Goal: Task Accomplishment & Management: Complete application form

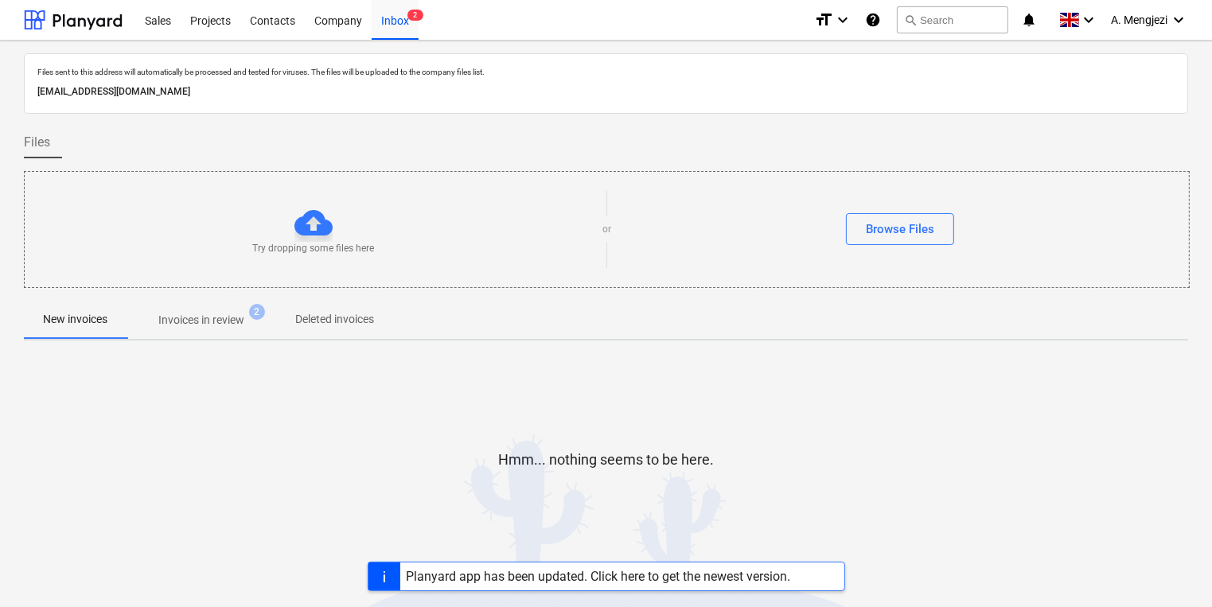
click at [914, 434] on div "Hmm... nothing seems to be here." at bounding box center [606, 472] width 1164 height 121
click at [250, 314] on span "Invoices in review 2" at bounding box center [201, 320] width 111 height 17
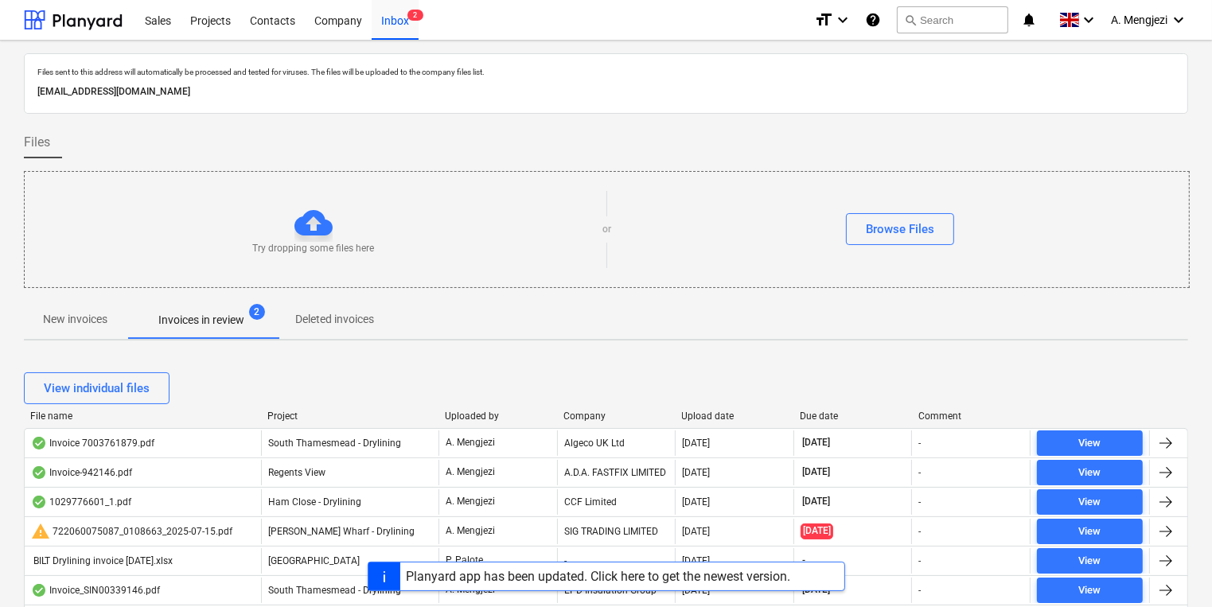
click at [266, 414] on div at bounding box center [261, 416] width 29 height 11
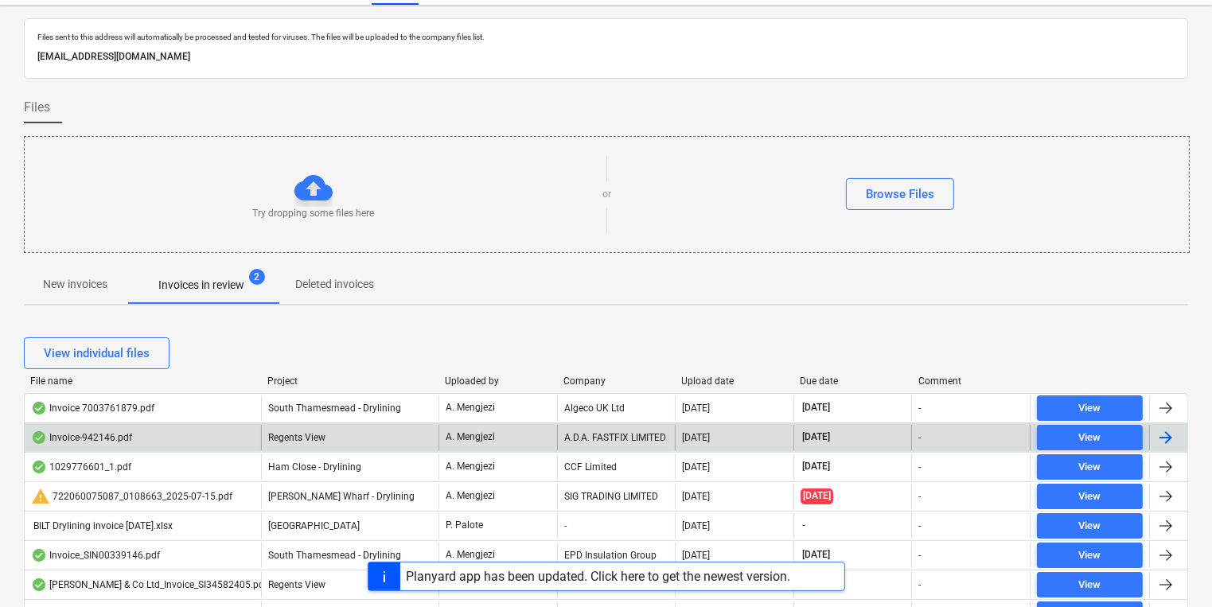
scroll to position [64, 0]
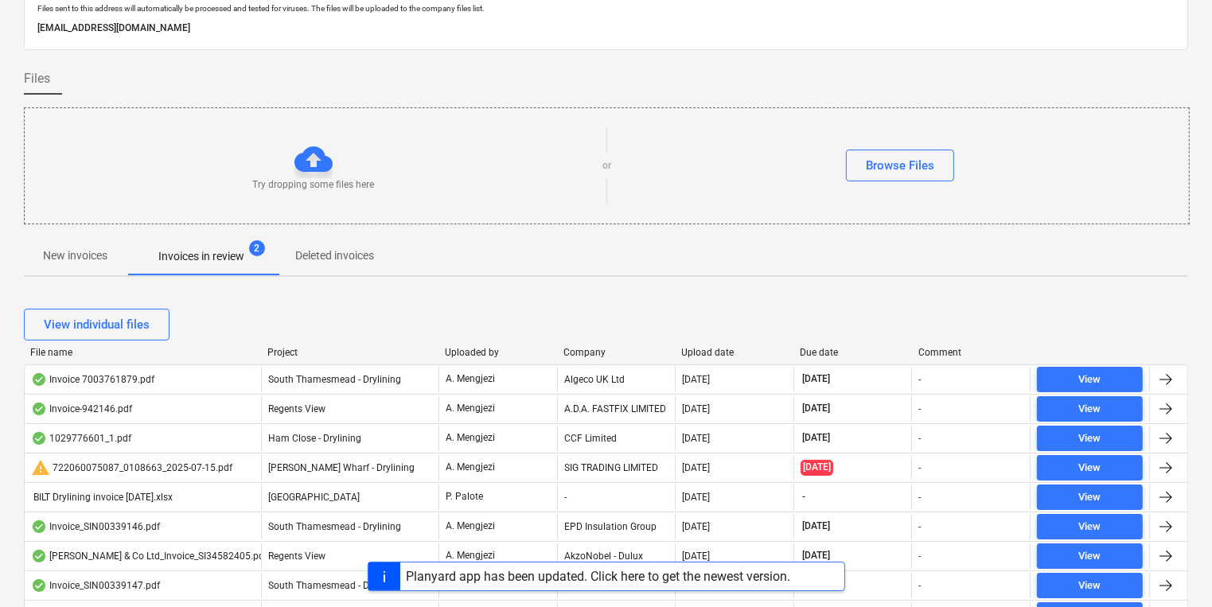
click at [704, 358] on div "File name Project Uploaded by Company Upload date Due date Comment" at bounding box center [606, 356] width 1164 height 18
click at [704, 356] on div "Upload date" at bounding box center [735, 352] width 106 height 11
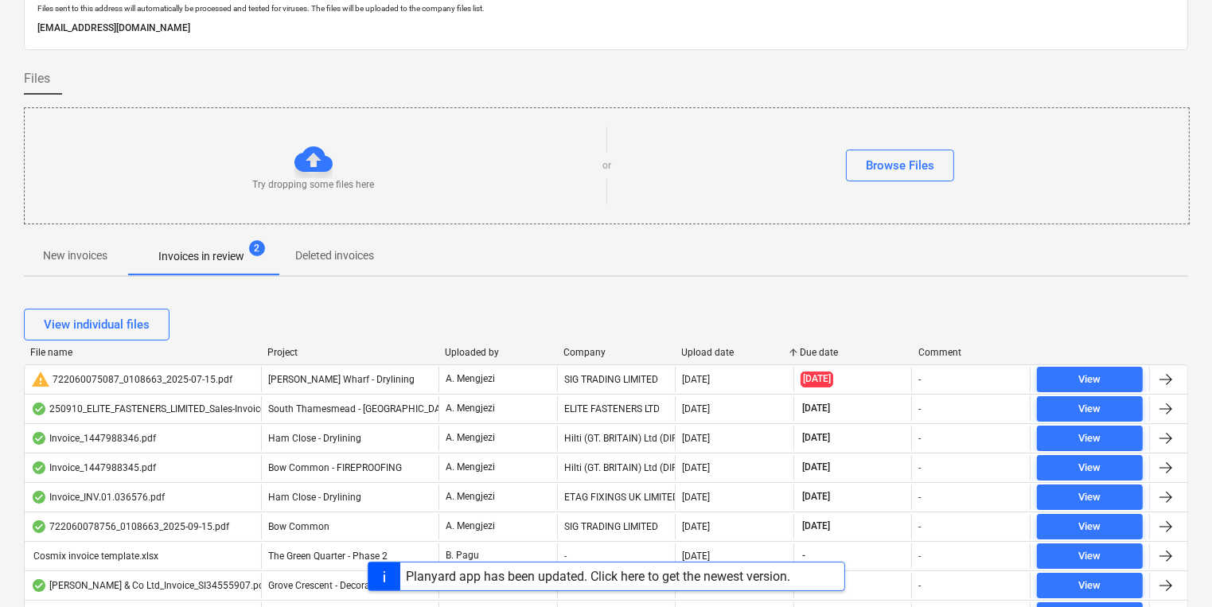
click at [704, 356] on div "Upload date" at bounding box center [735, 352] width 106 height 11
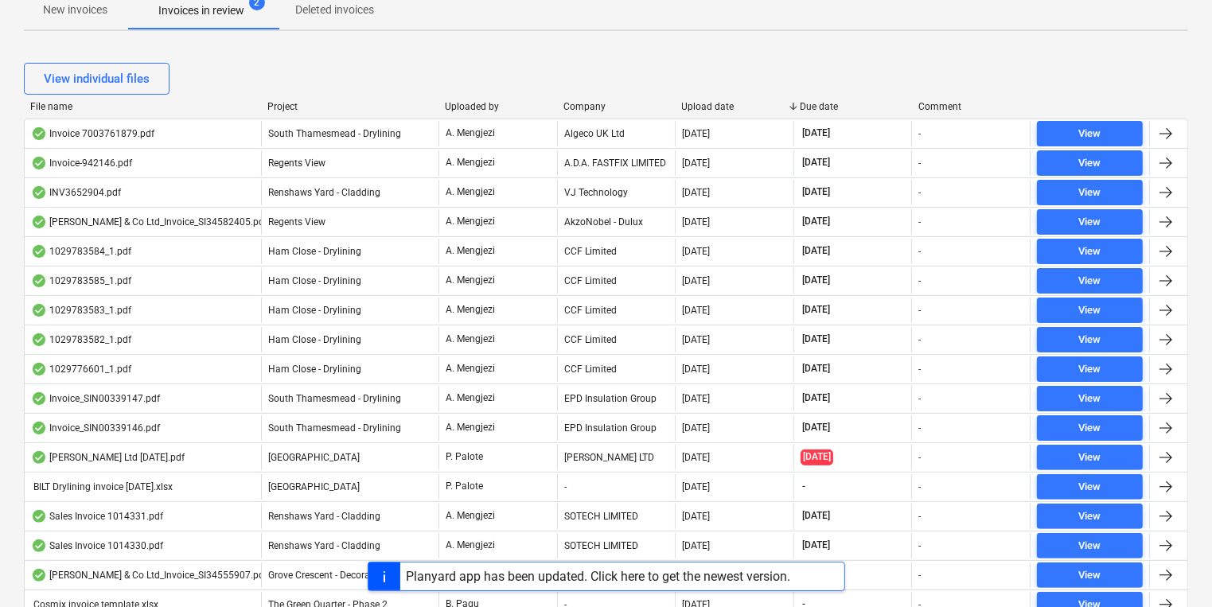
scroll to position [318, 0]
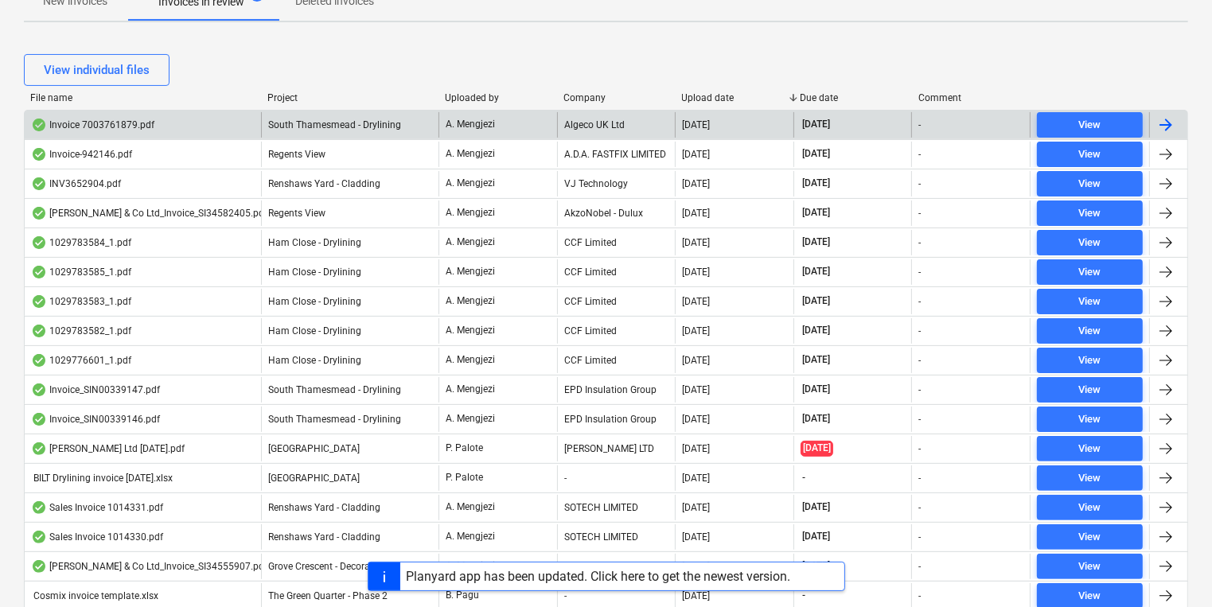
click at [313, 137] on div "Invoice 7003761879.pdf South Thamesmead - Drylining A. Mengjezi Algeco UK Ltd 2…" at bounding box center [606, 124] width 1164 height 29
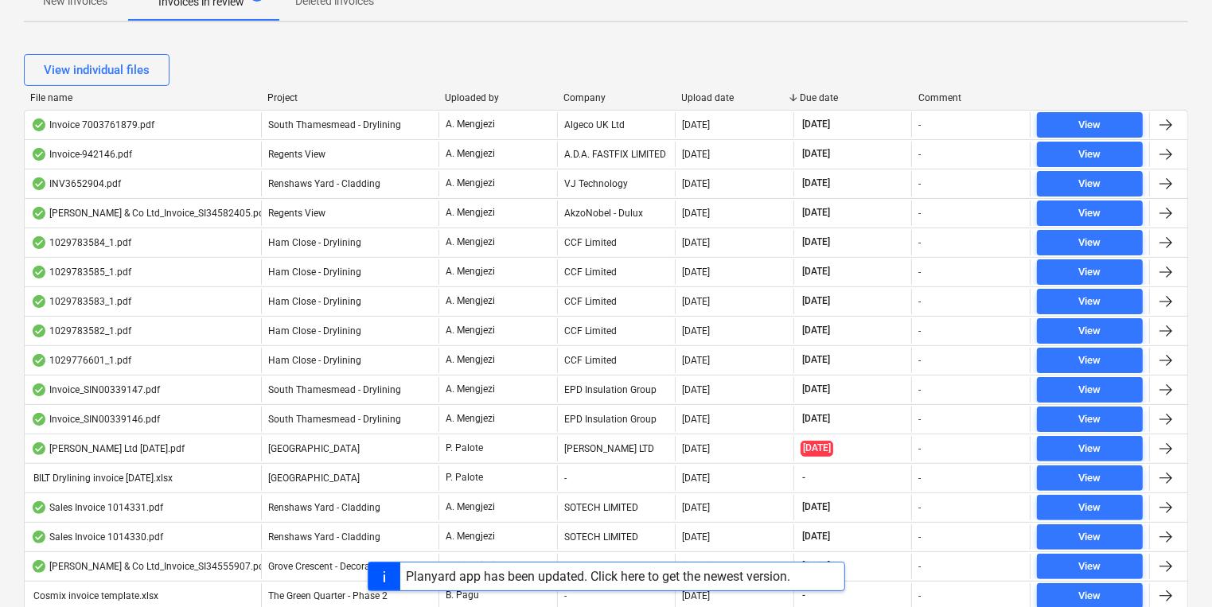
click at [854, 48] on div "View individual files" at bounding box center [606, 70] width 1164 height 45
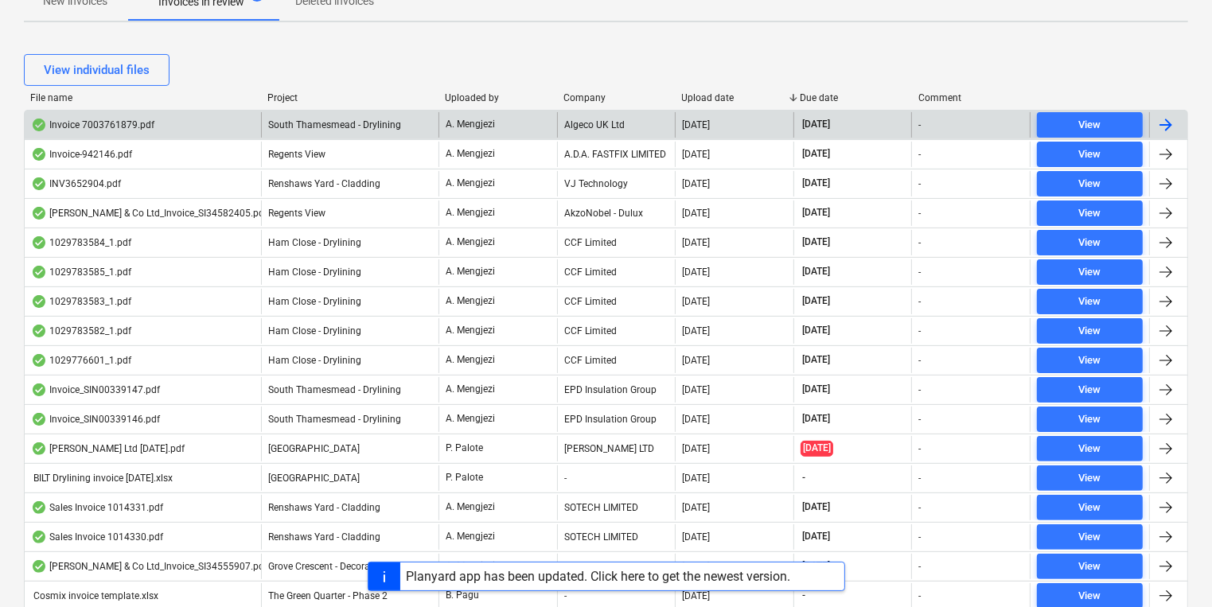
click at [567, 121] on div "Algeco UK Ltd" at bounding box center [616, 124] width 119 height 25
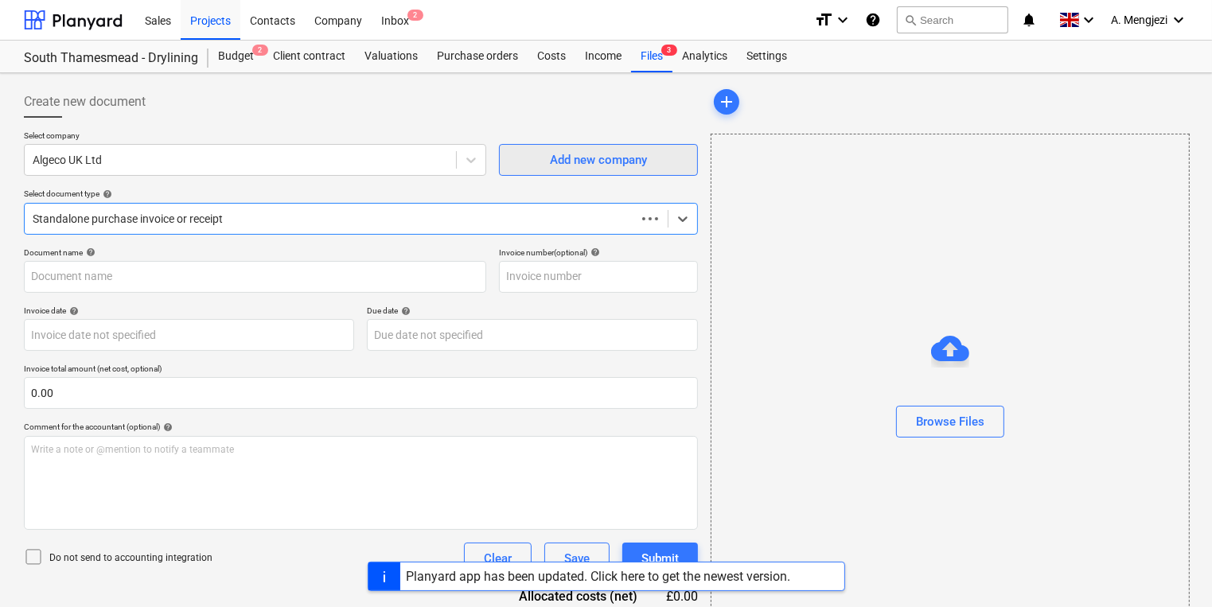
type input "7003761879"
type input "[DATE]"
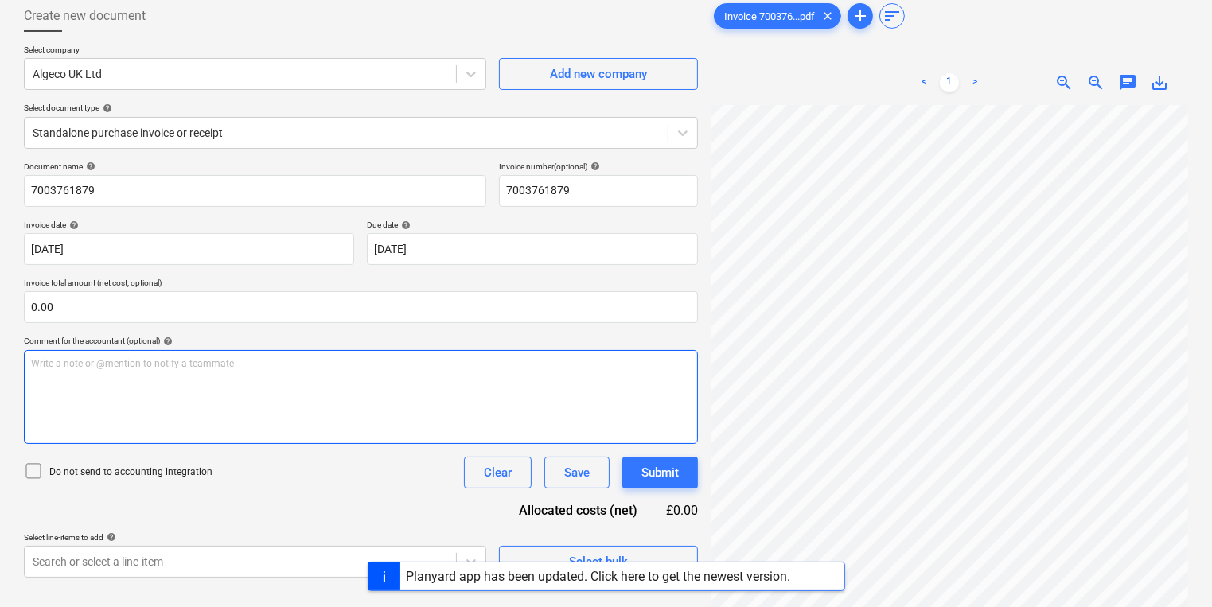
scroll to position [159, 0]
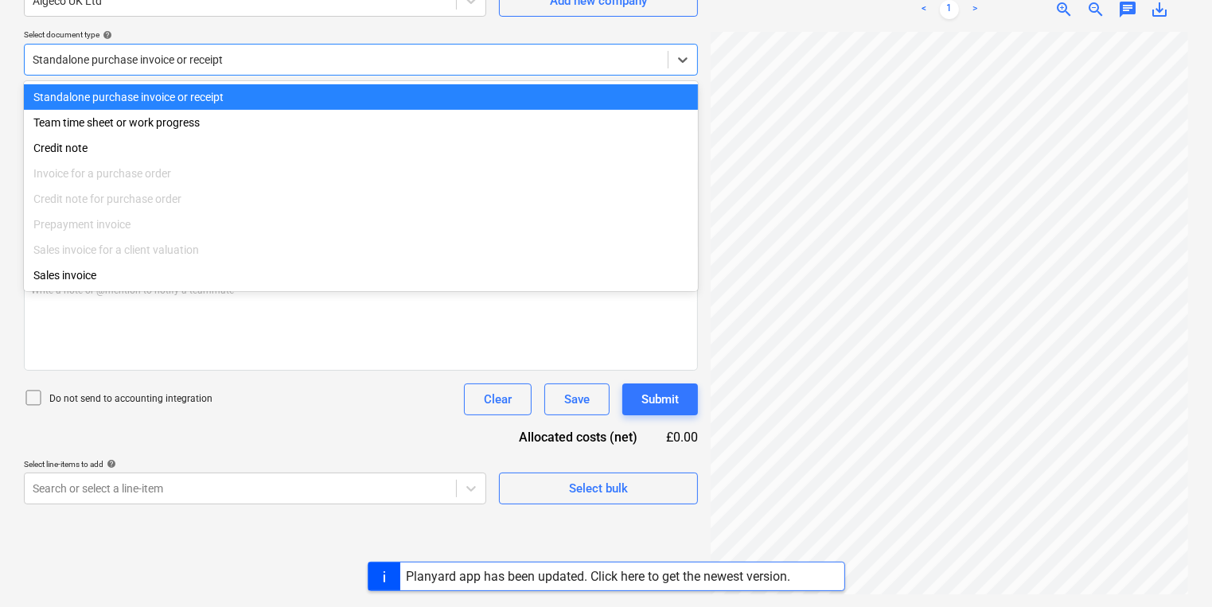
click at [316, 56] on div at bounding box center [346, 60] width 627 height 16
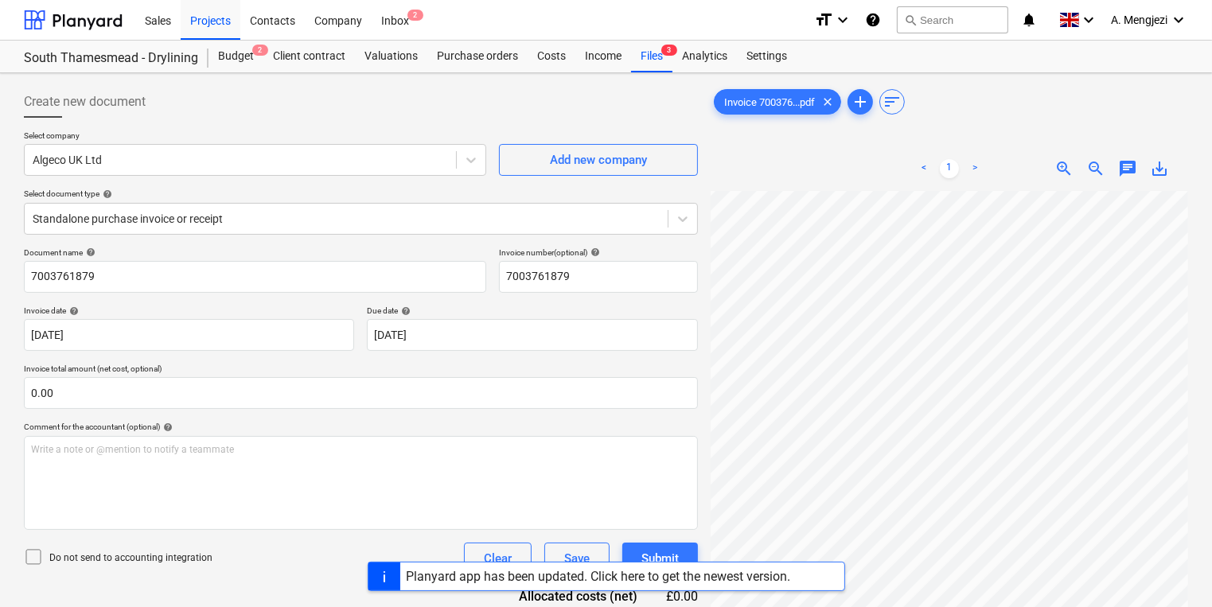
scroll to position [19, 123]
click at [624, 565] on div "Planyard app has been updated. Click here to get the newest version." at bounding box center [598, 577] width 397 height 28
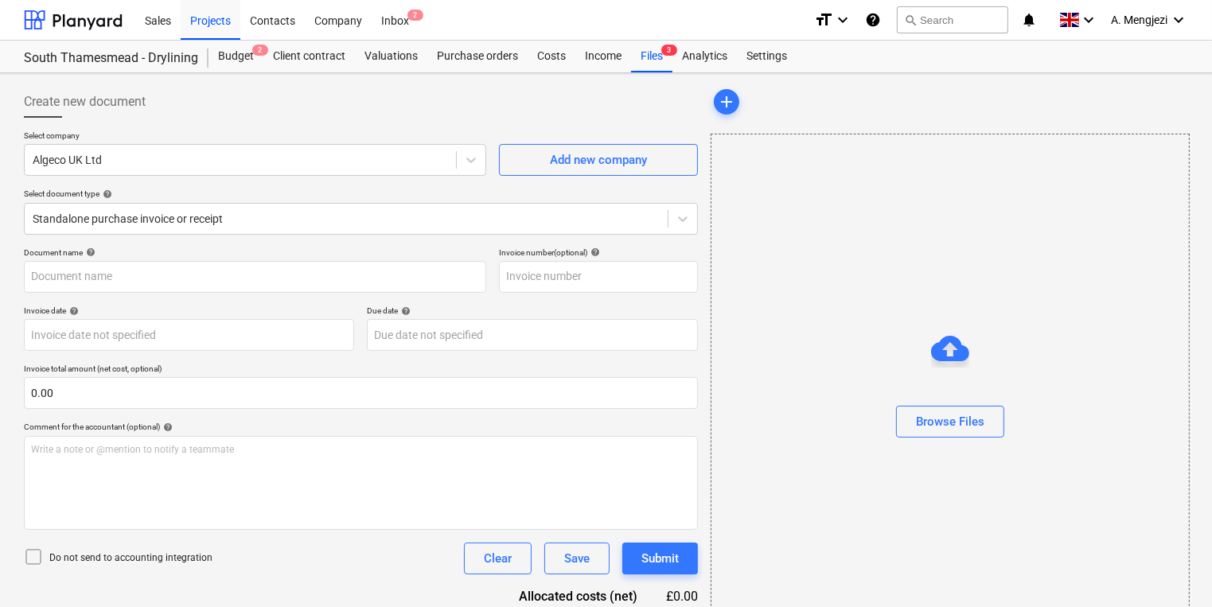
type input "7003761879"
type input "[DATE]"
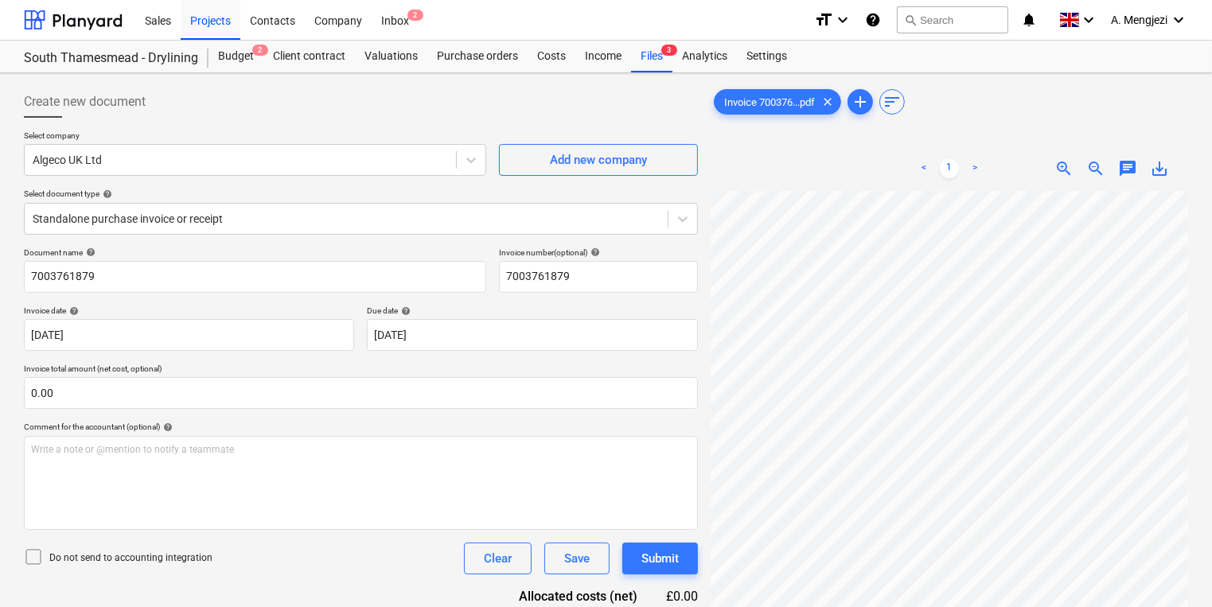
scroll to position [3, 22]
drag, startPoint x: 431, startPoint y: 204, endPoint x: 427, endPoint y: 218, distance: 14.9
click at [431, 205] on div "Standalone purchase invoice or receipt" at bounding box center [361, 219] width 674 height 32
click at [484, 117] on div "Create new document" at bounding box center [361, 102] width 674 height 32
click at [354, 226] on div "Standalone purchase invoice or receipt" at bounding box center [346, 219] width 643 height 22
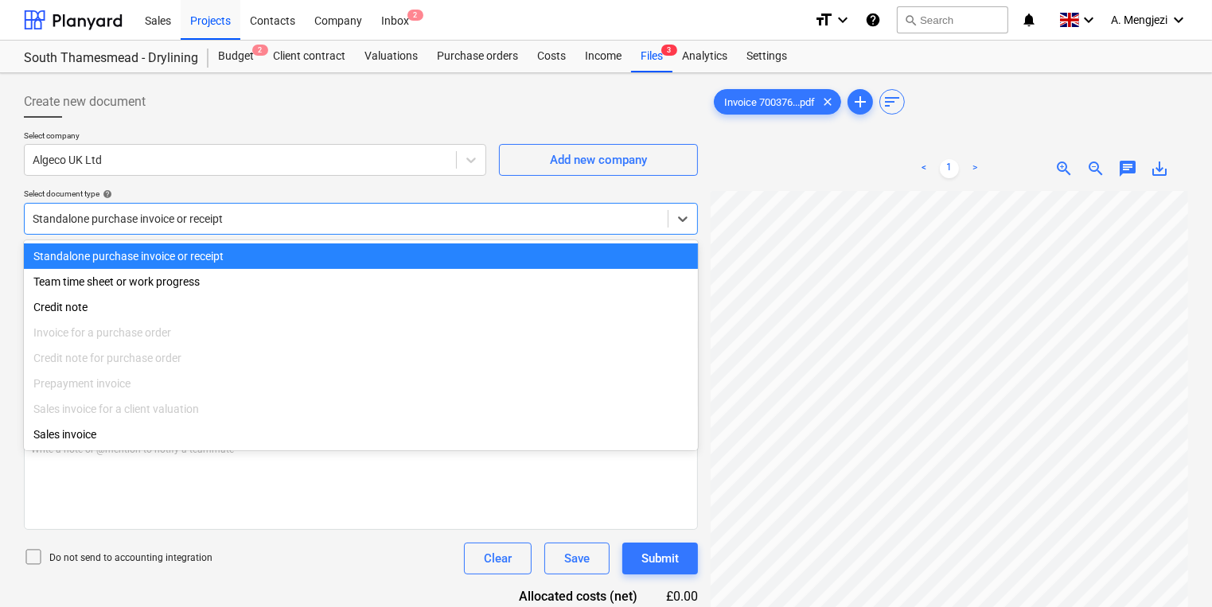
click at [341, 229] on div "Standalone purchase invoice or receipt" at bounding box center [346, 219] width 643 height 22
click at [263, 232] on div "Standalone purchase invoice or receipt" at bounding box center [361, 219] width 674 height 32
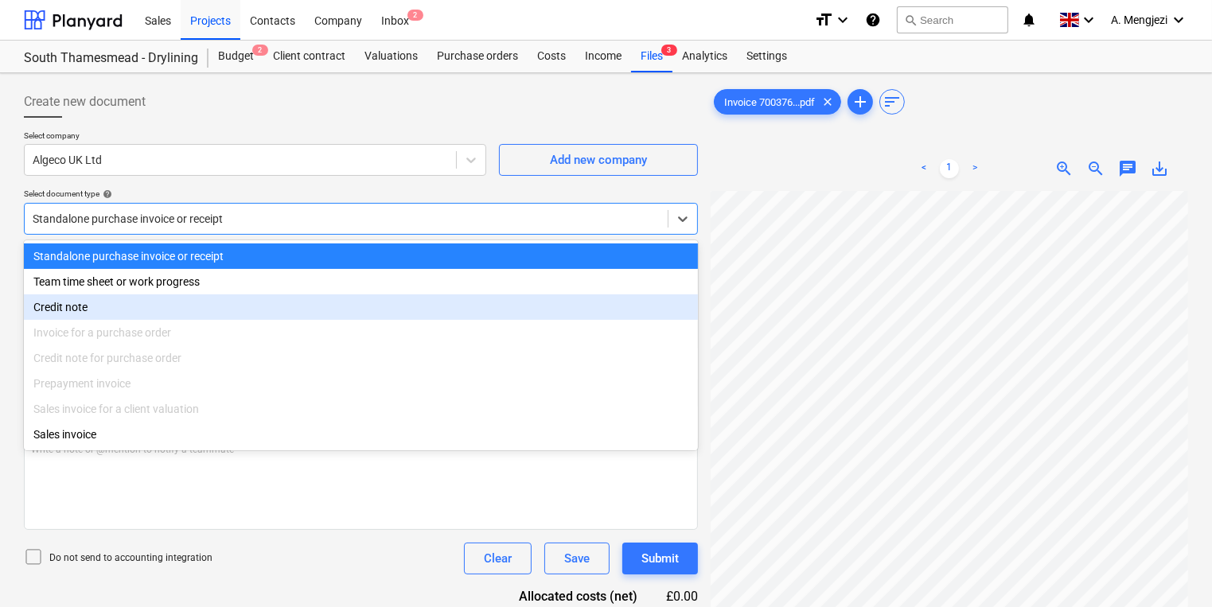
click at [265, 325] on div "Invoice for a purchase order" at bounding box center [361, 332] width 674 height 25
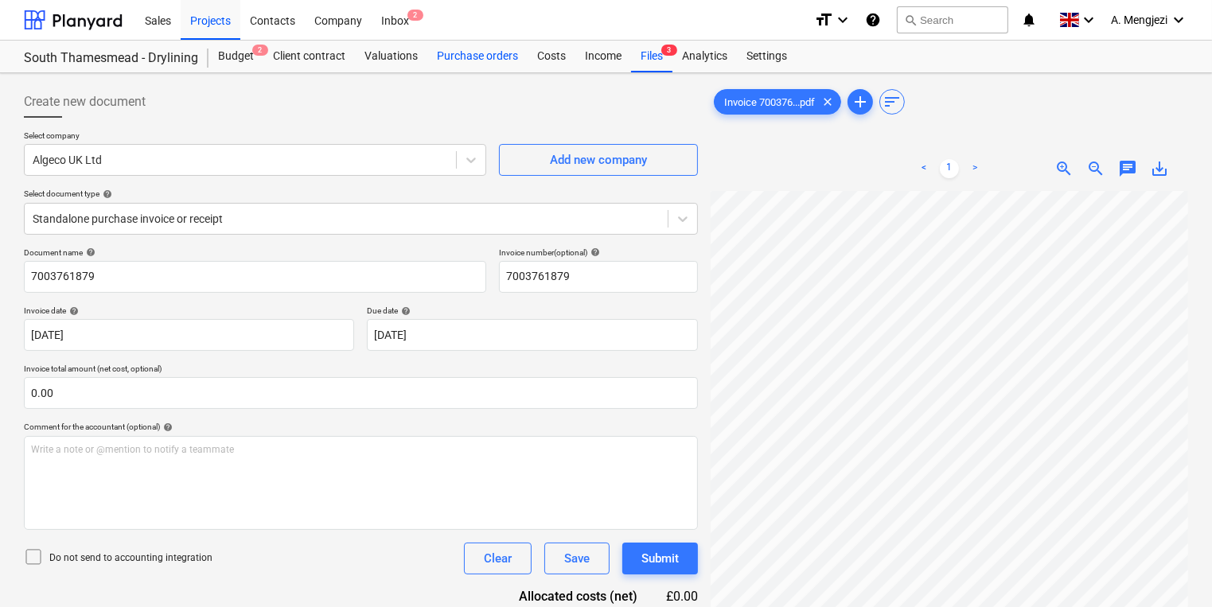
click at [462, 58] on div "Purchase orders" at bounding box center [477, 57] width 100 height 32
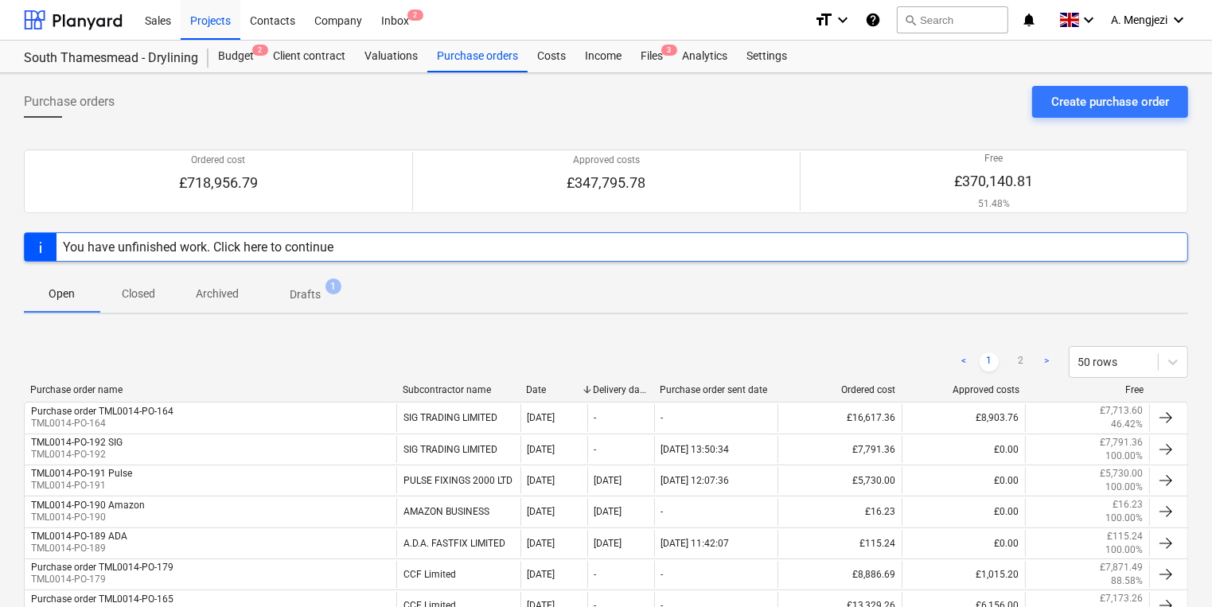
click at [150, 298] on p "Closed" at bounding box center [138, 294] width 38 height 17
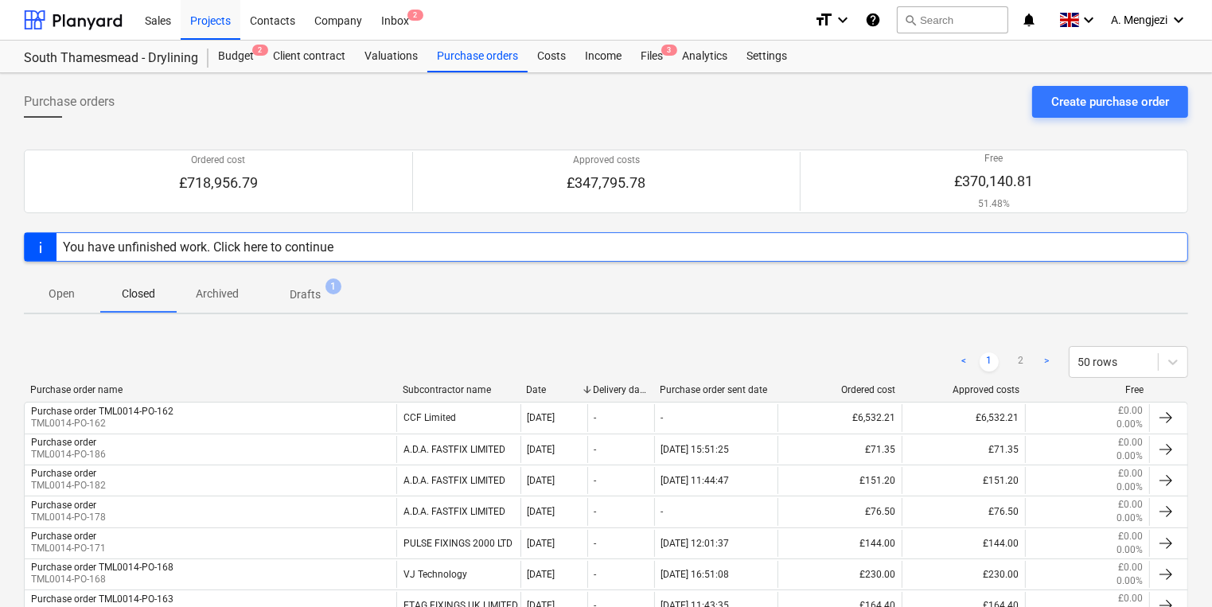
click at [87, 281] on span "Open" at bounding box center [62, 294] width 76 height 26
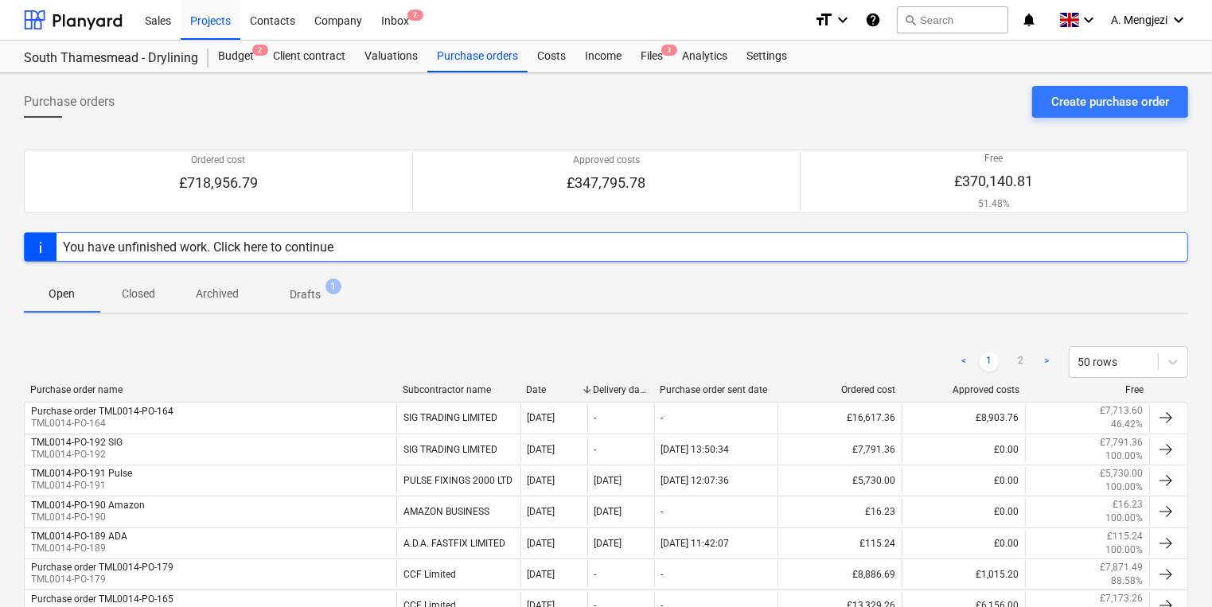
click at [653, 62] on div "Files 3" at bounding box center [651, 57] width 41 height 32
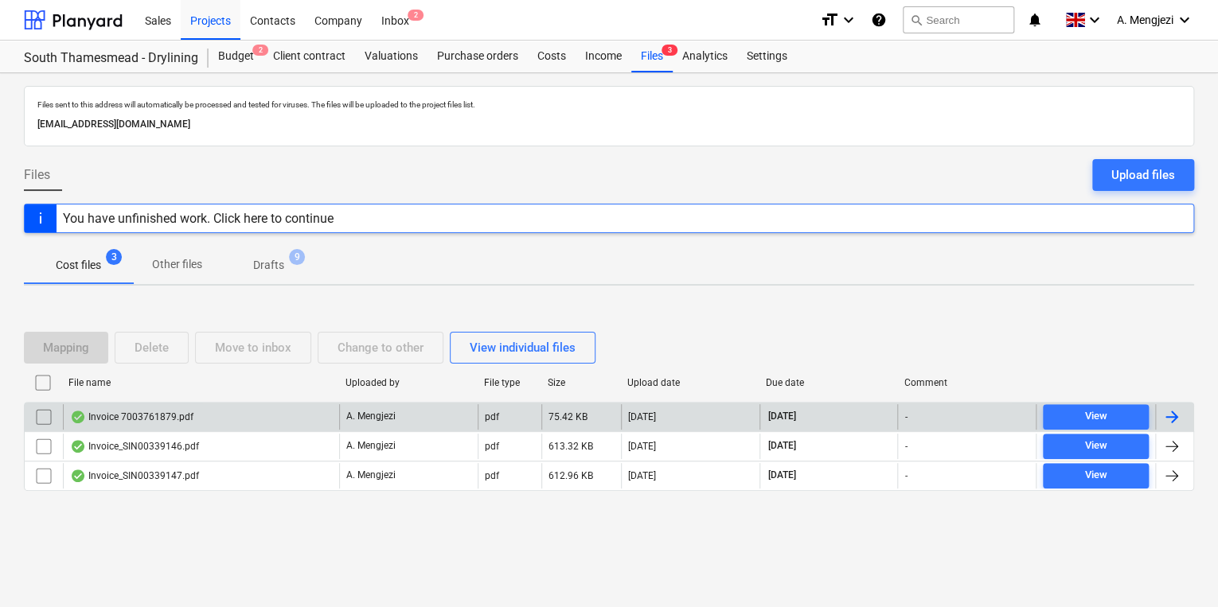
click at [109, 428] on div "Invoice 7003761879.pdf" at bounding box center [201, 416] width 276 height 25
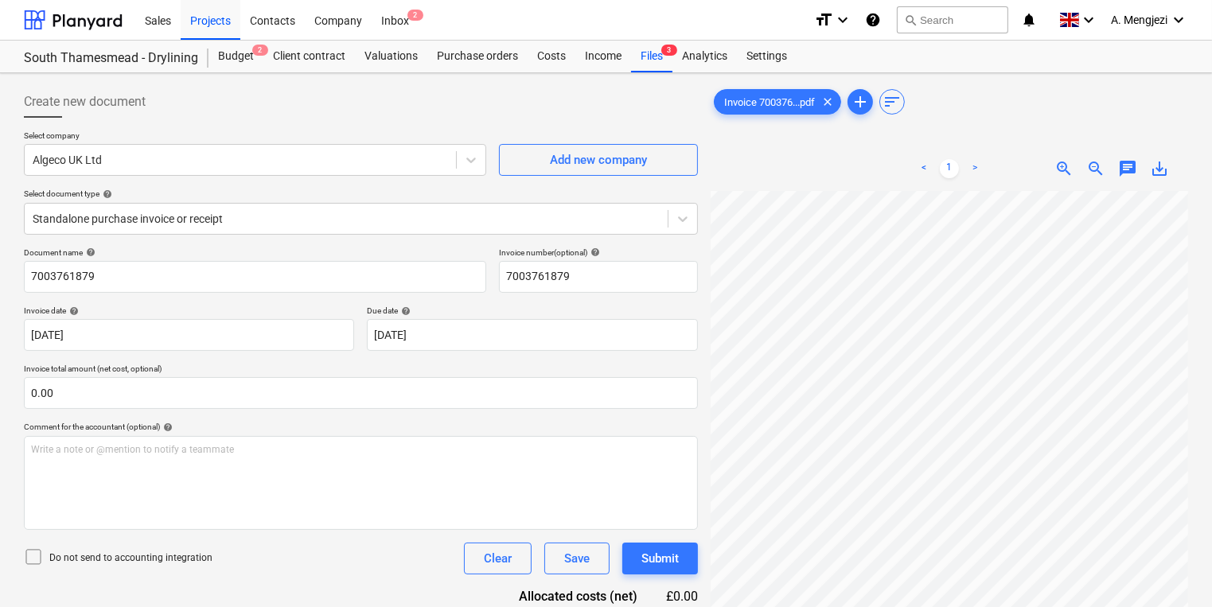
scroll to position [32, 94]
click at [462, 57] on div "Purchase orders" at bounding box center [477, 57] width 100 height 32
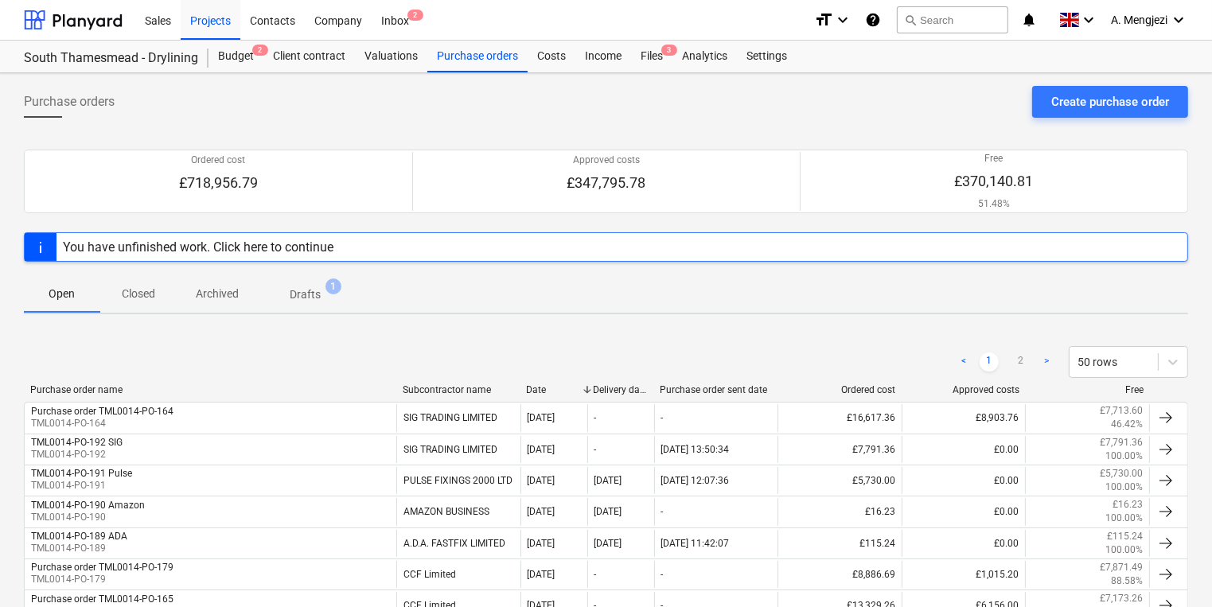
click at [172, 299] on span "Closed" at bounding box center [138, 294] width 76 height 26
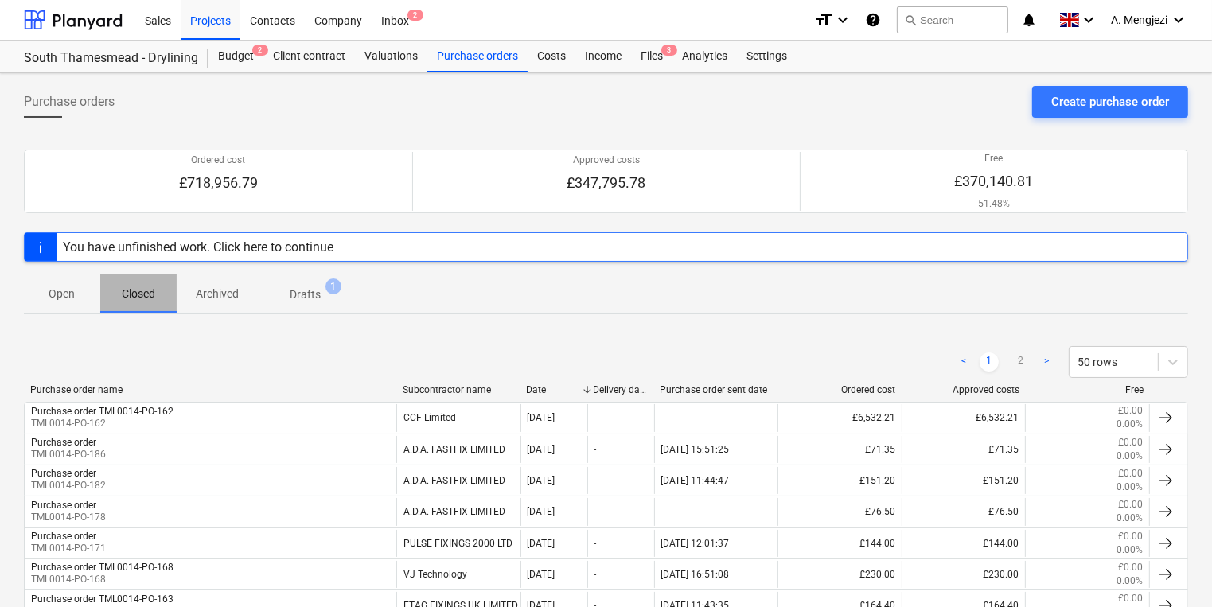
click at [150, 302] on span "Closed" at bounding box center [138, 294] width 76 height 26
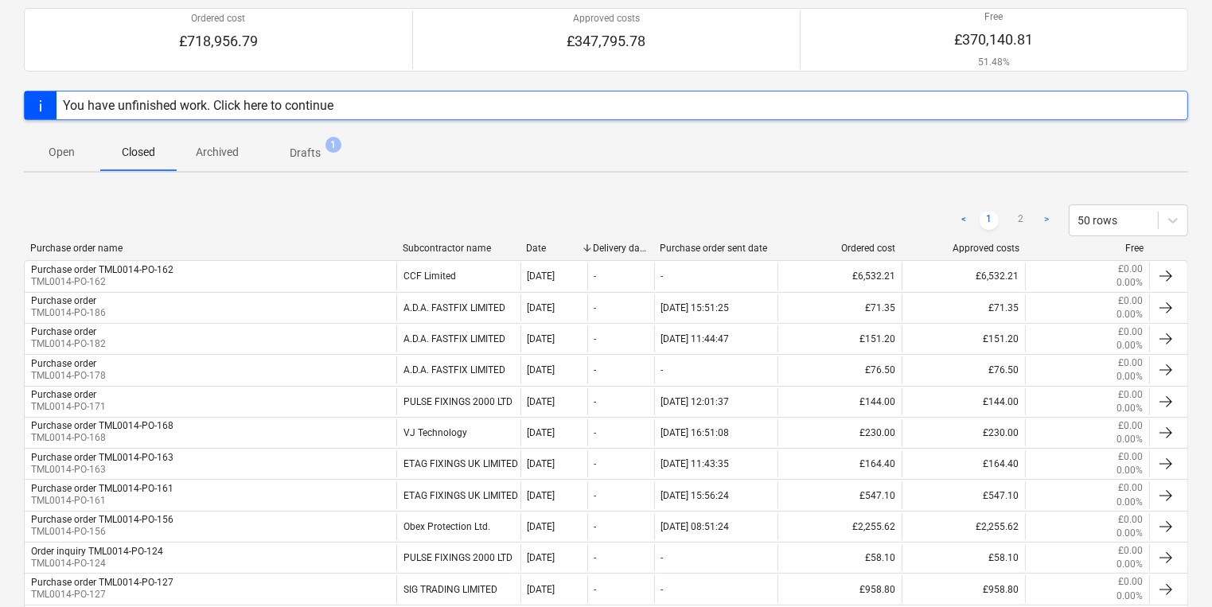
scroll to position [102, 0]
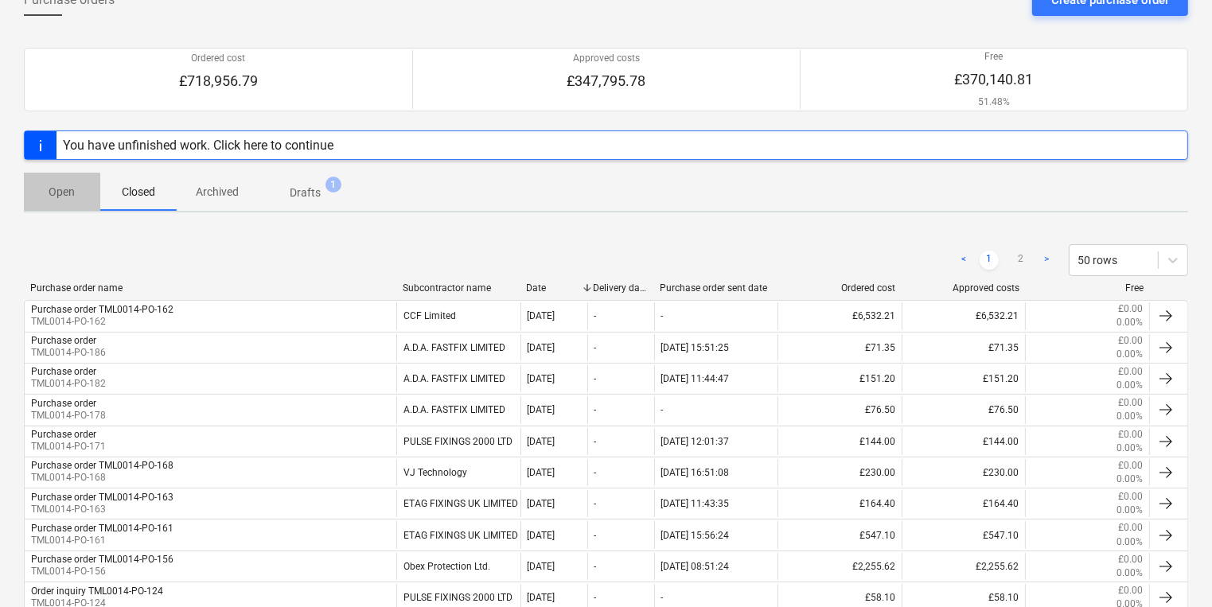
click at [76, 193] on p "Open" at bounding box center [62, 192] width 38 height 17
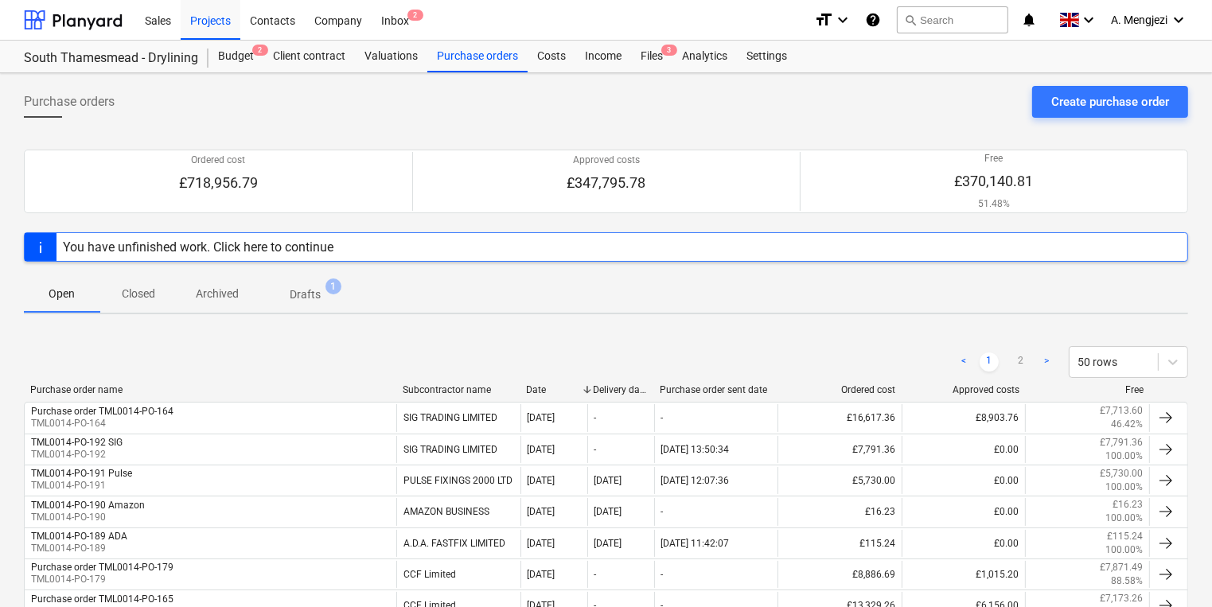
click at [103, 299] on span "Closed" at bounding box center [138, 294] width 76 height 26
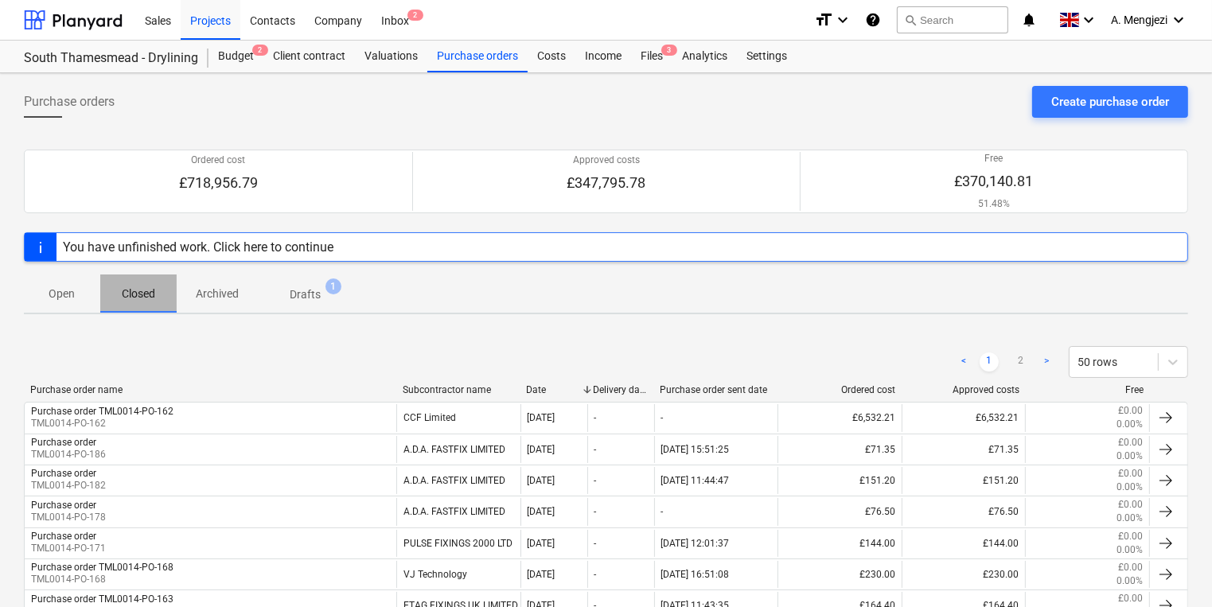
click at [125, 295] on p "Closed" at bounding box center [138, 294] width 38 height 17
click at [665, 60] on div "Files 3" at bounding box center [651, 57] width 41 height 32
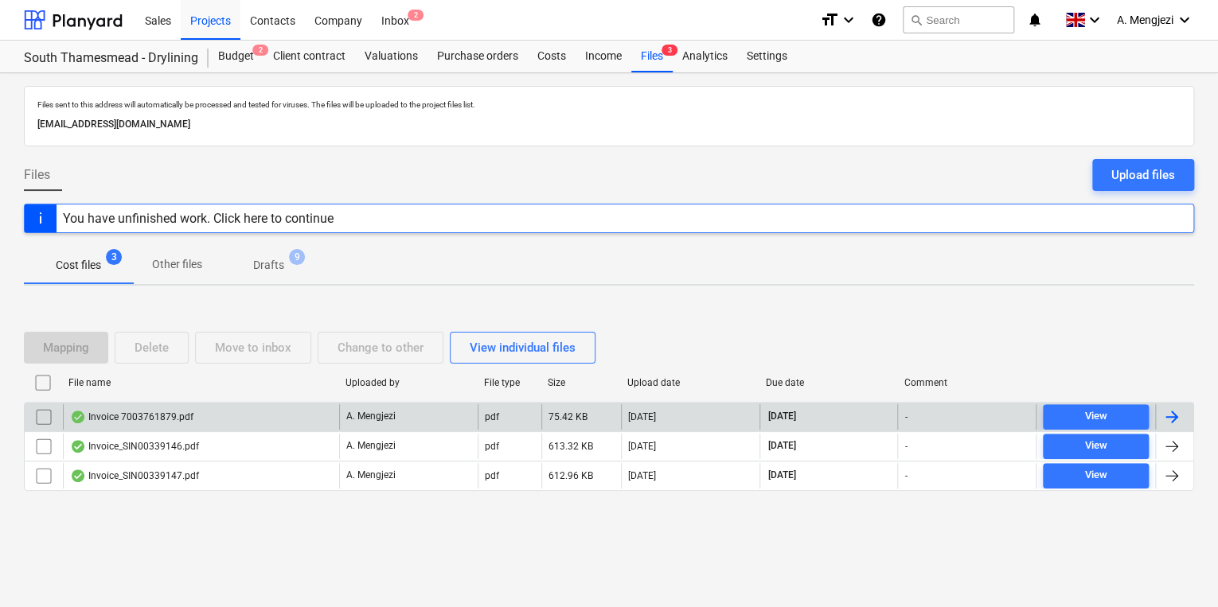
click at [138, 427] on div "Invoice 7003761879.pdf" at bounding box center [201, 416] width 276 height 25
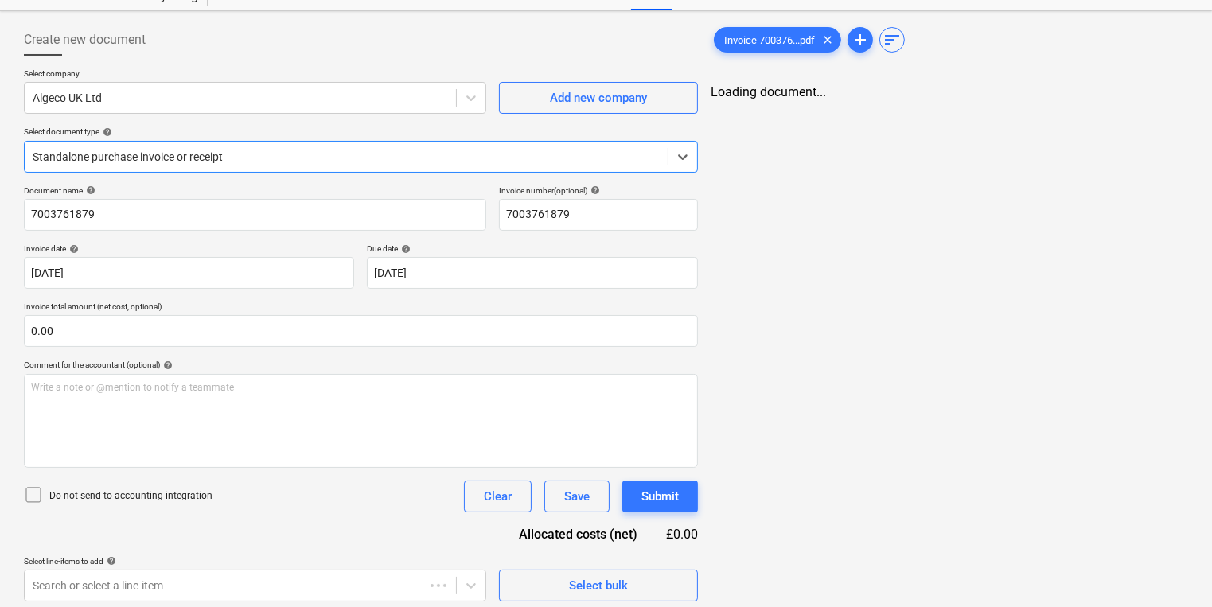
scroll to position [68, 0]
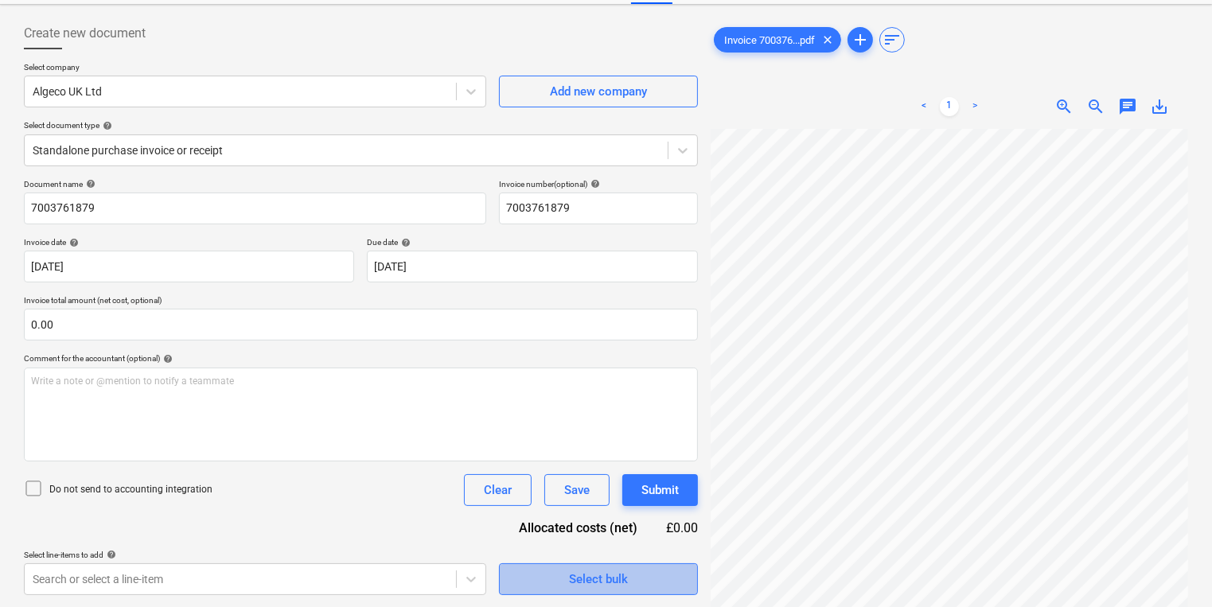
click at [618, 589] on div "Select bulk" at bounding box center [598, 579] width 59 height 21
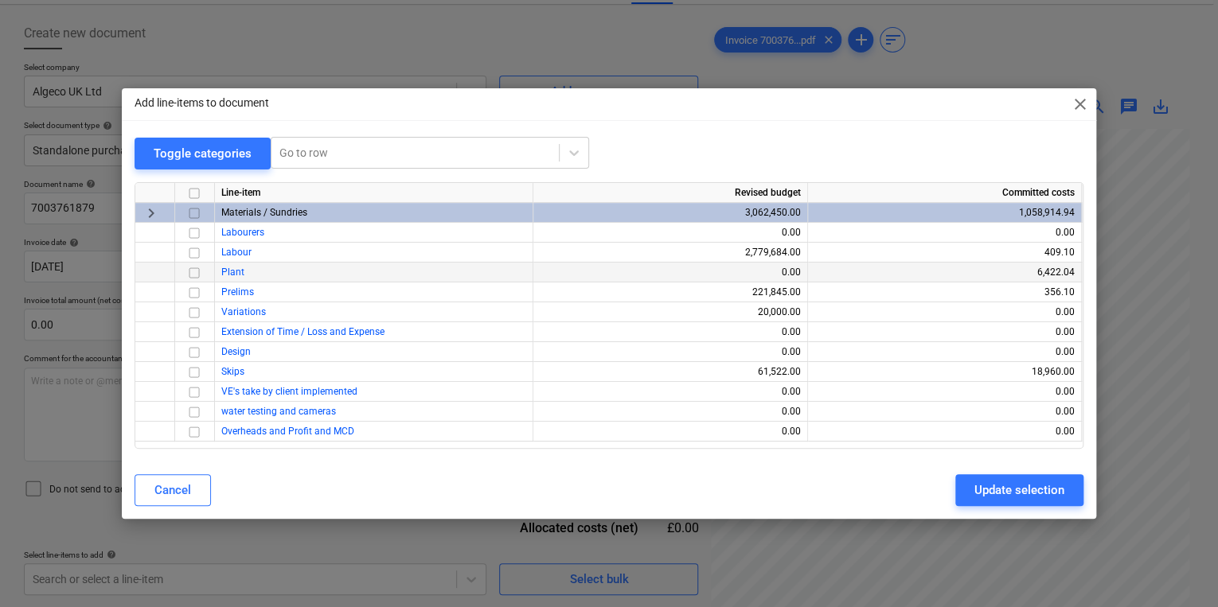
click at [192, 276] on input "checkbox" at bounding box center [194, 272] width 19 height 19
click at [1090, 98] on div "Add line-items to document close" at bounding box center [609, 104] width 974 height 32
click at [1083, 99] on span "close" at bounding box center [1079, 104] width 19 height 19
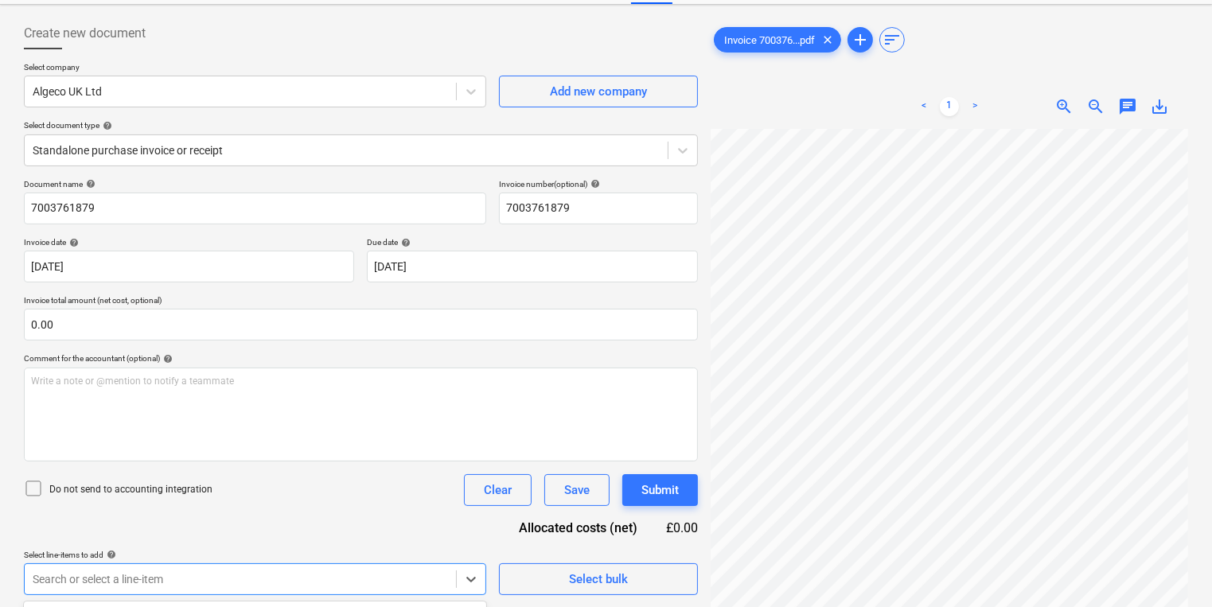
scroll to position [301, 0]
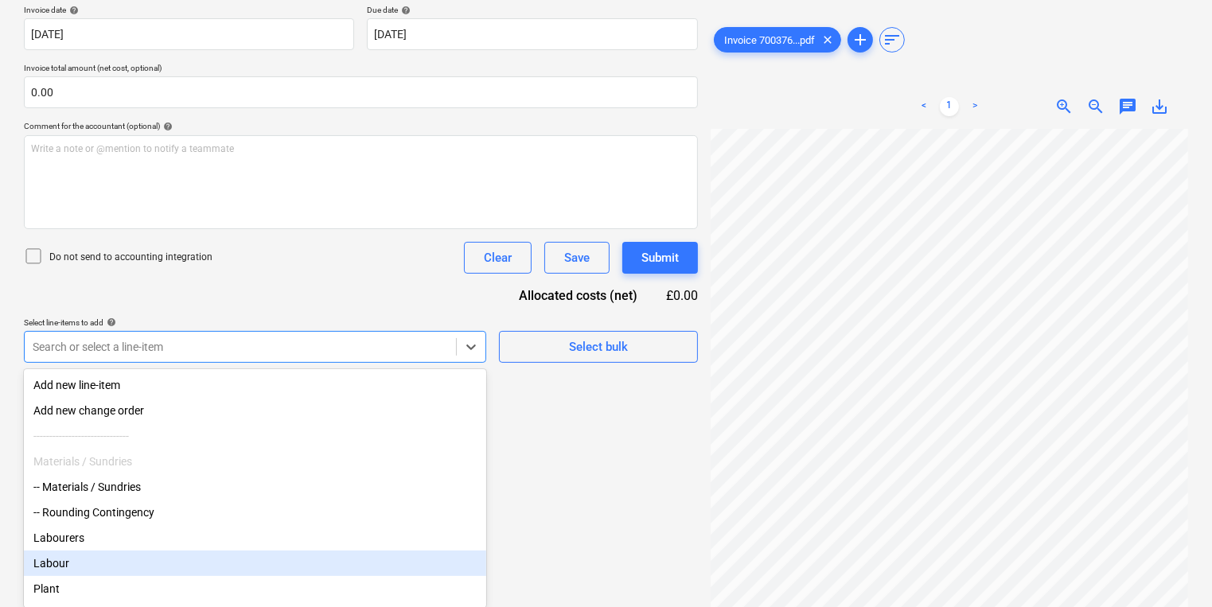
click at [311, 306] on body "Sales Projects Contacts Company Inbox 2 format_size keyboard_arrow_down help se…" at bounding box center [606, 2] width 1212 height 607
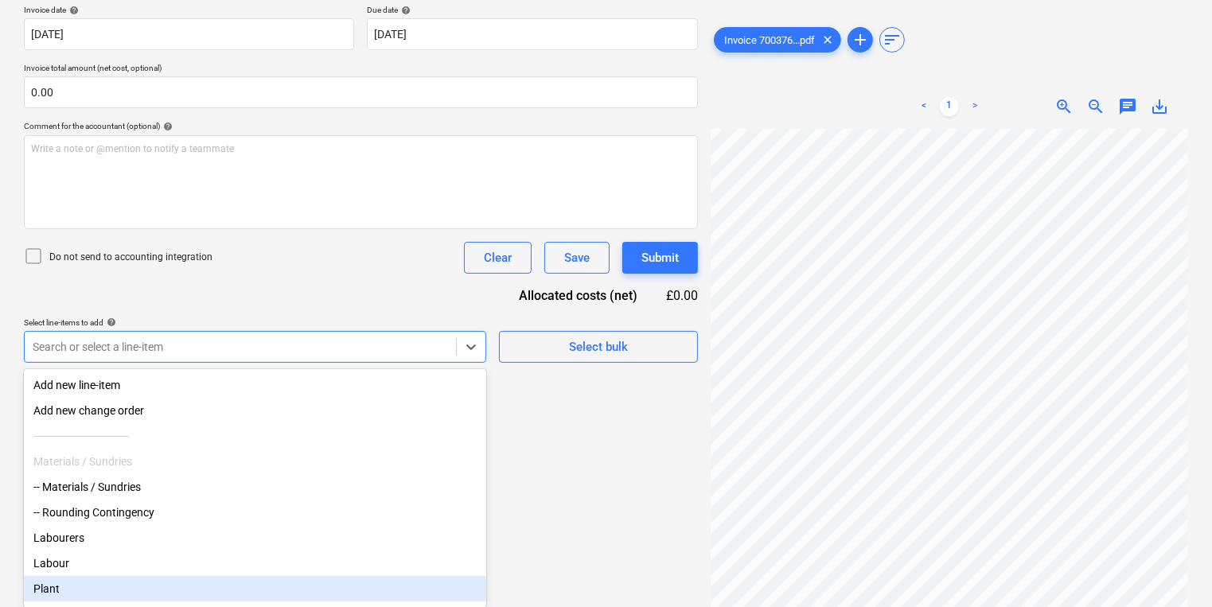
click at [127, 591] on div "Plant" at bounding box center [255, 588] width 462 height 25
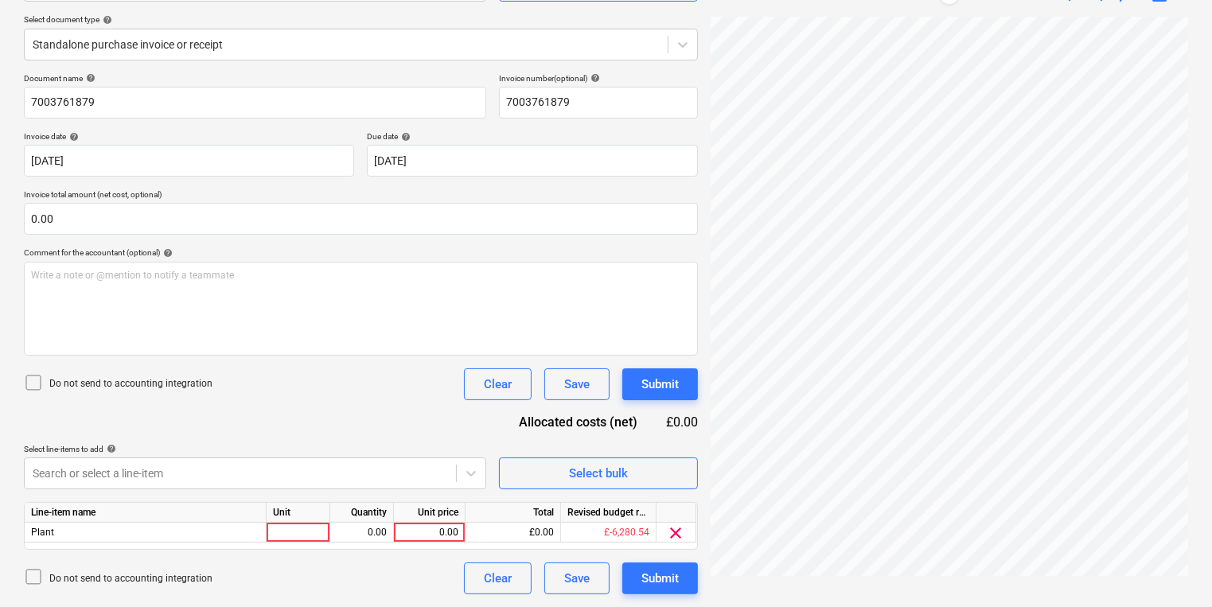
scroll to position [174, 0]
click at [669, 434] on html "Sales Projects Contacts Company Inbox 2 format_size keyboard_arrow_down help se…" at bounding box center [606, 129] width 1212 height 607
click at [290, 530] on div at bounding box center [299, 534] width 64 height 20
type input "pcs"
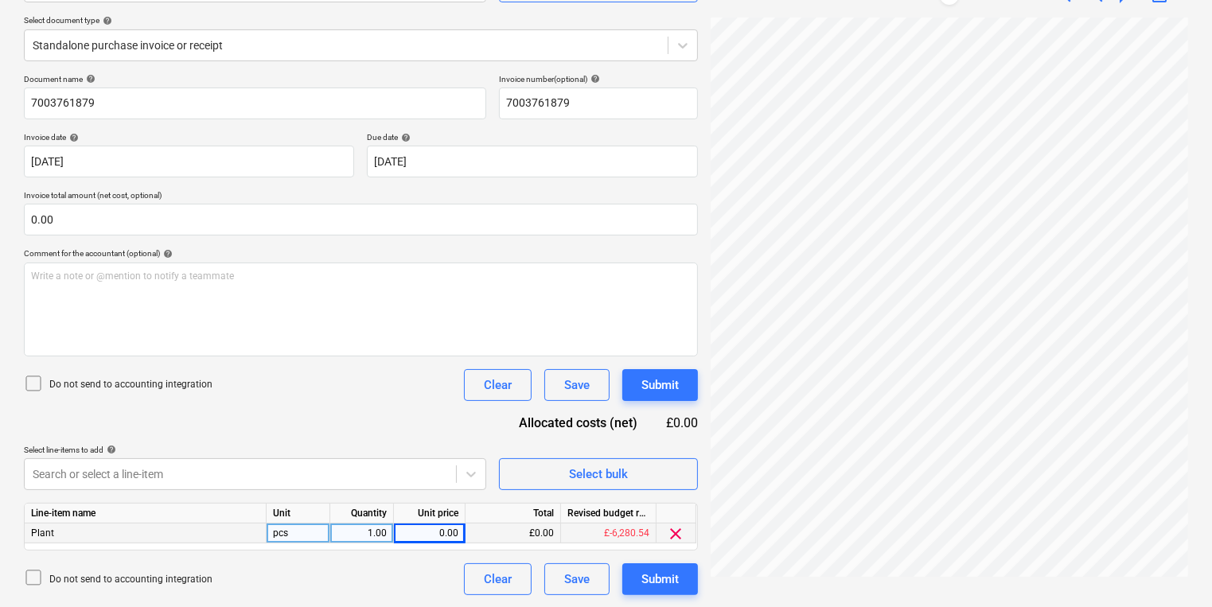
click at [286, 528] on div "pcs" at bounding box center [299, 534] width 64 height 20
click at [121, 524] on div "Plant" at bounding box center [146, 534] width 242 height 20
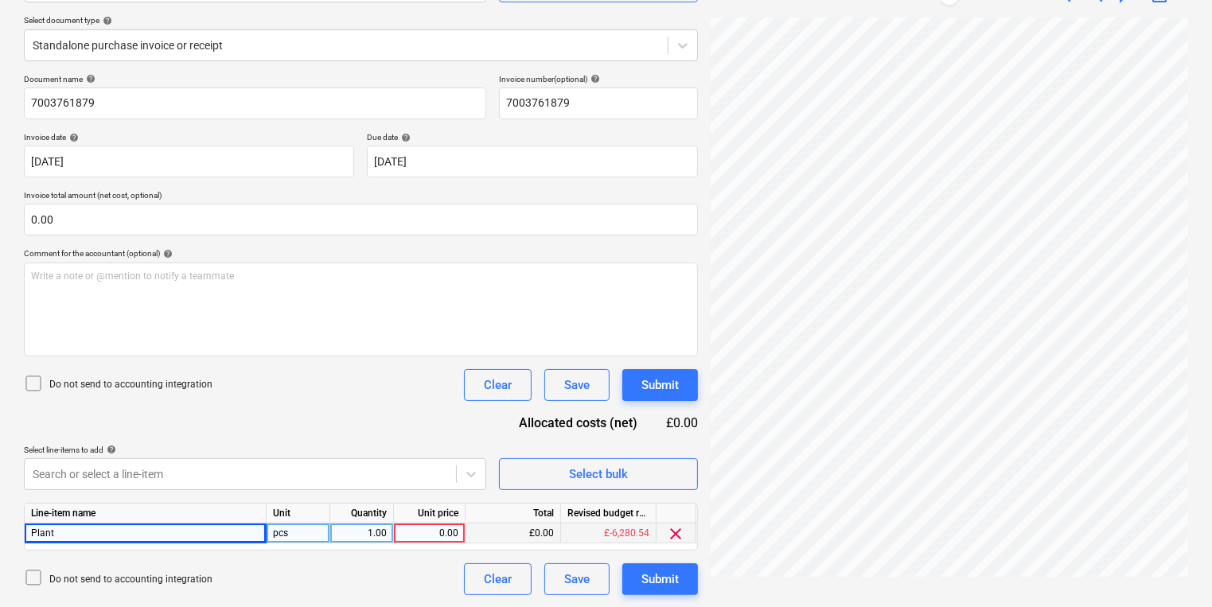
click at [119, 535] on div "Plant" at bounding box center [146, 534] width 242 height 20
click at [113, 528] on div "Plant" at bounding box center [146, 534] width 242 height 20
click at [101, 529] on div "Plant" at bounding box center [146, 534] width 242 height 20
click at [57, 528] on div "Plant" at bounding box center [146, 534] width 242 height 20
click at [57, 532] on div "Plant" at bounding box center [146, 534] width 242 height 20
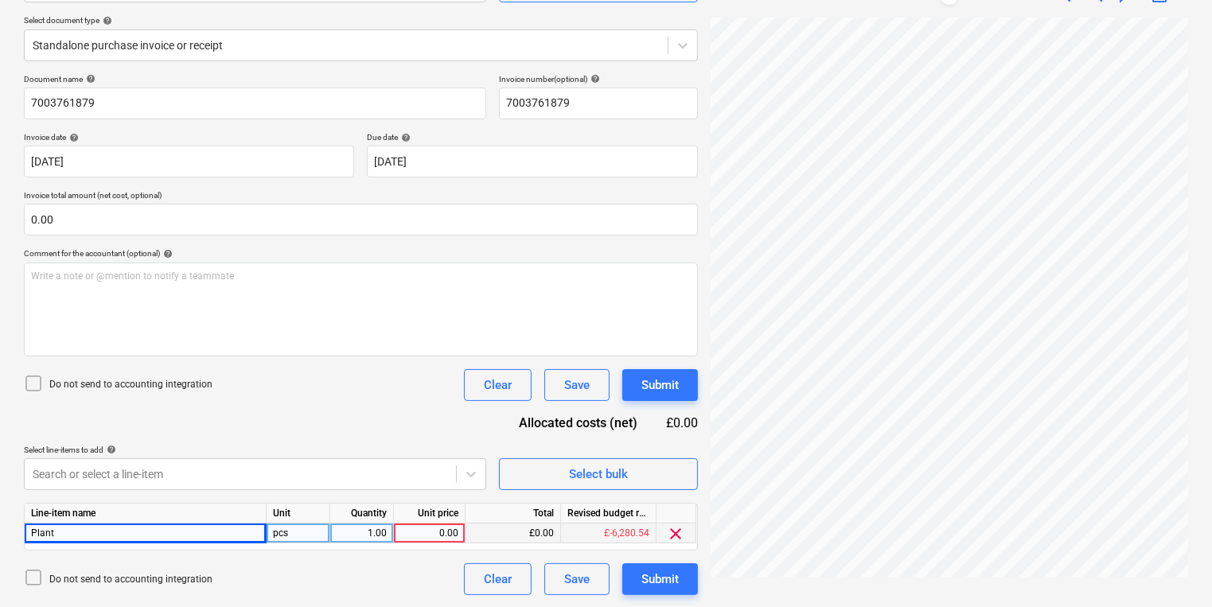
click at [57, 532] on div "Plant" at bounding box center [146, 534] width 242 height 20
click at [49, 532] on span "Plant" at bounding box center [42, 533] width 23 height 11
click at [48, 534] on span "Plant" at bounding box center [42, 533] width 23 height 11
drag, startPoint x: 48, startPoint y: 534, endPoint x: 54, endPoint y: 528, distance: 8.5
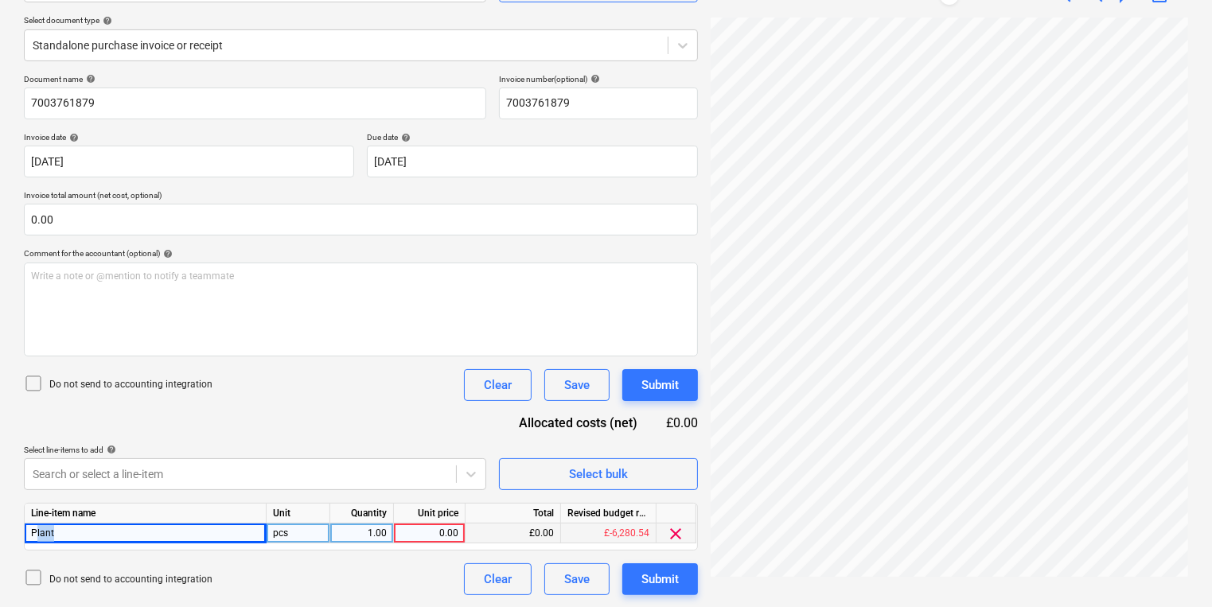
click at [54, 528] on div "Plant" at bounding box center [146, 534] width 242 height 20
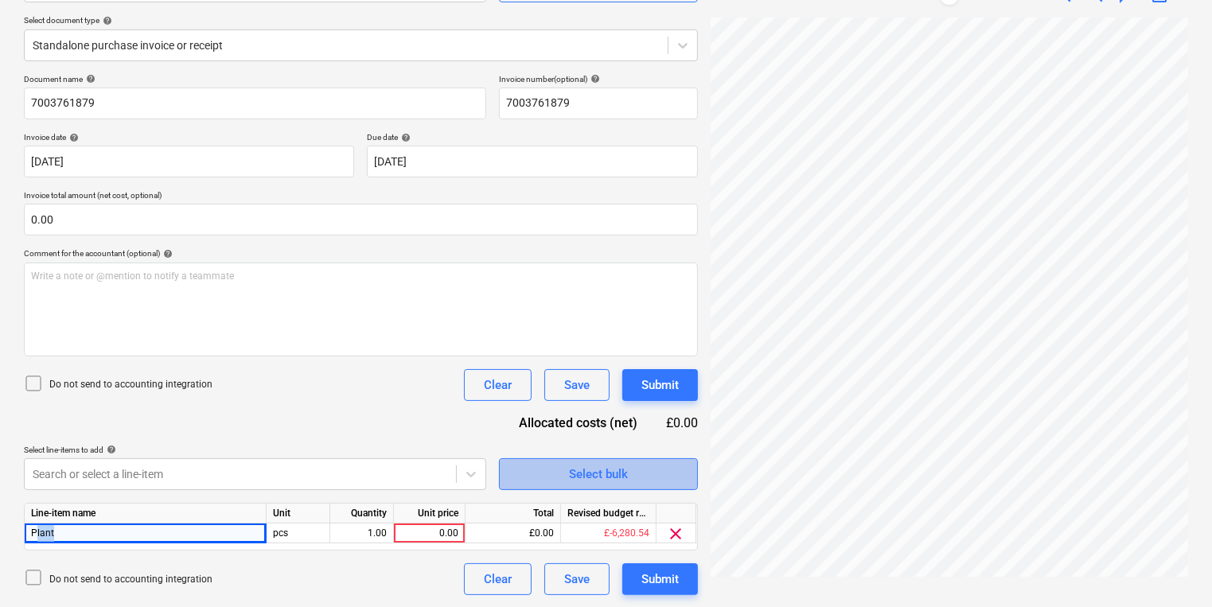
click at [594, 473] on div "Select bulk" at bounding box center [598, 474] width 59 height 21
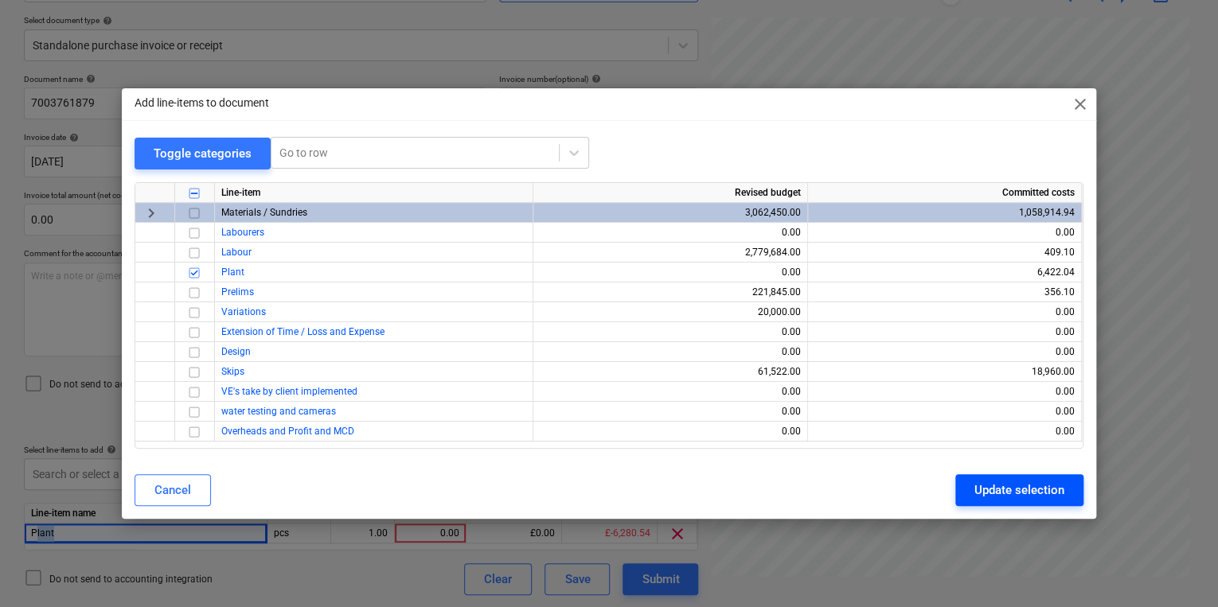
click at [1070, 487] on button "Update selection" at bounding box center [1019, 490] width 128 height 32
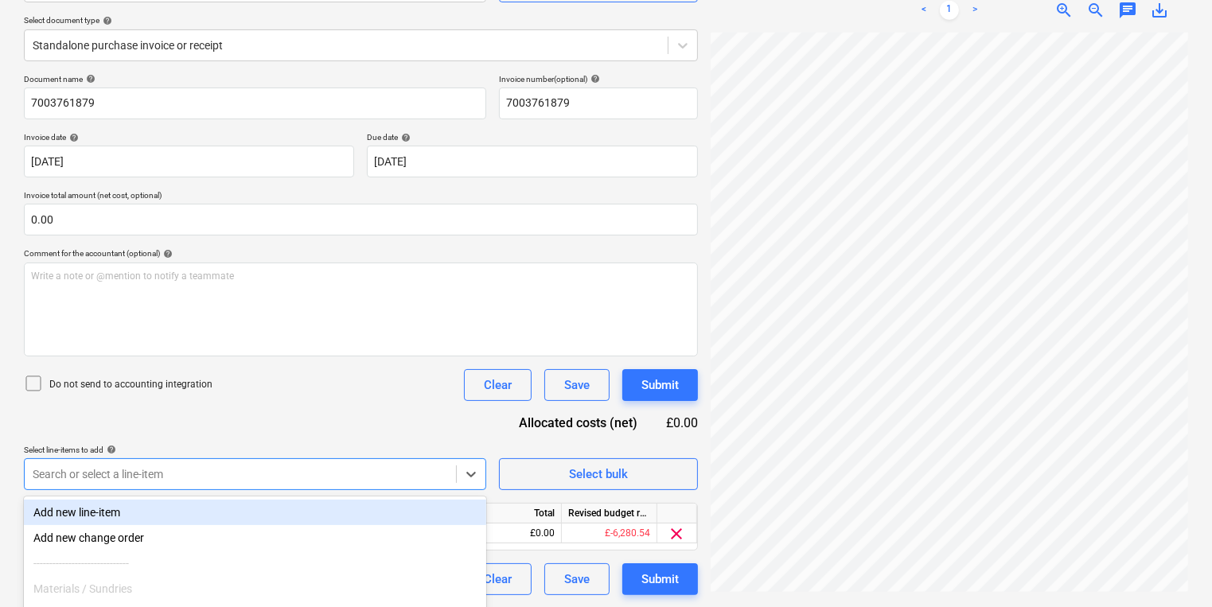
scroll to position [301, 0]
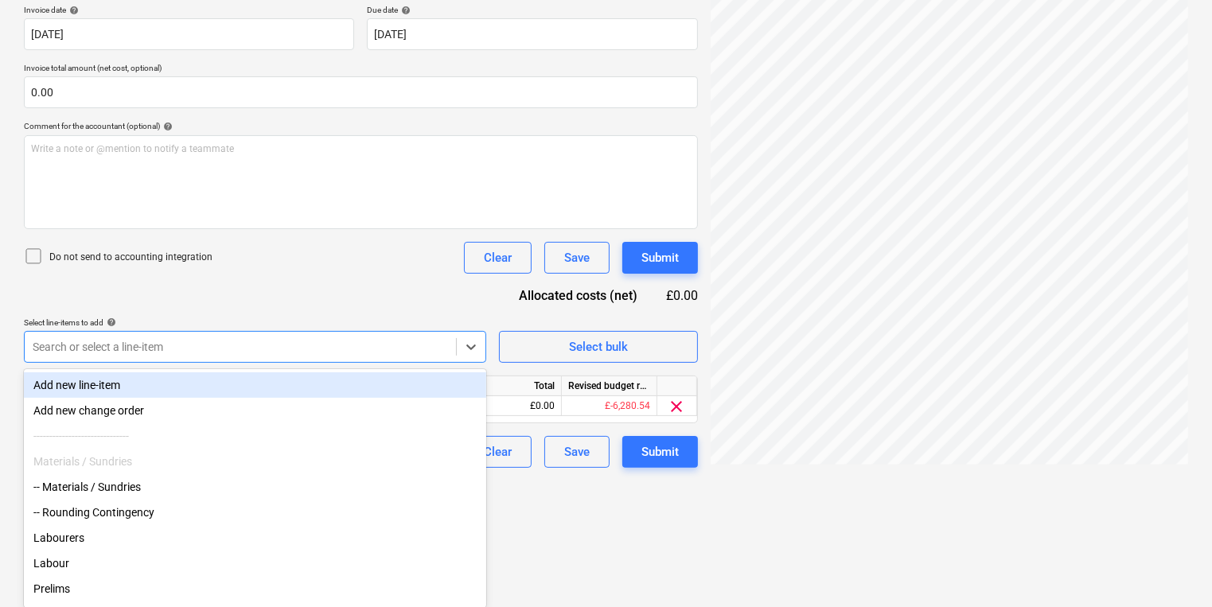
click at [101, 306] on body "Sales Projects Contacts Company Inbox 2 format_size keyboard_arrow_down help se…" at bounding box center [606, 2] width 1212 height 607
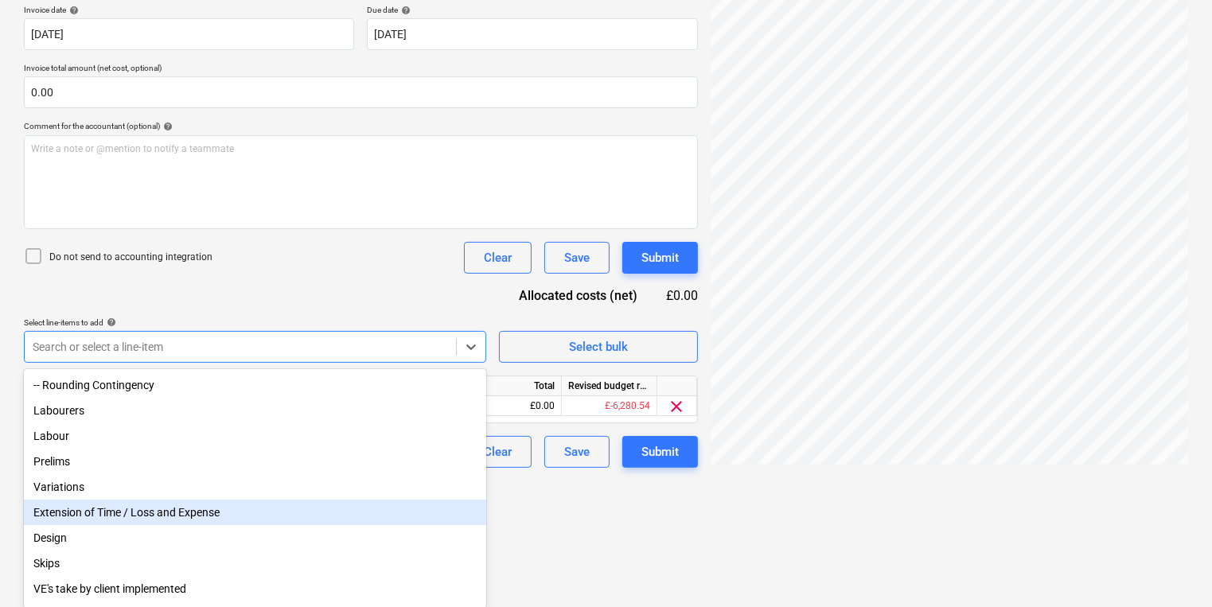
scroll to position [174, 0]
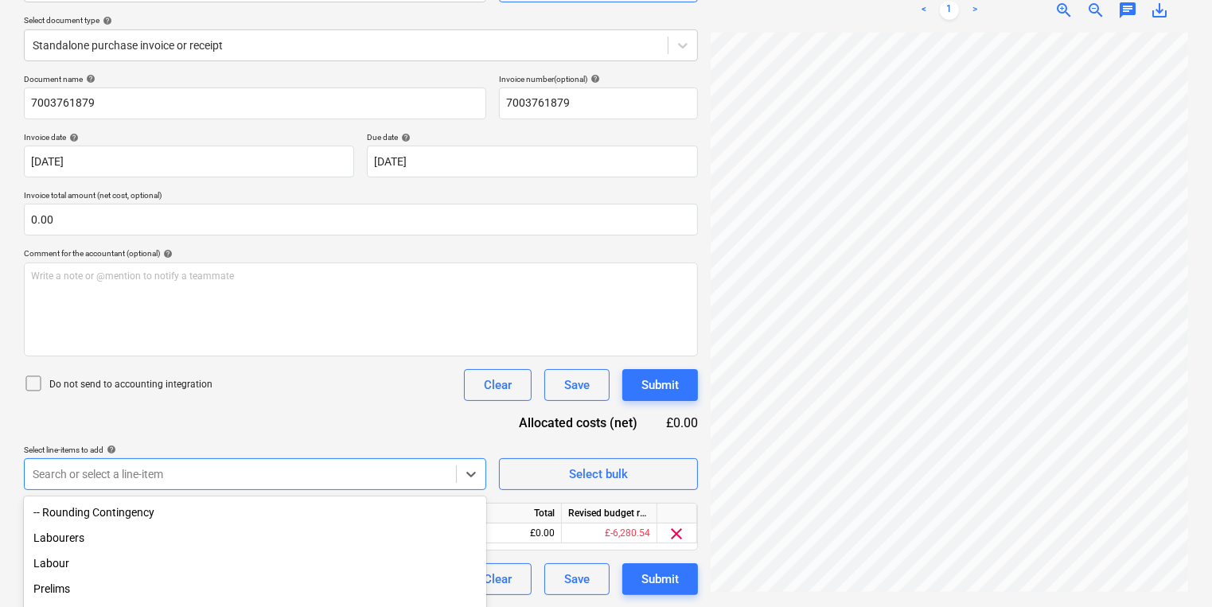
click at [631, 434] on html "Sales Projects Contacts Company Inbox 2 format_size keyboard_arrow_down help se…" at bounding box center [606, 129] width 1212 height 607
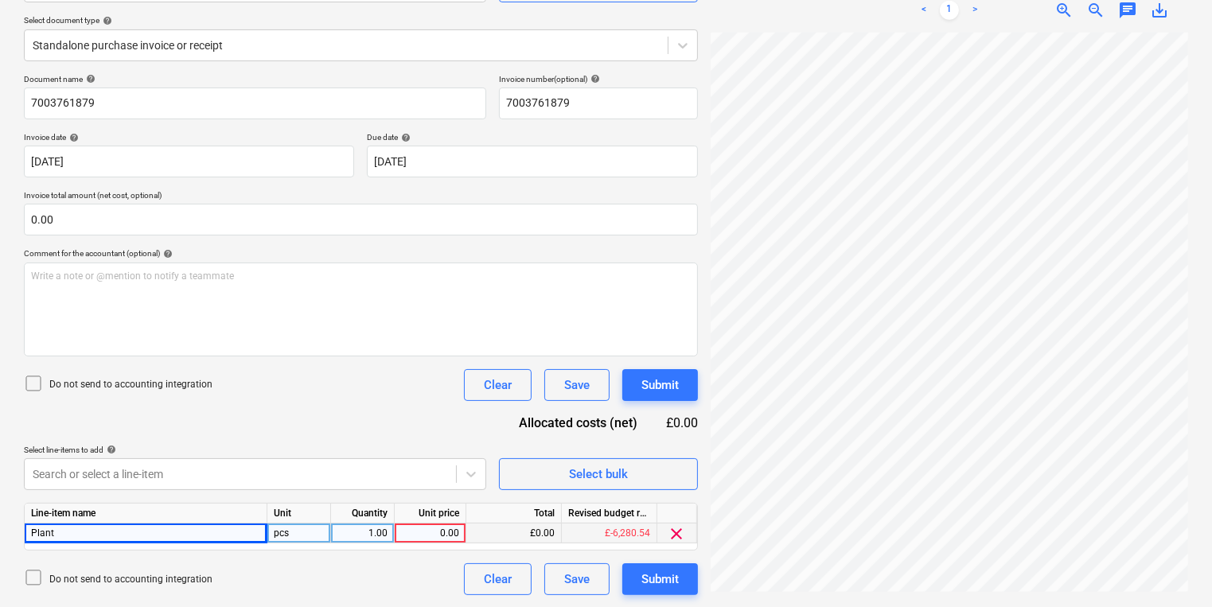
click at [142, 526] on div "Line-item name Unit Quantity Unit price Total Revised budget remaining Plant pc…" at bounding box center [361, 527] width 674 height 48
click at [141, 530] on div "Plant" at bounding box center [146, 534] width 243 height 20
click at [45, 522] on div "Line-item name" at bounding box center [146, 514] width 243 height 20
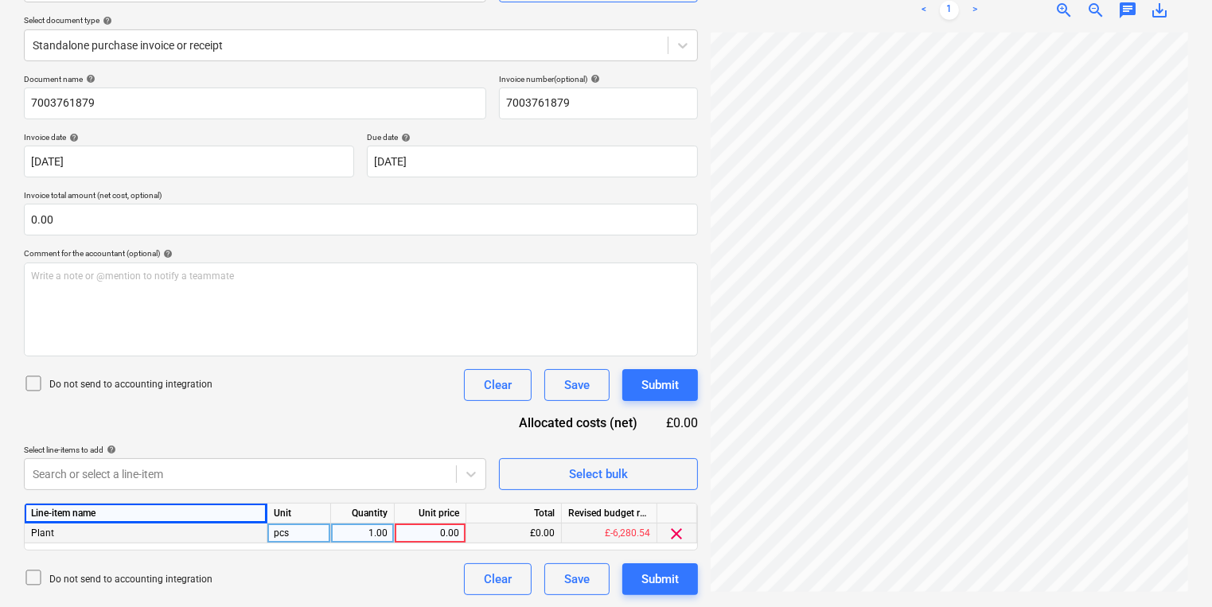
click at [42, 532] on span "Plant" at bounding box center [42, 533] width 23 height 11
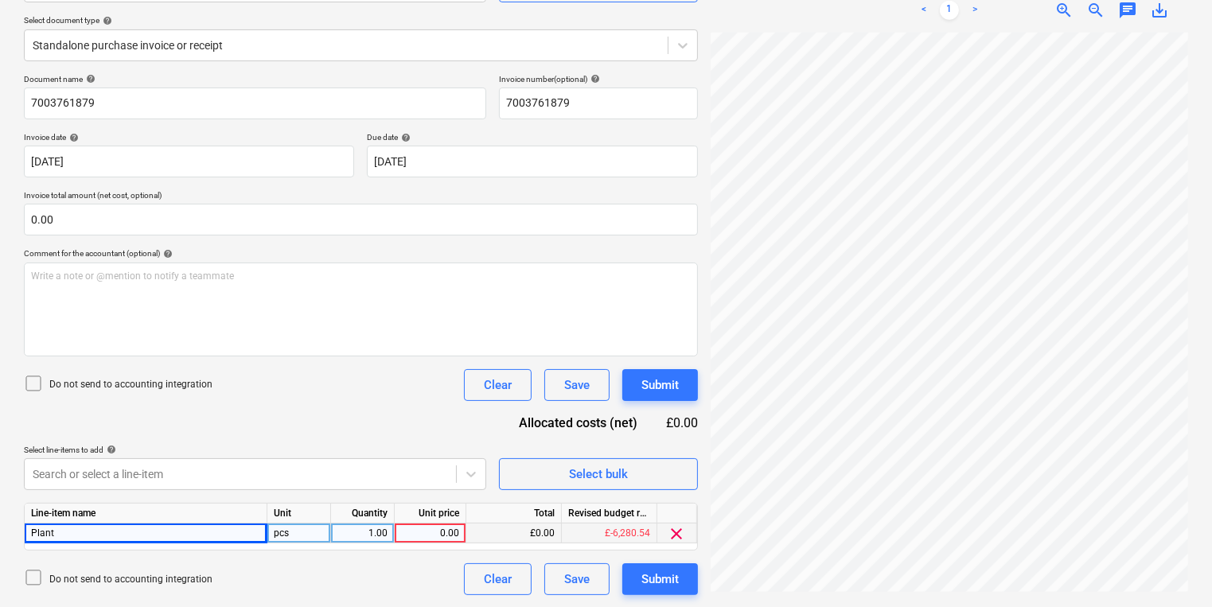
click at [42, 532] on span "Plant" at bounding box center [42, 533] width 23 height 11
click at [47, 531] on span "Plant" at bounding box center [42, 533] width 23 height 11
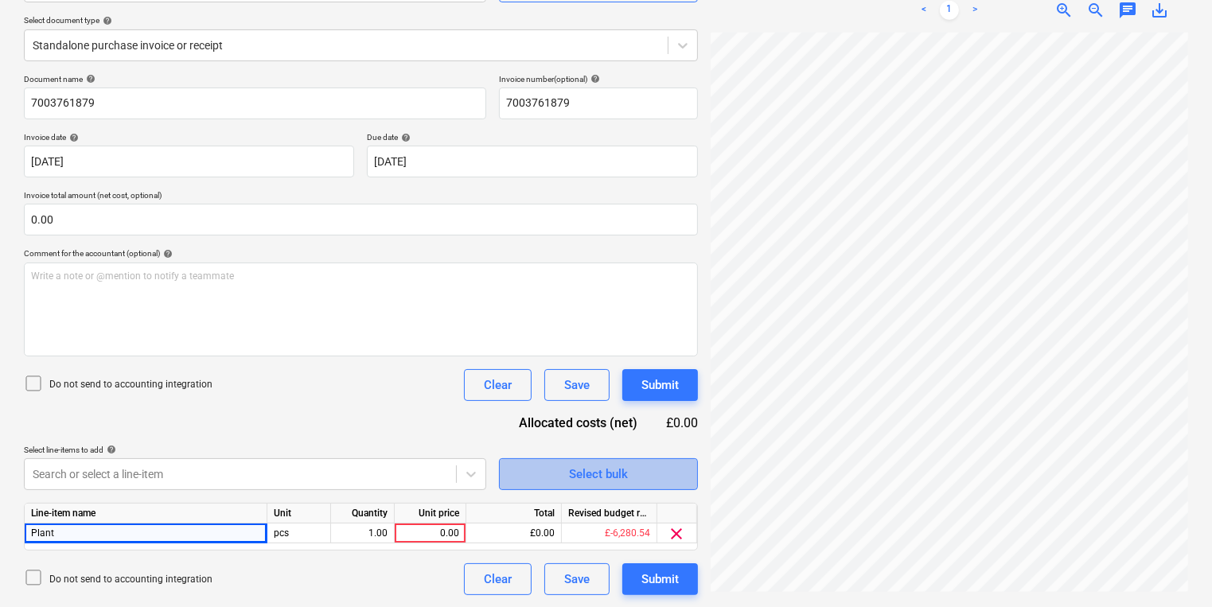
click at [544, 481] on span "Select bulk" at bounding box center [598, 474] width 159 height 21
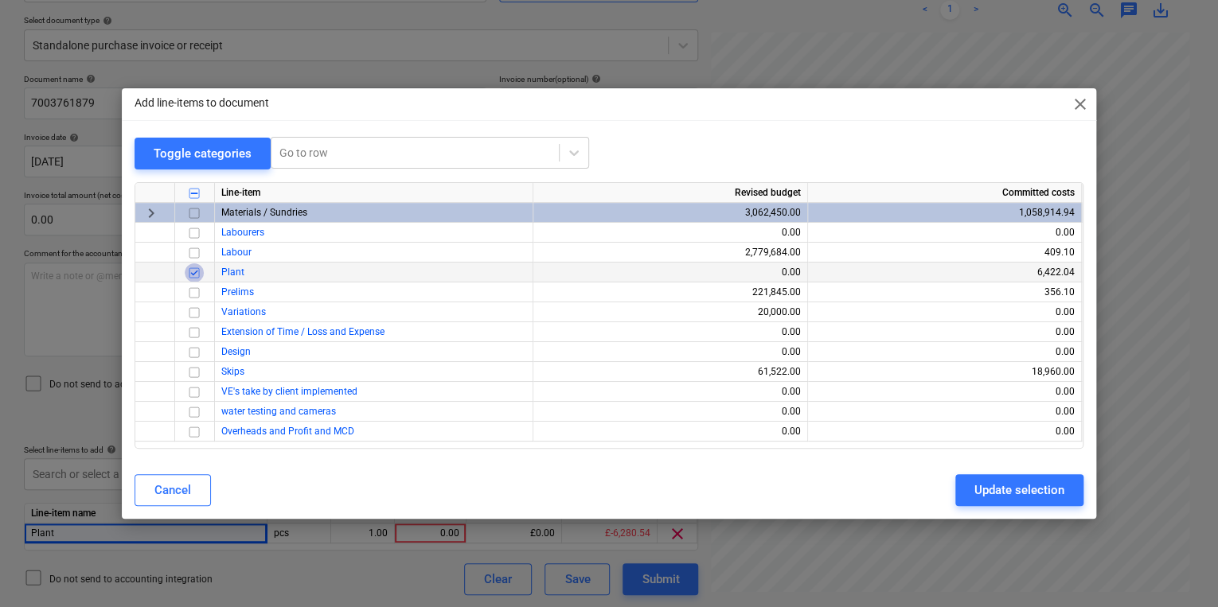
click at [192, 271] on input "checkbox" at bounding box center [194, 272] width 19 height 19
click at [1012, 485] on div "Update selection" at bounding box center [1019, 490] width 90 height 21
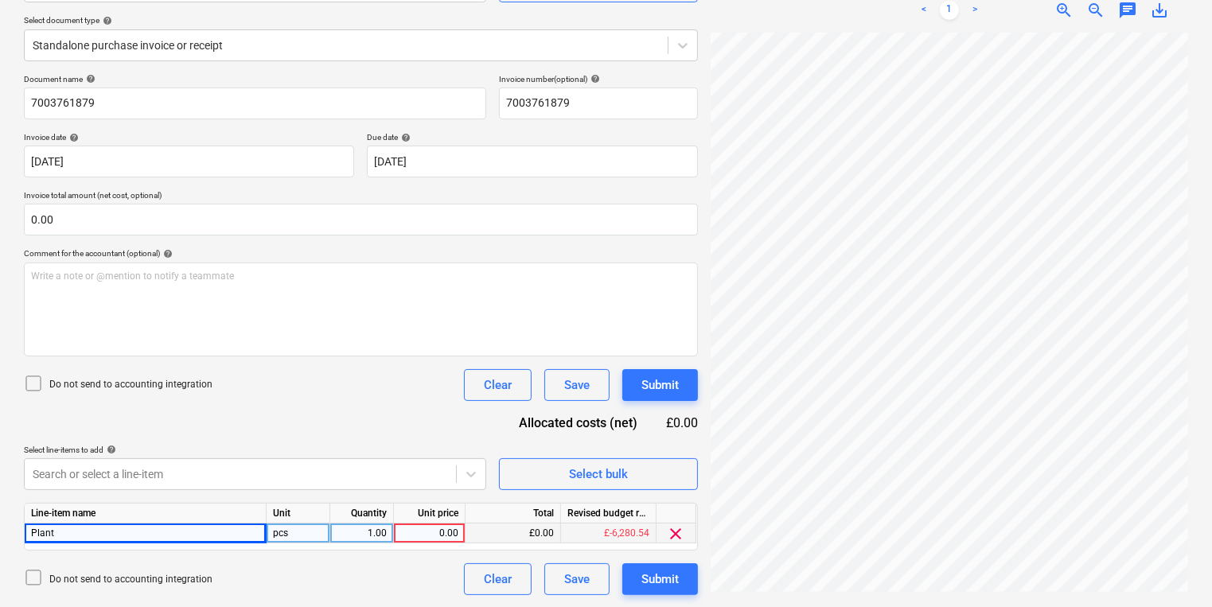
click at [140, 536] on div "Plant" at bounding box center [146, 534] width 242 height 20
drag, startPoint x: 140, startPoint y: 536, endPoint x: 80, endPoint y: 528, distance: 60.9
click at [80, 528] on div "Plant" at bounding box center [146, 534] width 242 height 20
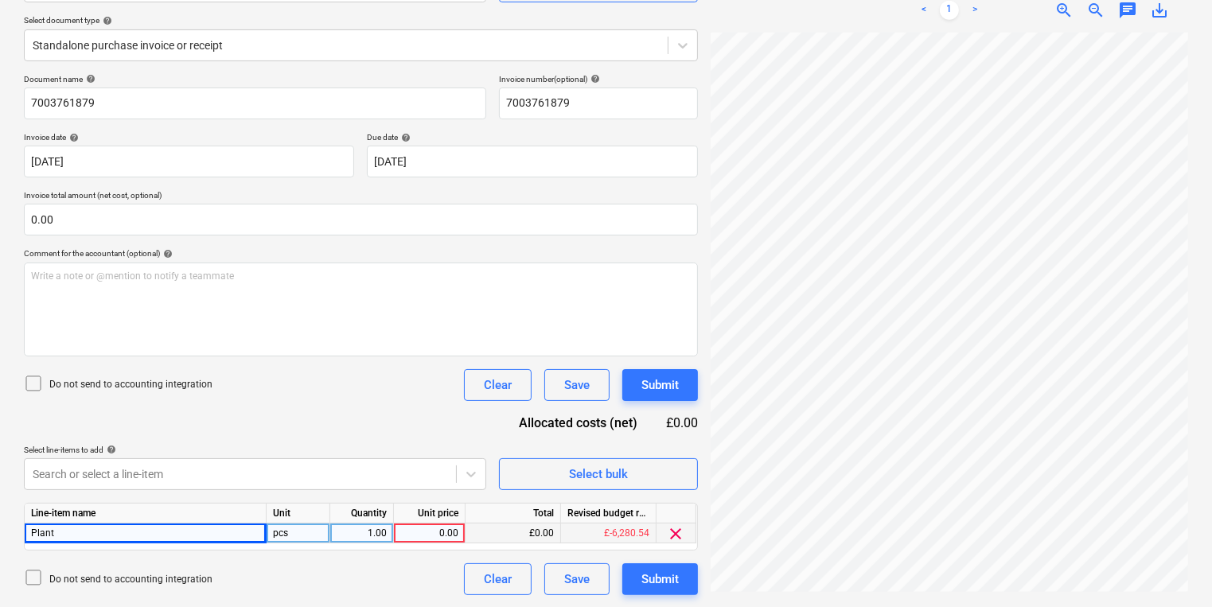
click at [54, 531] on div "Plant" at bounding box center [146, 534] width 242 height 20
click at [46, 531] on span "Plant" at bounding box center [42, 533] width 23 height 11
click at [45, 531] on span "Plant" at bounding box center [42, 533] width 23 height 11
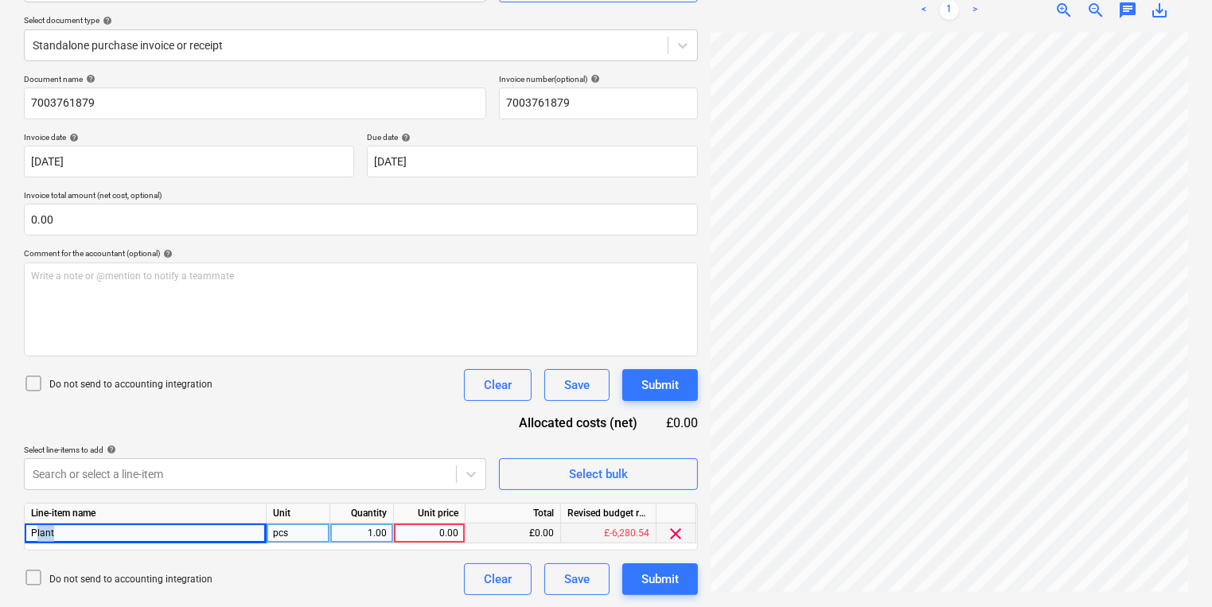
click at [45, 531] on span "Plant" at bounding box center [42, 533] width 23 height 11
click at [45, 532] on span "Plant" at bounding box center [42, 533] width 23 height 11
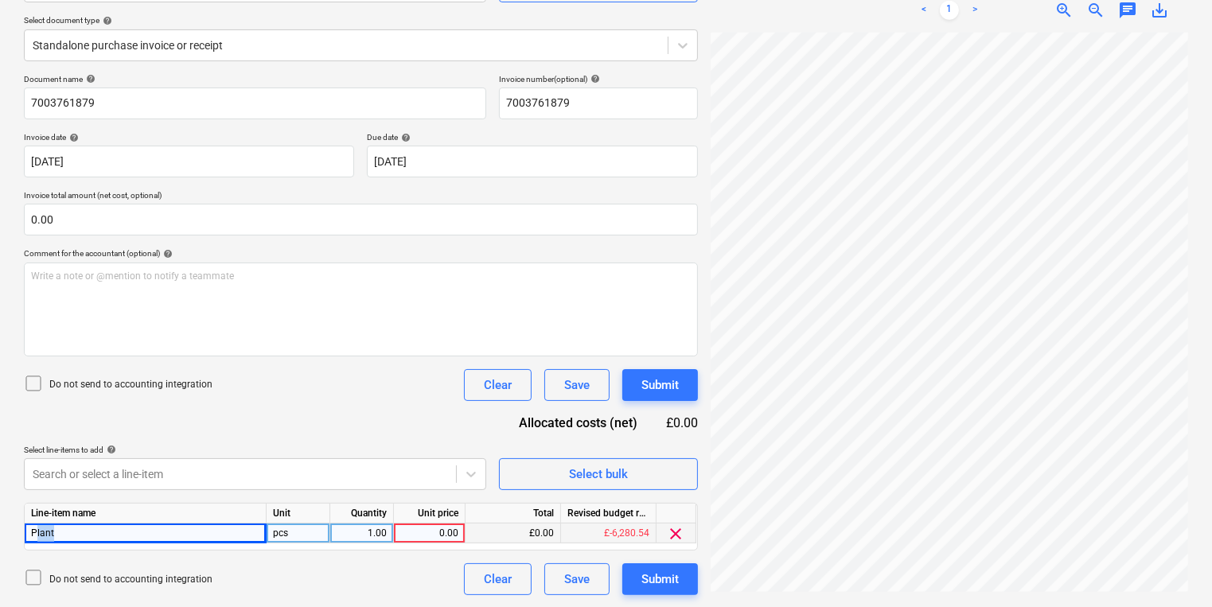
click at [45, 532] on span "Plant" at bounding box center [42, 533] width 23 height 11
click at [47, 531] on span "Plant" at bounding box center [42, 533] width 23 height 11
click at [47, 530] on span "Plant" at bounding box center [42, 533] width 23 height 11
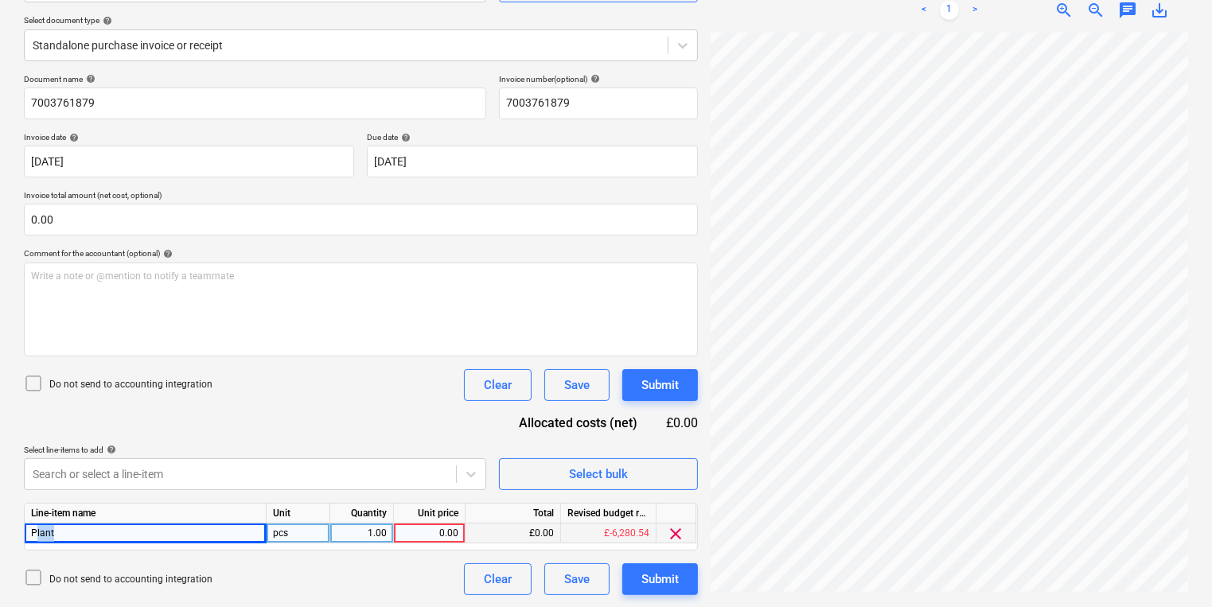
click at [47, 530] on span "Plant" at bounding box center [42, 533] width 23 height 11
click at [47, 529] on span "Plant" at bounding box center [42, 533] width 23 height 11
click at [308, 535] on div "pcs" at bounding box center [299, 534] width 64 height 20
type input "h"
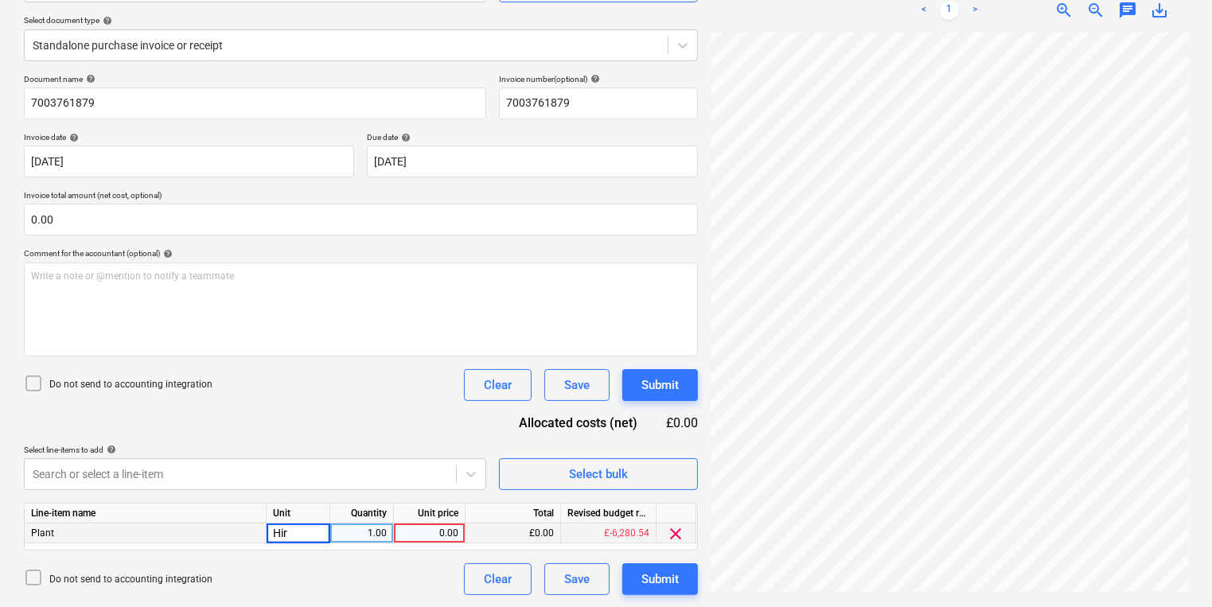
type input "Hire"
click at [422, 535] on div "0.00" at bounding box center [429, 534] width 58 height 20
click at [376, 541] on div "1.00" at bounding box center [362, 534] width 50 height 20
type input "4"
click at [404, 536] on div "0.00" at bounding box center [429, 534] width 58 height 20
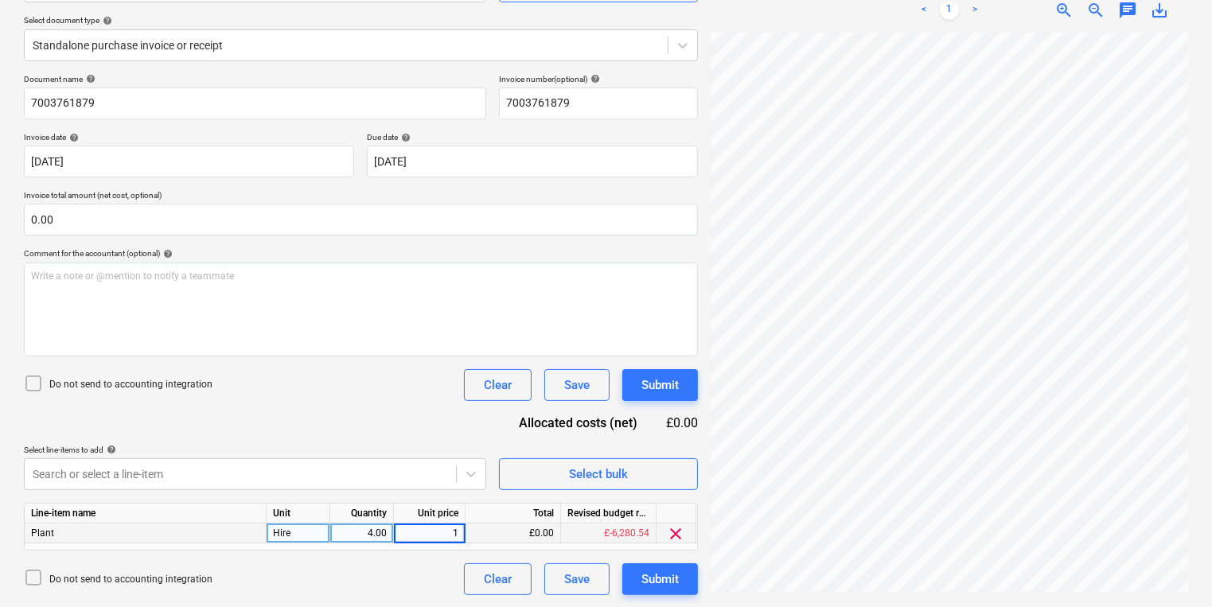
type input "10"
click at [626, 407] on div "Create new document Select company Algeco UK Ltd Add new company Select documen…" at bounding box center [606, 254] width 1177 height 696
click at [641, 587] on div "Submit" at bounding box center [659, 579] width 37 height 21
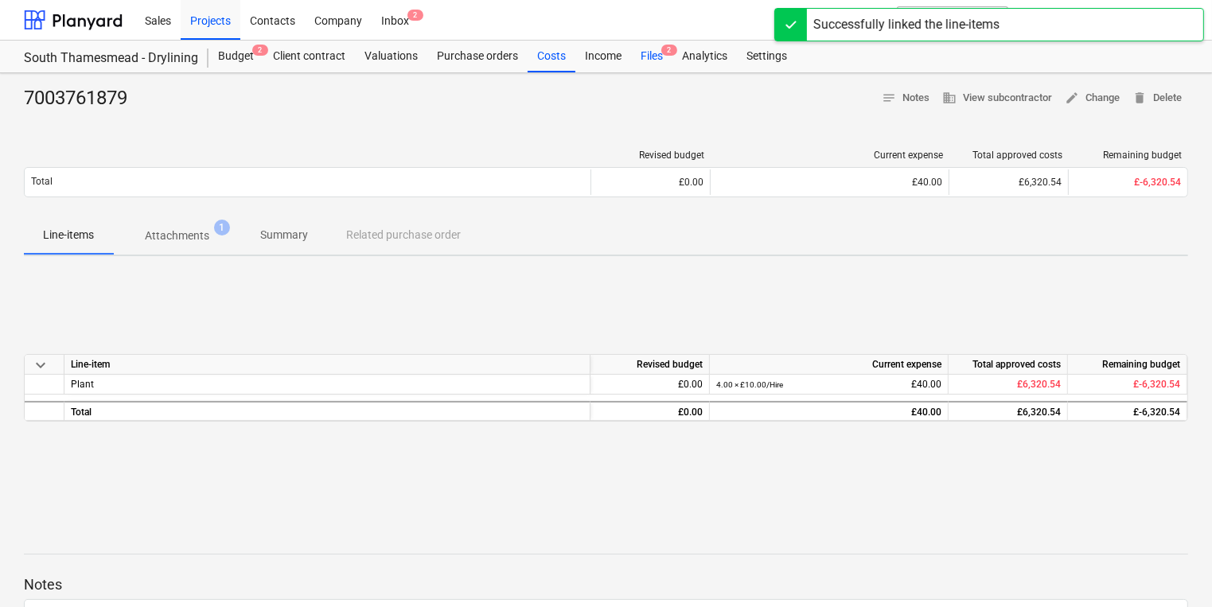
click at [645, 45] on div "Files 2" at bounding box center [651, 57] width 41 height 32
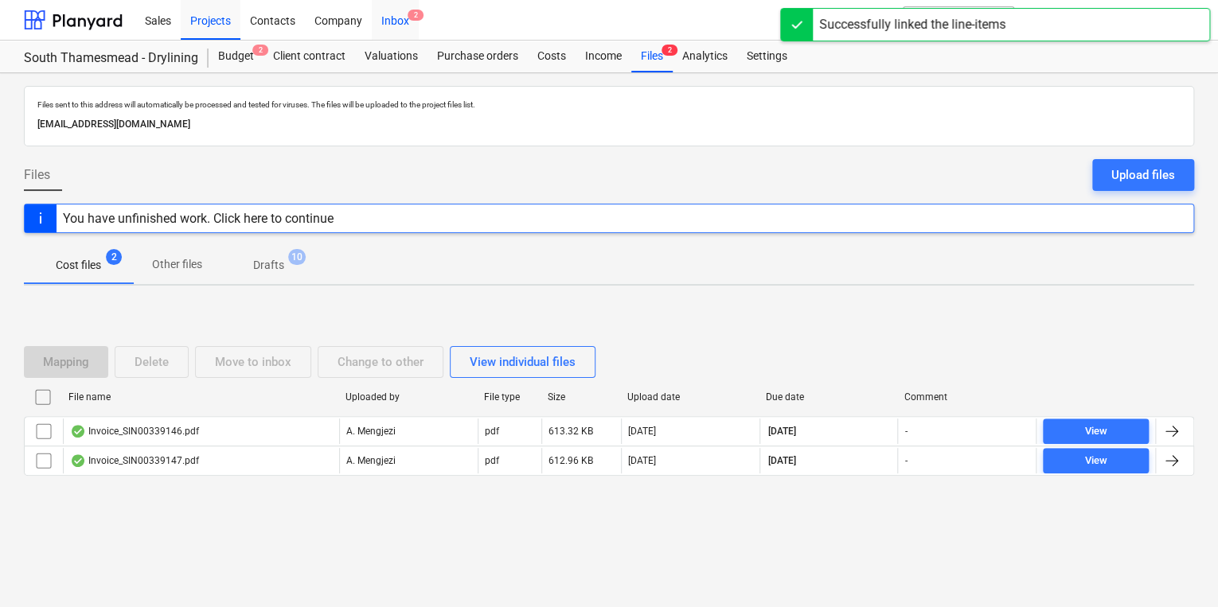
click at [396, 17] on div "Inbox 2" at bounding box center [395, 19] width 47 height 41
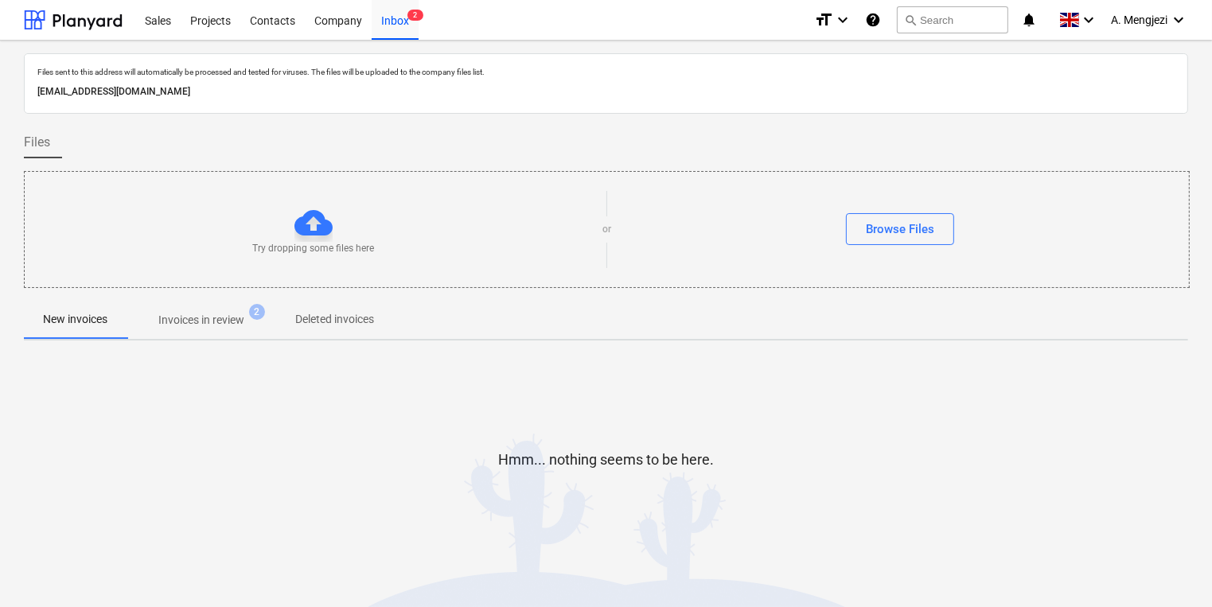
click at [229, 320] on p "Invoices in review" at bounding box center [201, 320] width 86 height 17
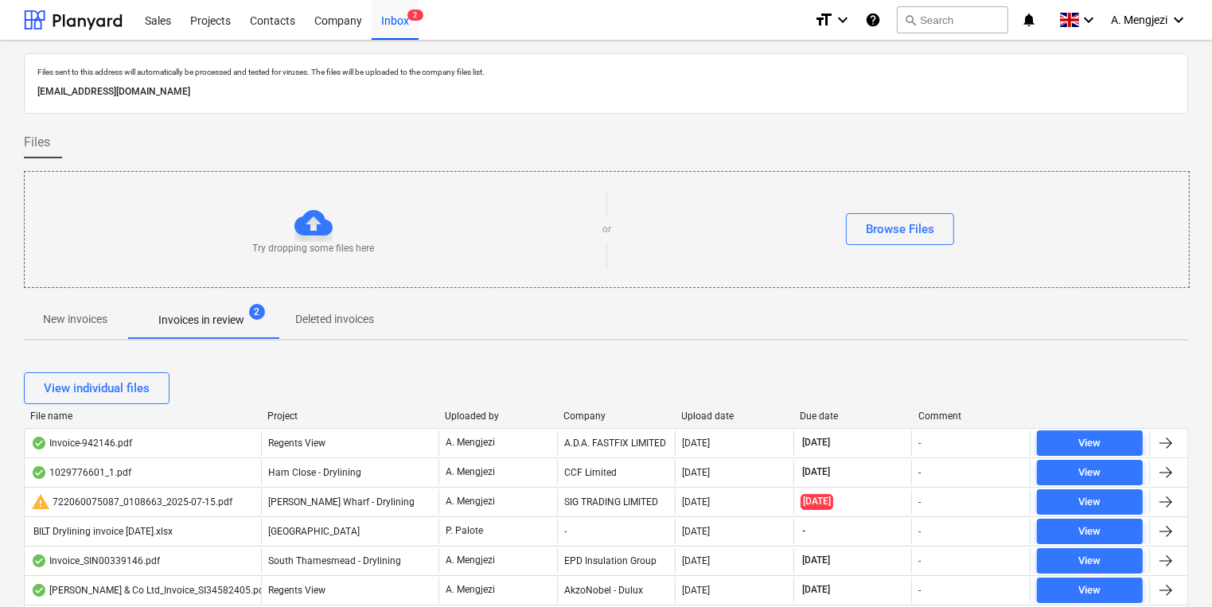
click at [694, 411] on div "Upload date" at bounding box center [735, 416] width 106 height 11
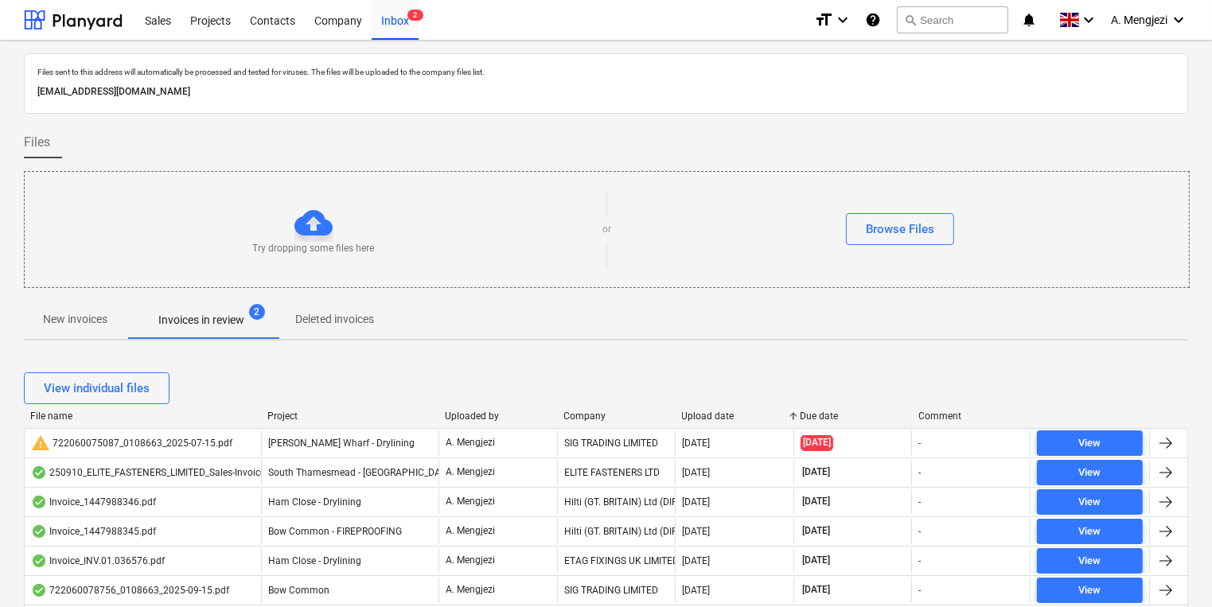
click at [696, 417] on div "Upload date" at bounding box center [735, 416] width 106 height 11
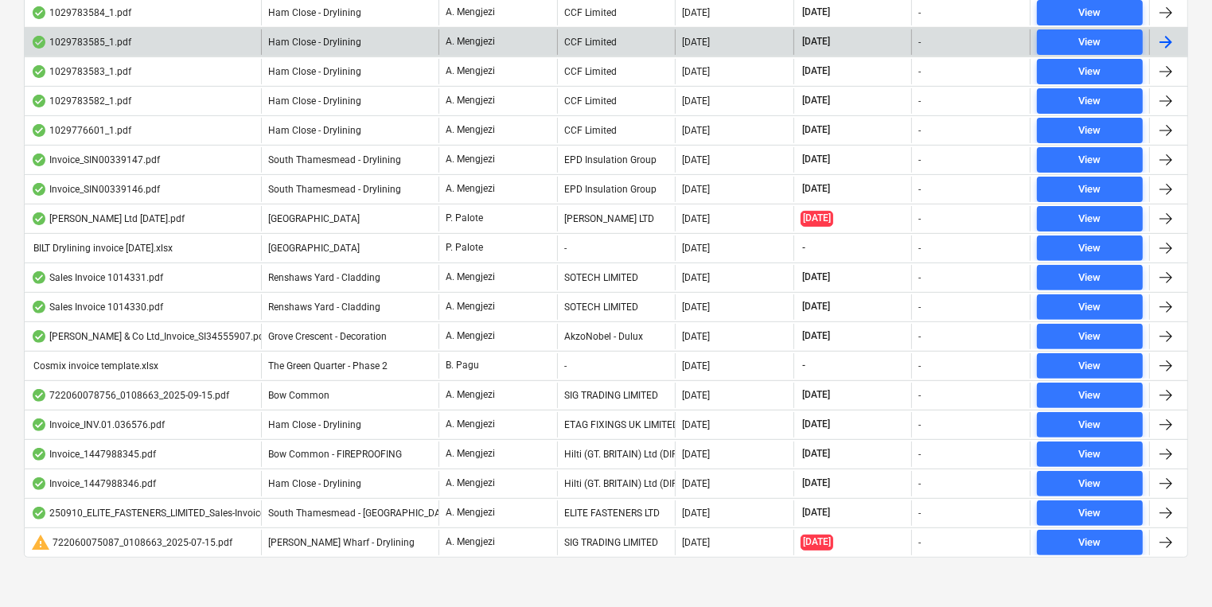
scroll to position [522, 0]
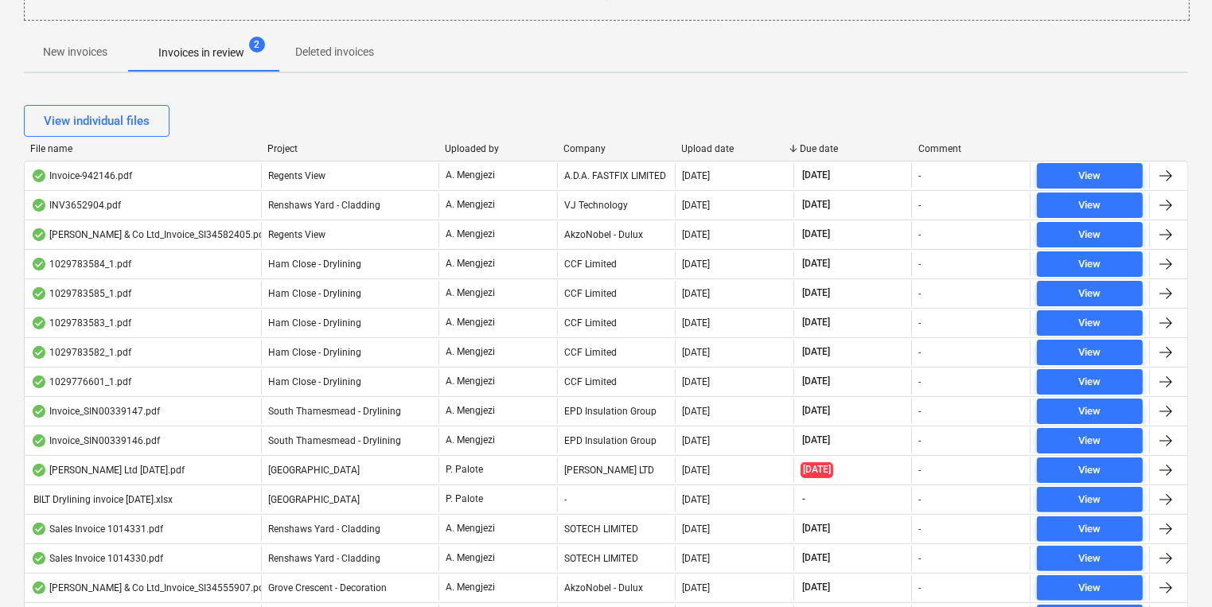
click at [280, 146] on div "Project" at bounding box center [349, 148] width 165 height 11
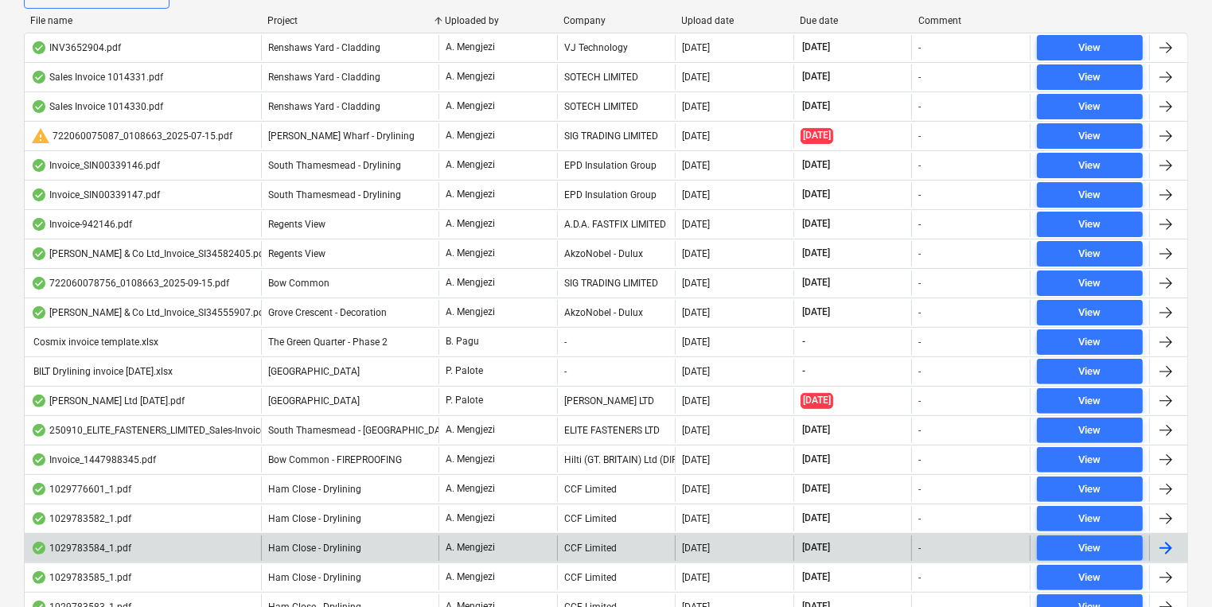
scroll to position [395, 0]
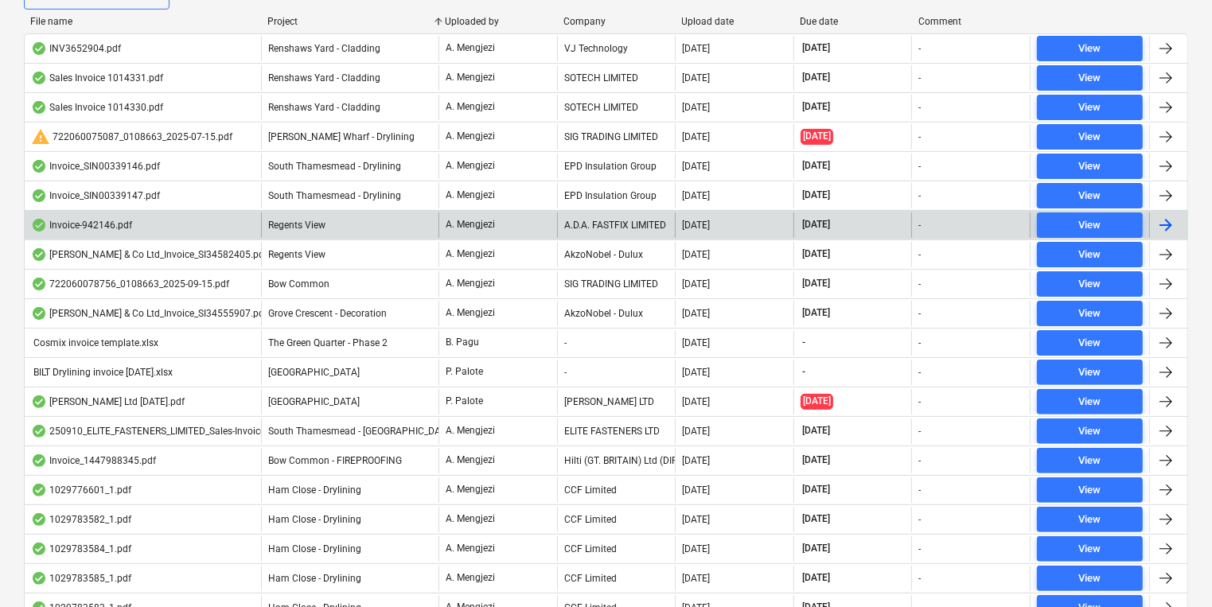
click at [383, 232] on div "Regents View" at bounding box center [349, 225] width 177 height 25
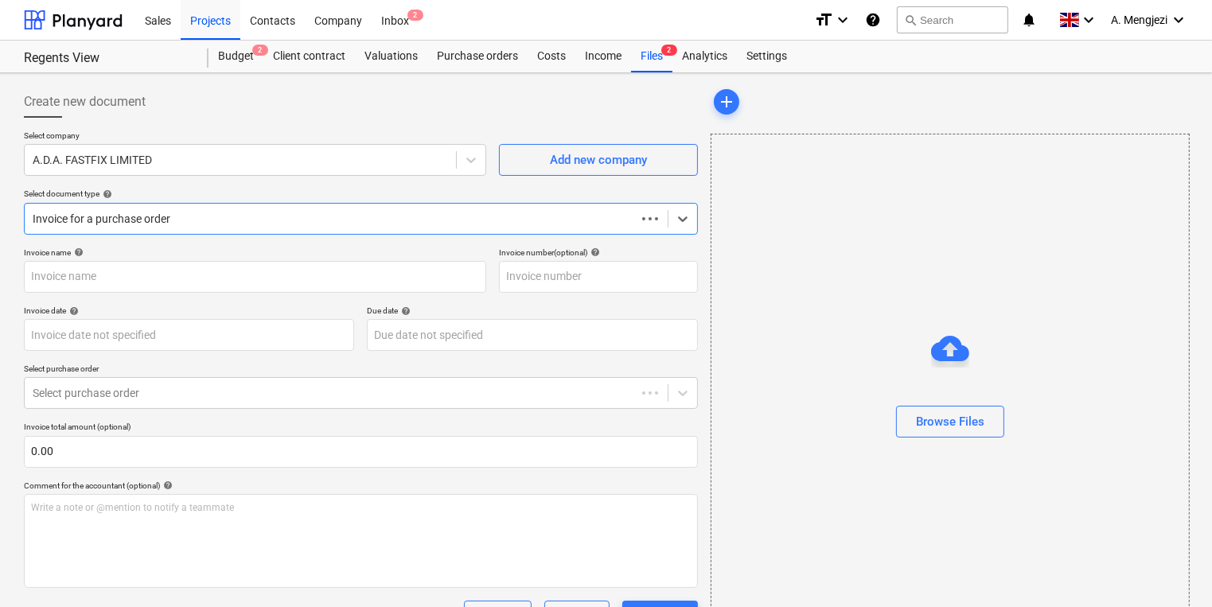
type input "942146"
type input "[DATE]"
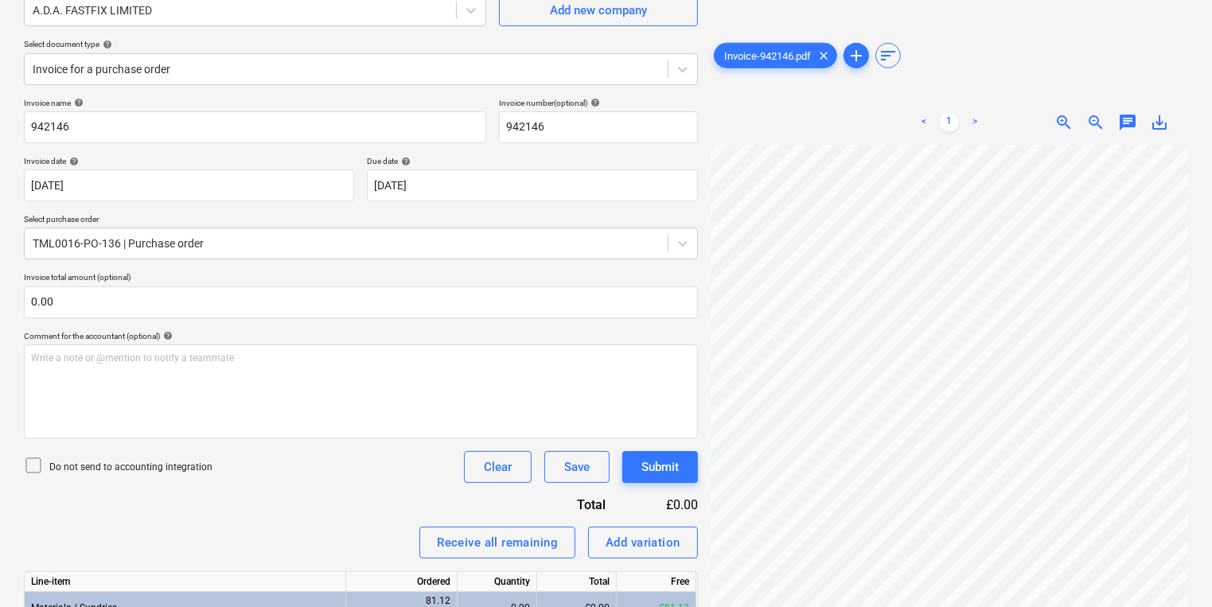
scroll to position [262, 0]
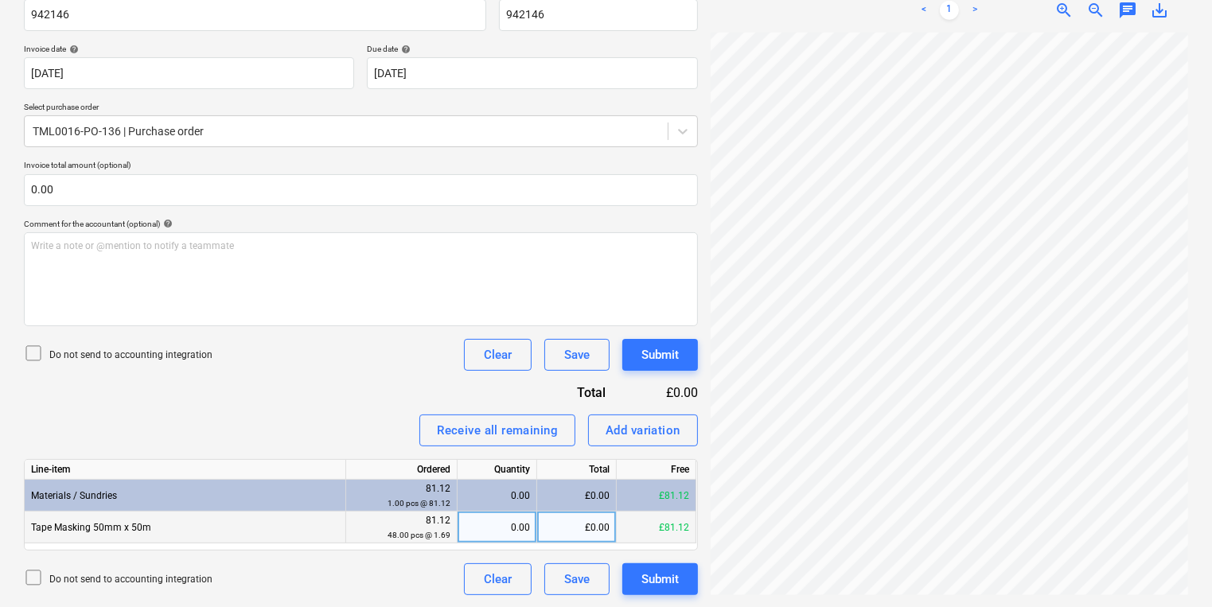
click at [498, 529] on div "0.00" at bounding box center [497, 528] width 66 height 32
type input "48"
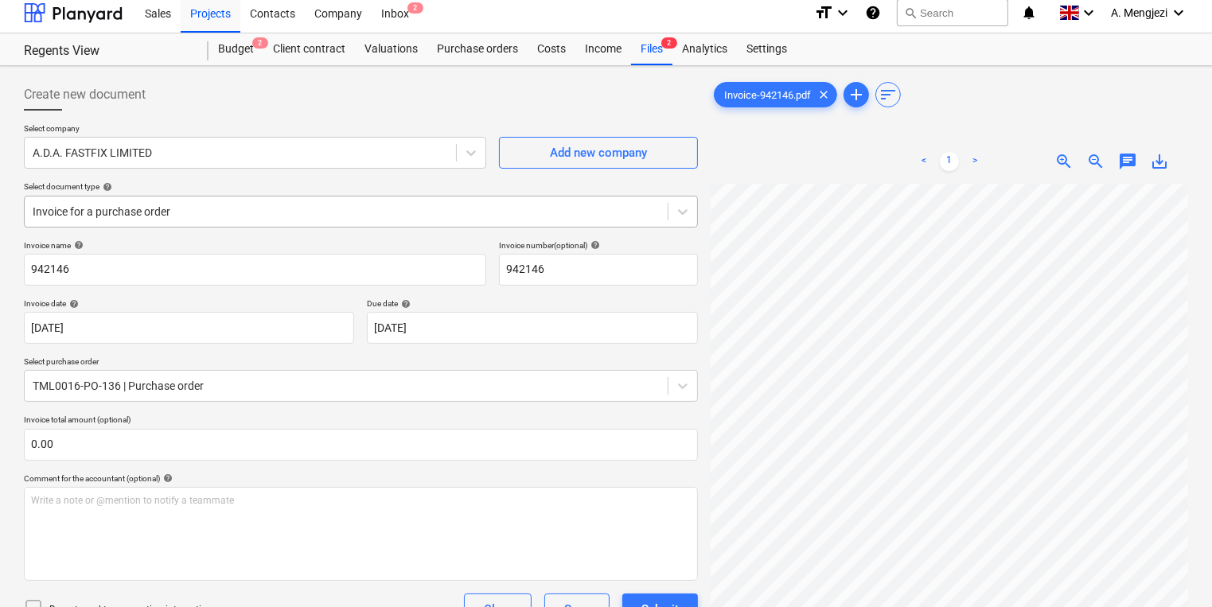
scroll to position [0, 0]
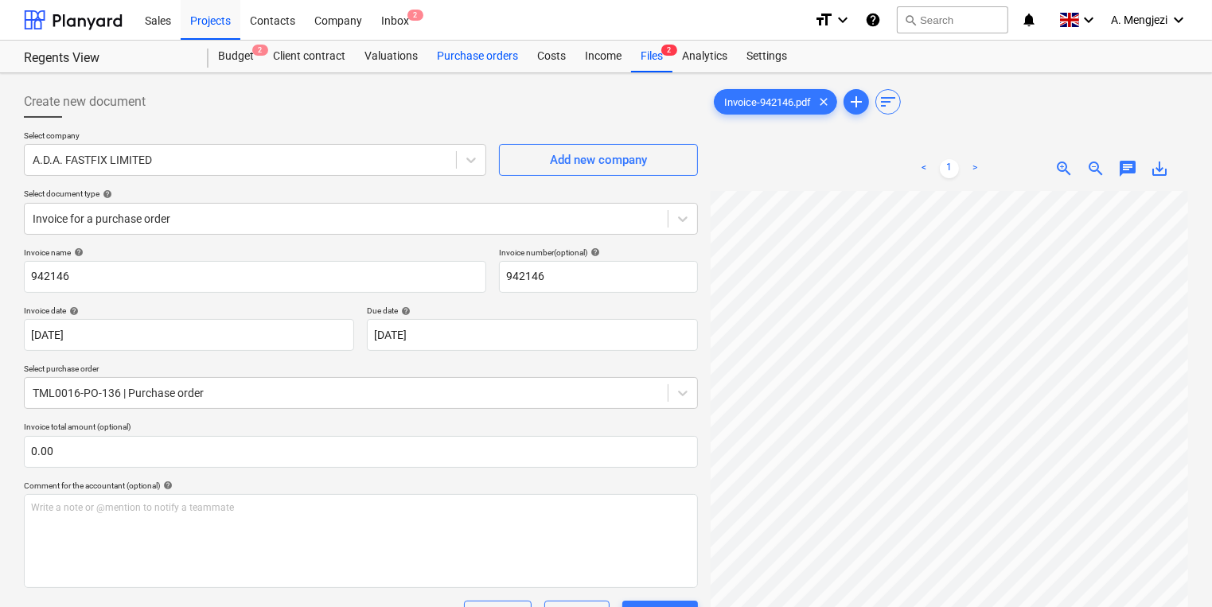
click at [443, 57] on div "Purchase orders" at bounding box center [477, 57] width 100 height 32
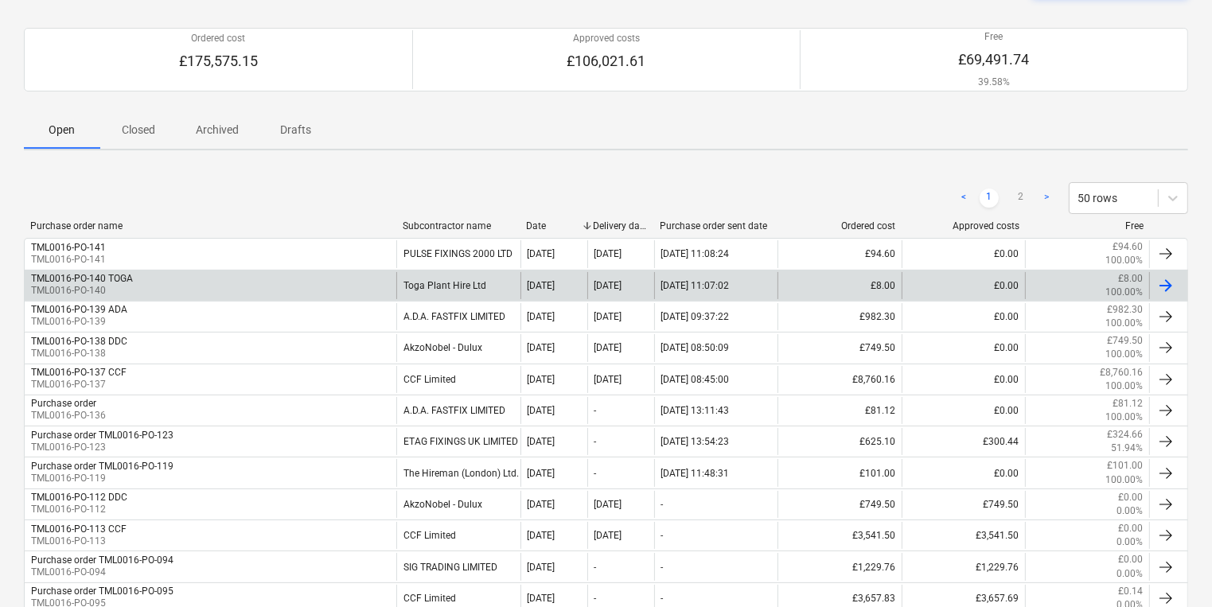
scroll to position [127, 0]
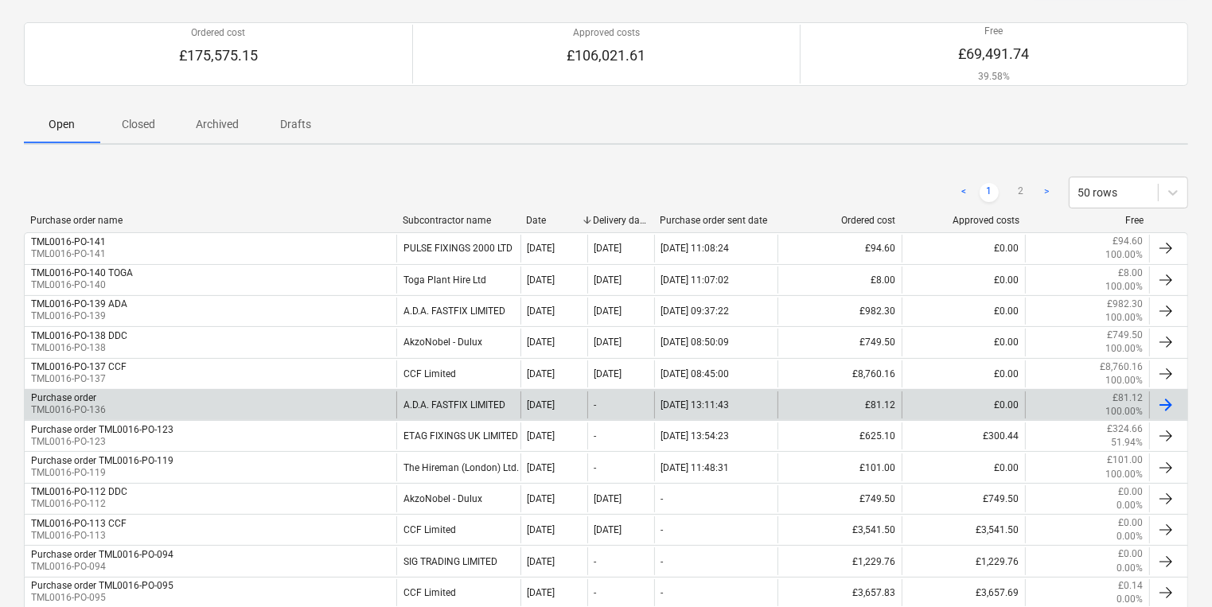
click at [166, 408] on div "Purchase order TML0016-PO-136" at bounding box center [211, 405] width 372 height 27
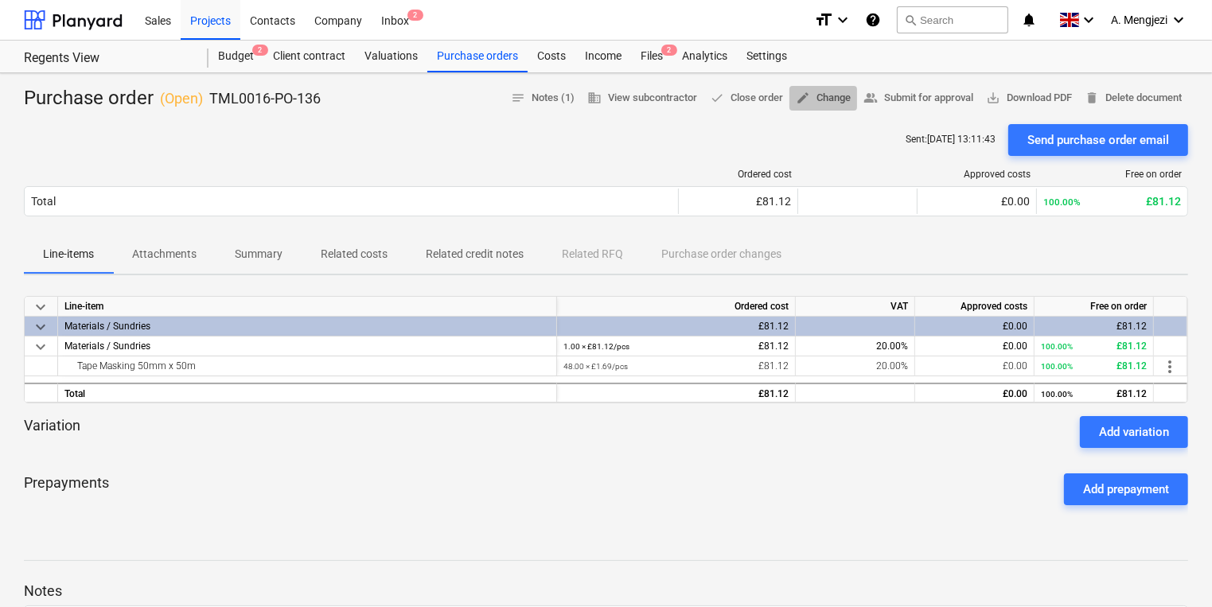
click at [821, 98] on span "edit Change" at bounding box center [823, 98] width 55 height 18
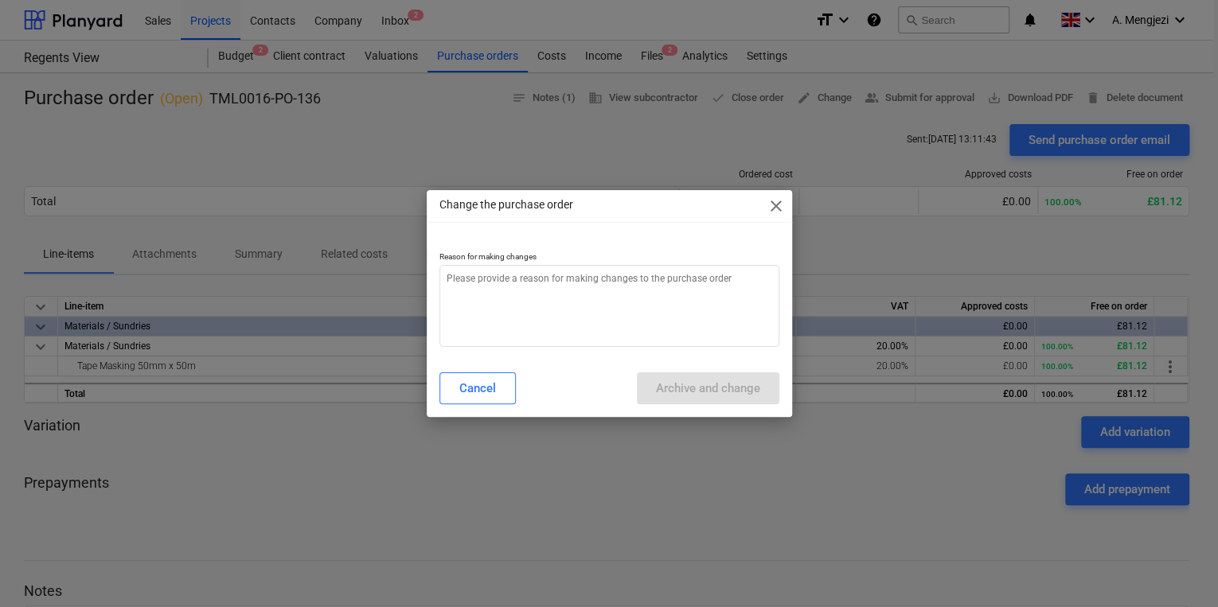
type textarea "x"
click at [560, 294] on textarea at bounding box center [609, 306] width 340 height 82
type textarea "p"
type textarea "x"
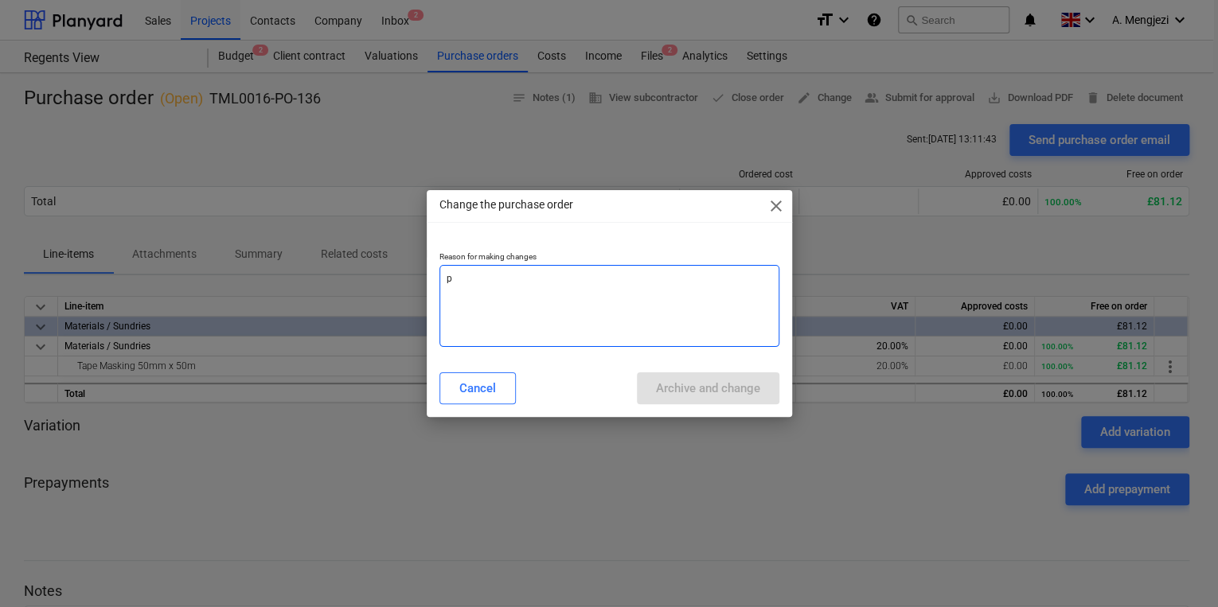
type textarea "pr"
type textarea "x"
type textarea "pri"
type textarea "x"
type textarea "pric"
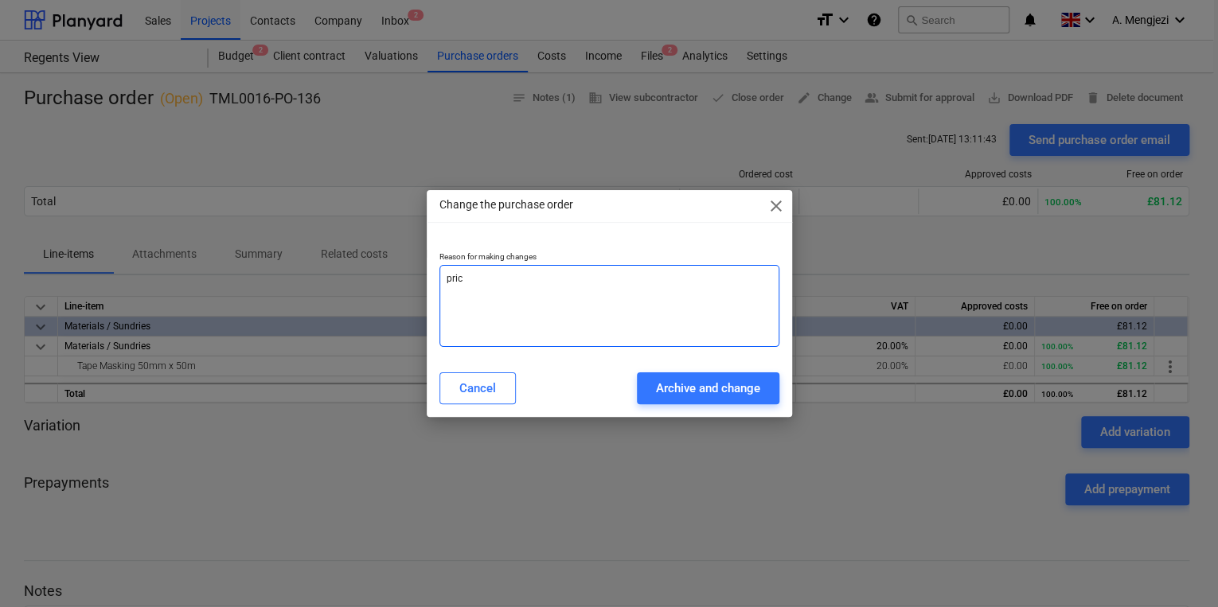
type textarea "x"
type textarea "price"
type textarea "x"
type textarea "price"
type textarea "x"
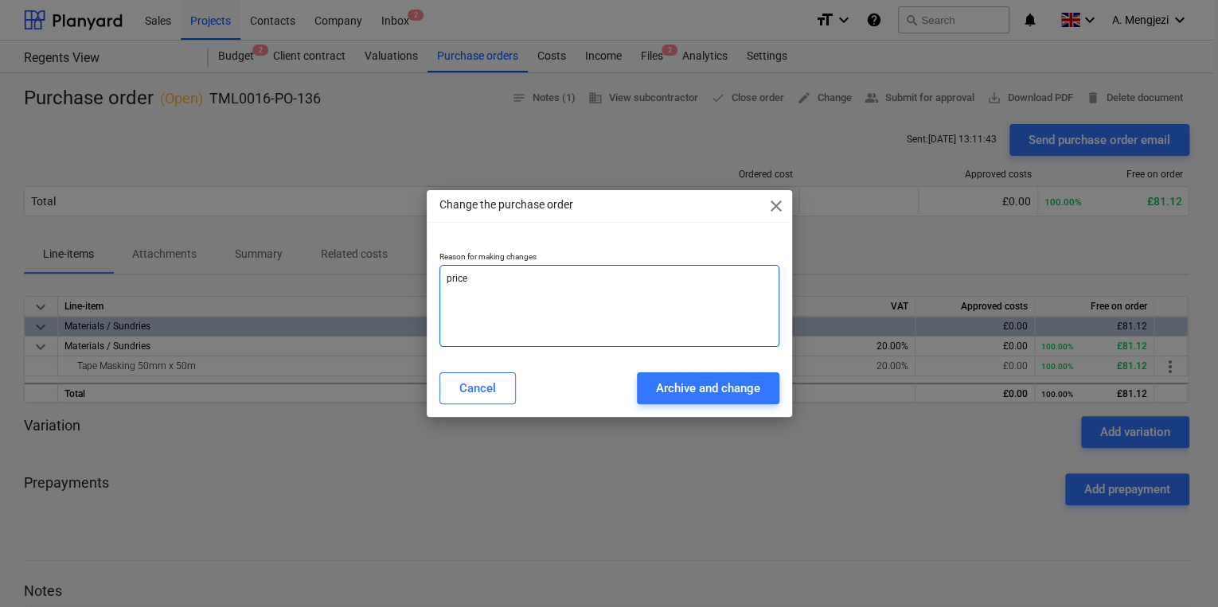
type textarea "price c"
type textarea "x"
type textarea "price ch"
type textarea "x"
type textarea "price cha"
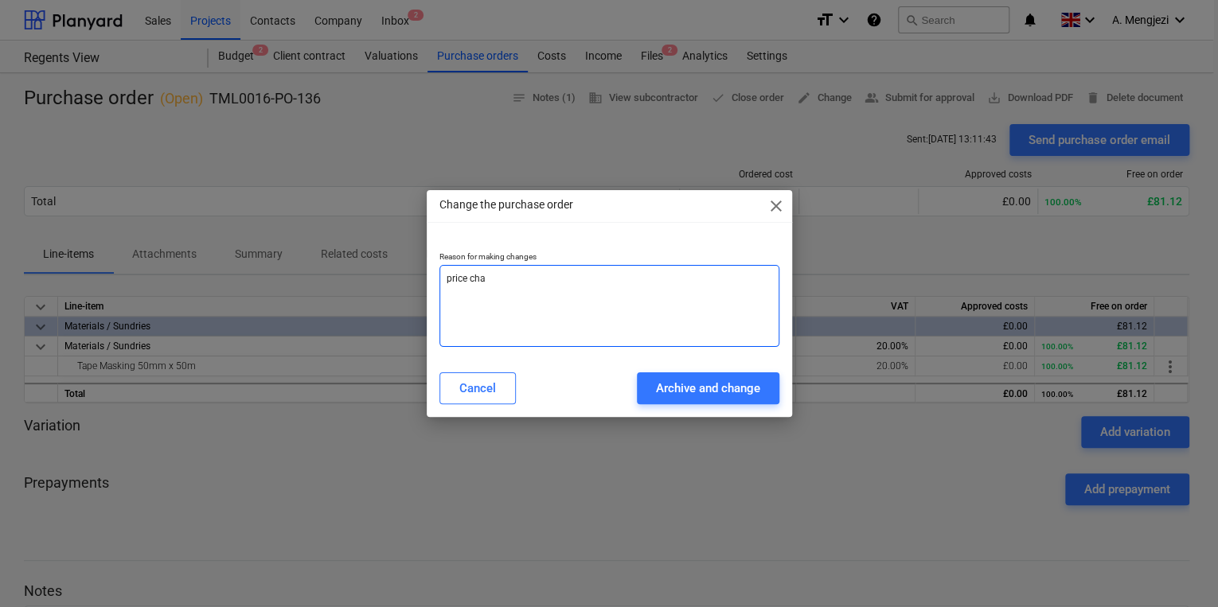
type textarea "x"
type textarea "price chaa"
type textarea "x"
type textarea "price chaan"
type textarea "x"
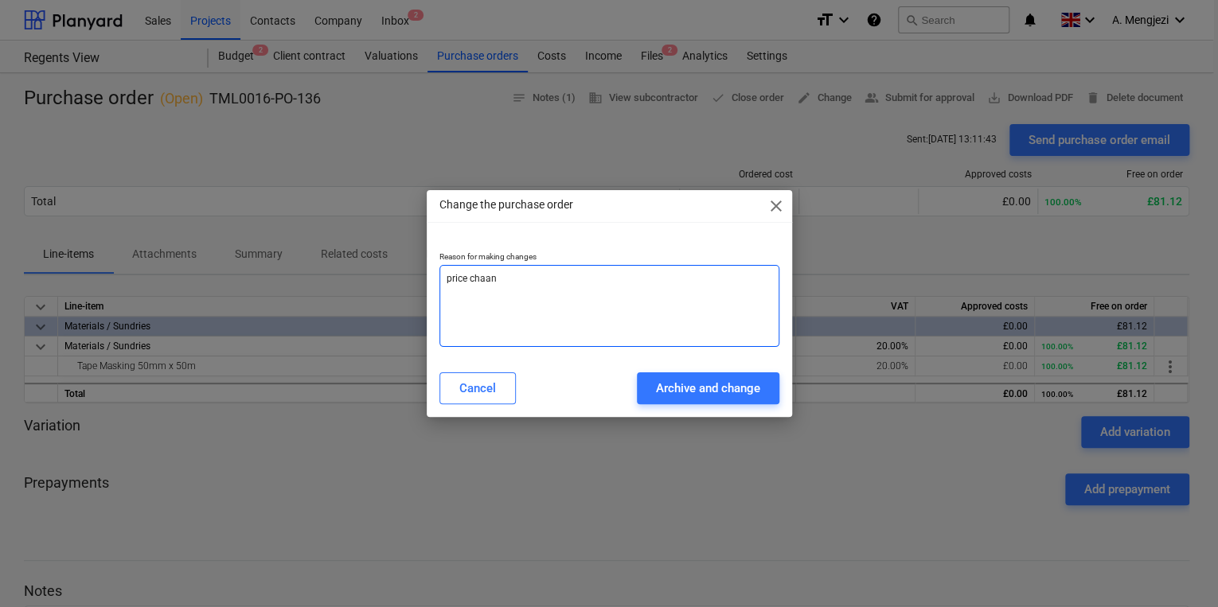
type textarea "price chaang"
type textarea "x"
type textarea "price chaan"
type textarea "x"
type textarea "price chaa"
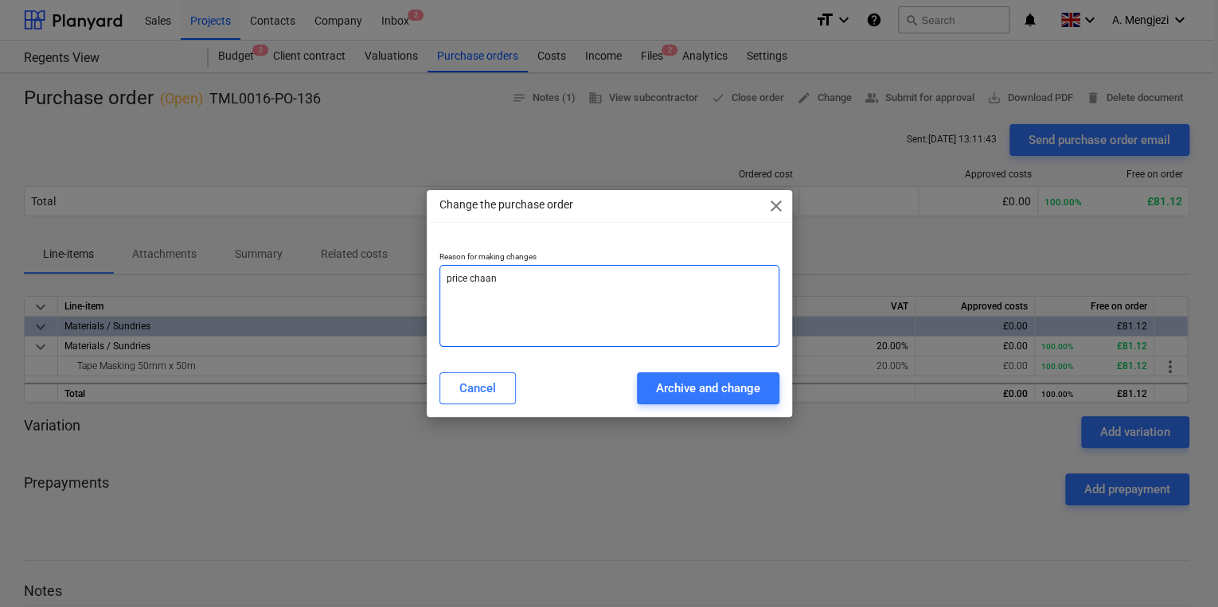
type textarea "x"
type textarea "price cha"
type textarea "x"
type textarea "price chan"
type textarea "x"
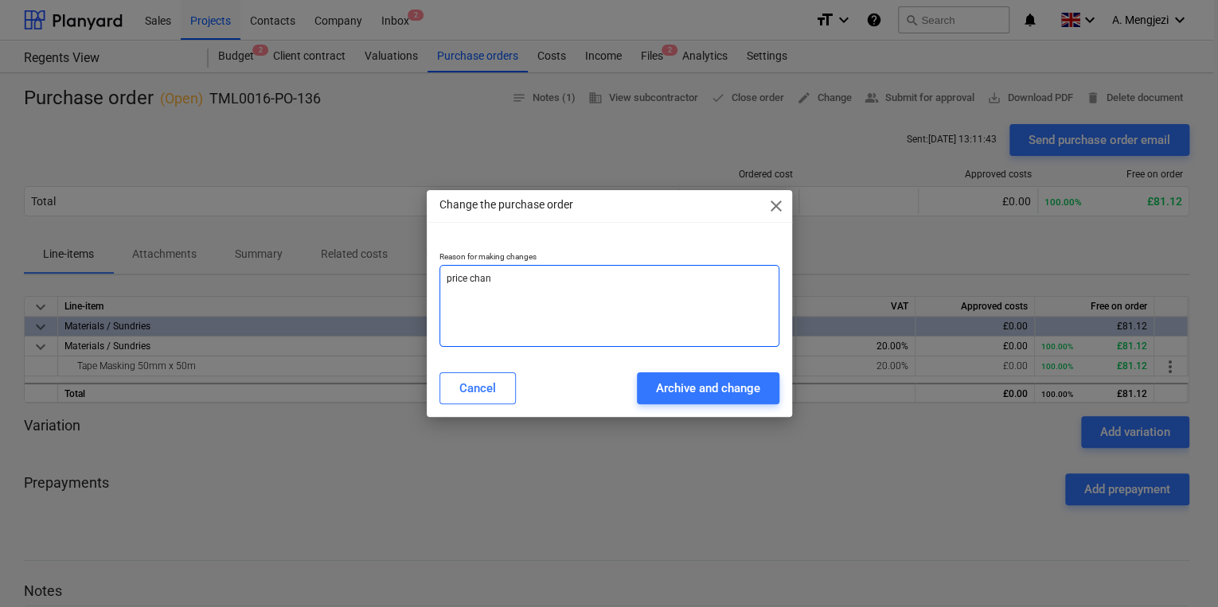
type textarea "[PERSON_NAME]"
type textarea "x"
type textarea "price change"
type textarea "x"
type textarea "price change"
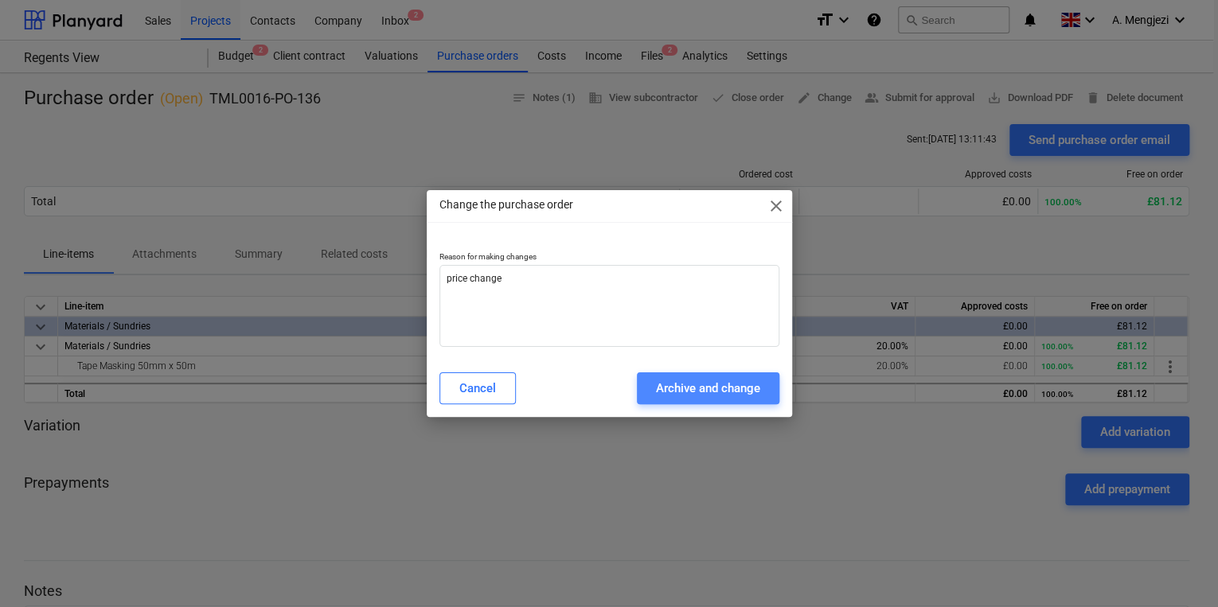
click at [707, 396] on div "Archive and change" at bounding box center [708, 388] width 104 height 21
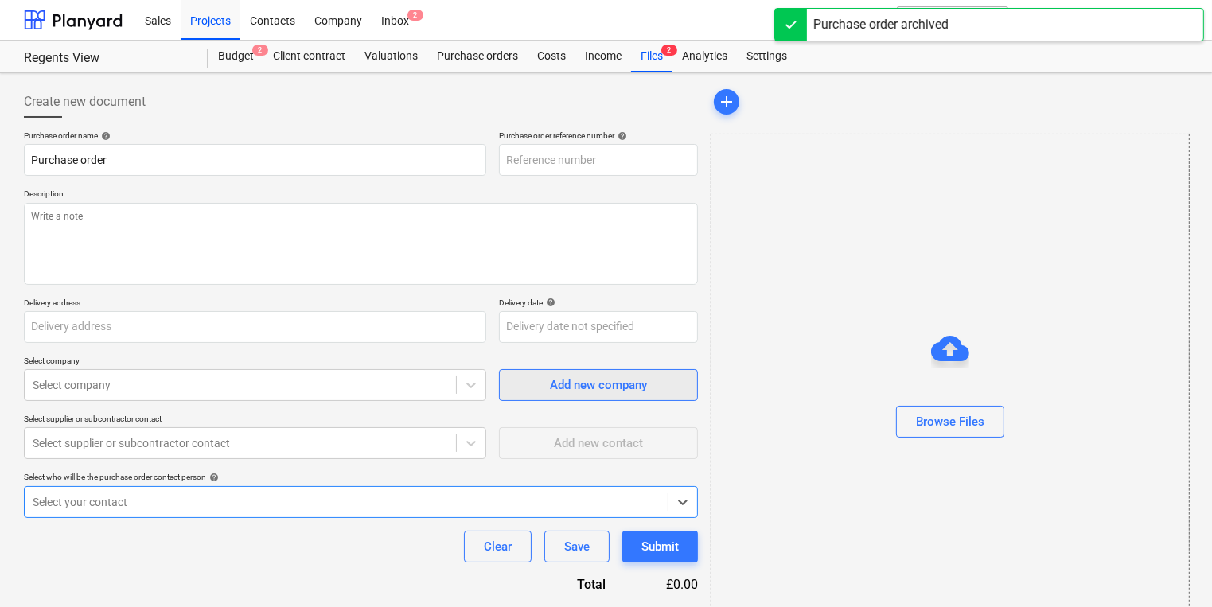
type textarea "x"
type input "TML0016-PO-136"
type textarea "Afternoon, Please proceed with attached order. Delivery ASAP. Contact on site […"
type input "St [PERSON_NAME], Regents View, [STREET_ADDRESS][PERSON_NAME]"
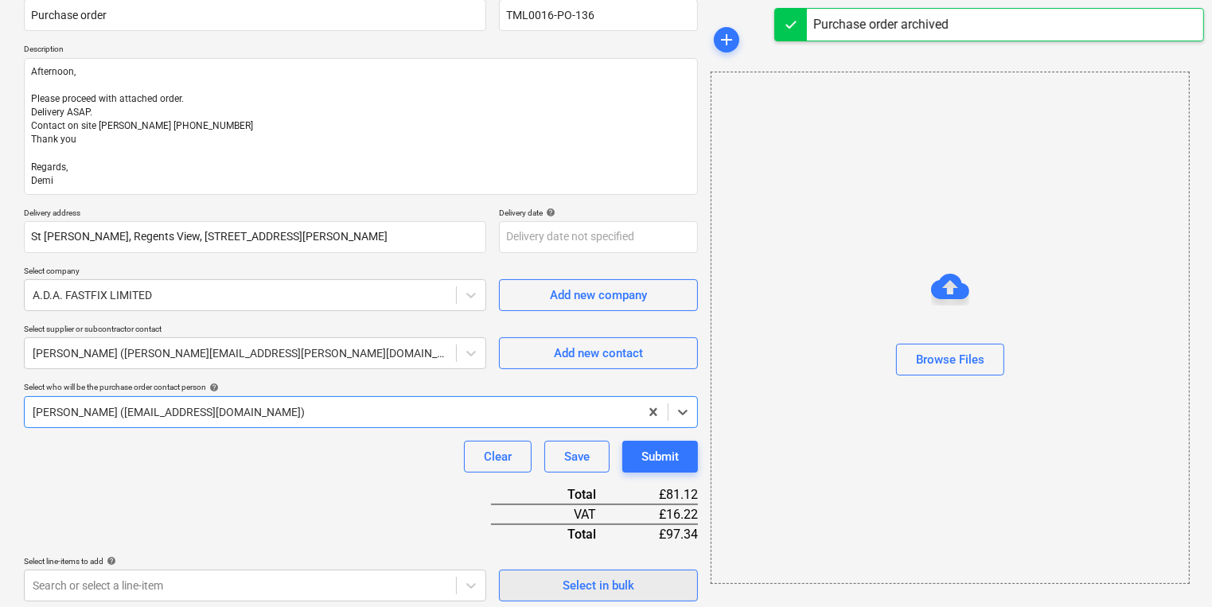
scroll to position [321, 0]
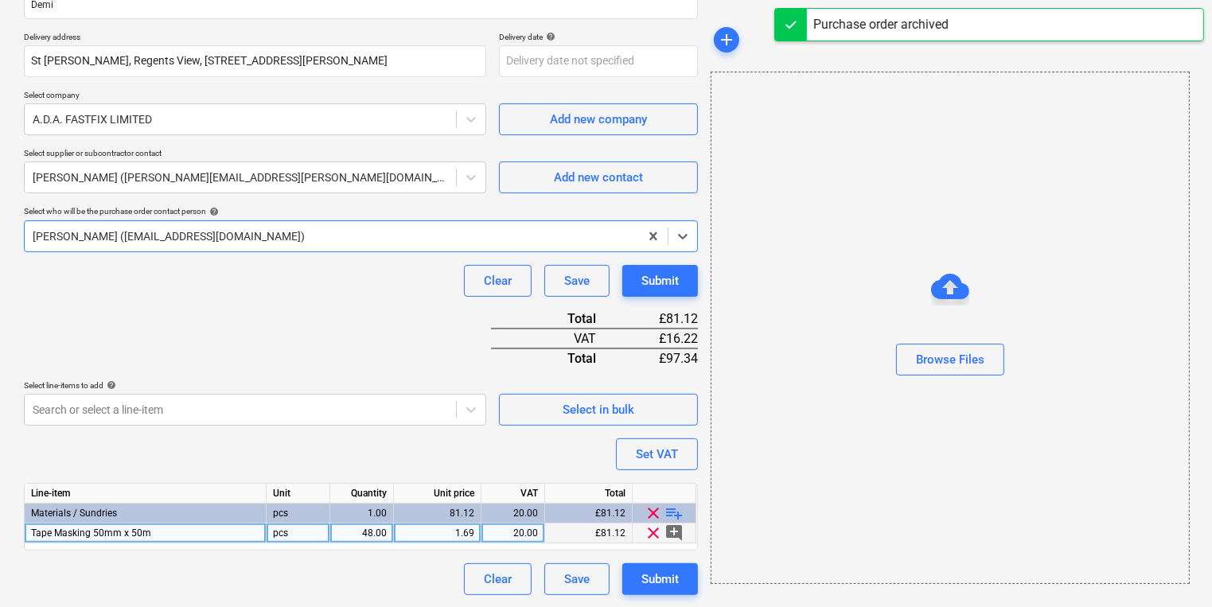
click at [443, 531] on div "1.69" at bounding box center [437, 534] width 74 height 20
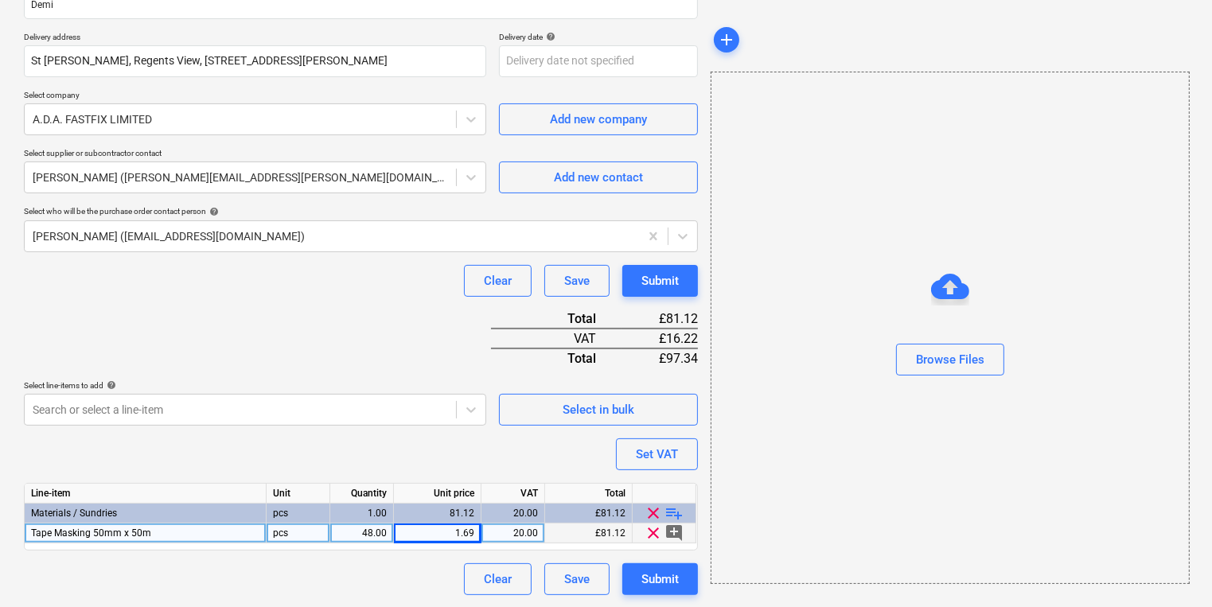
type textarea "x"
click at [457, 532] on div "1.69" at bounding box center [437, 534] width 74 height 20
type input "1.15"
click at [657, 570] on div "Submit" at bounding box center [659, 579] width 37 height 21
type textarea "x"
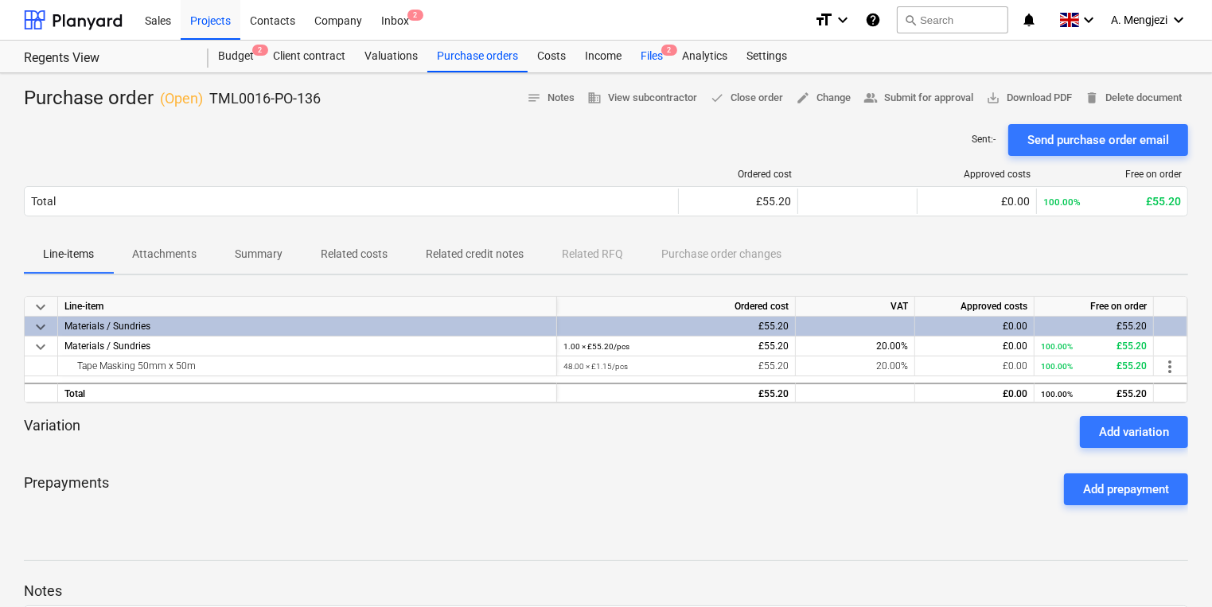
click at [643, 54] on div "Files 2" at bounding box center [651, 57] width 41 height 32
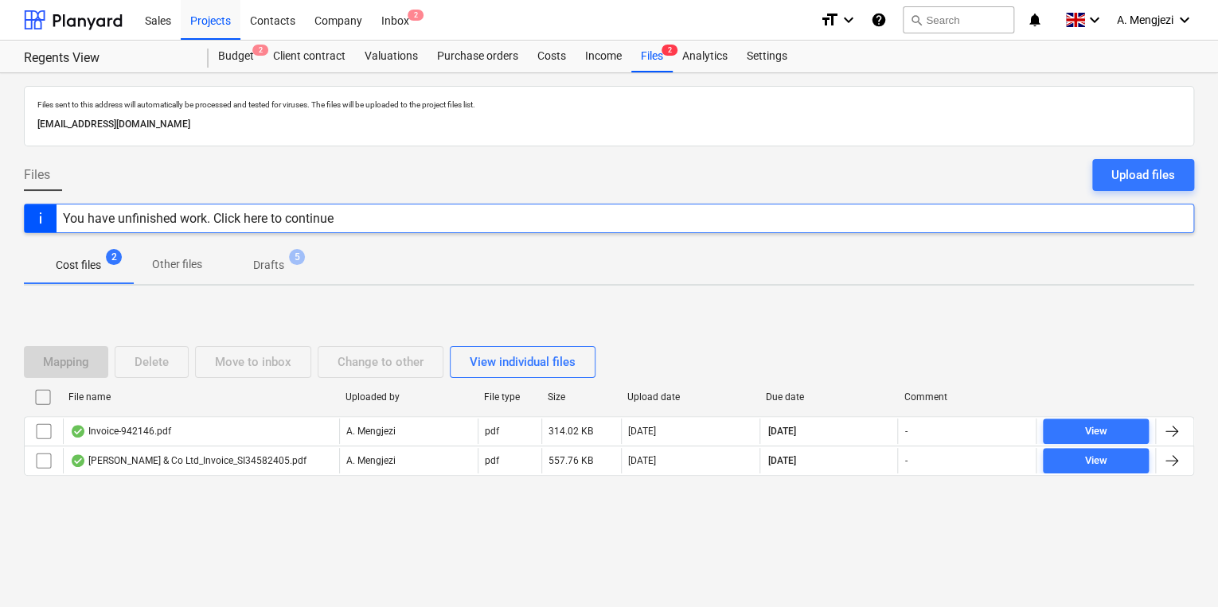
click at [185, 519] on div "Mapping Delete Move to inbox Change to other View individual files File name Up…" at bounding box center [609, 417] width 1170 height 239
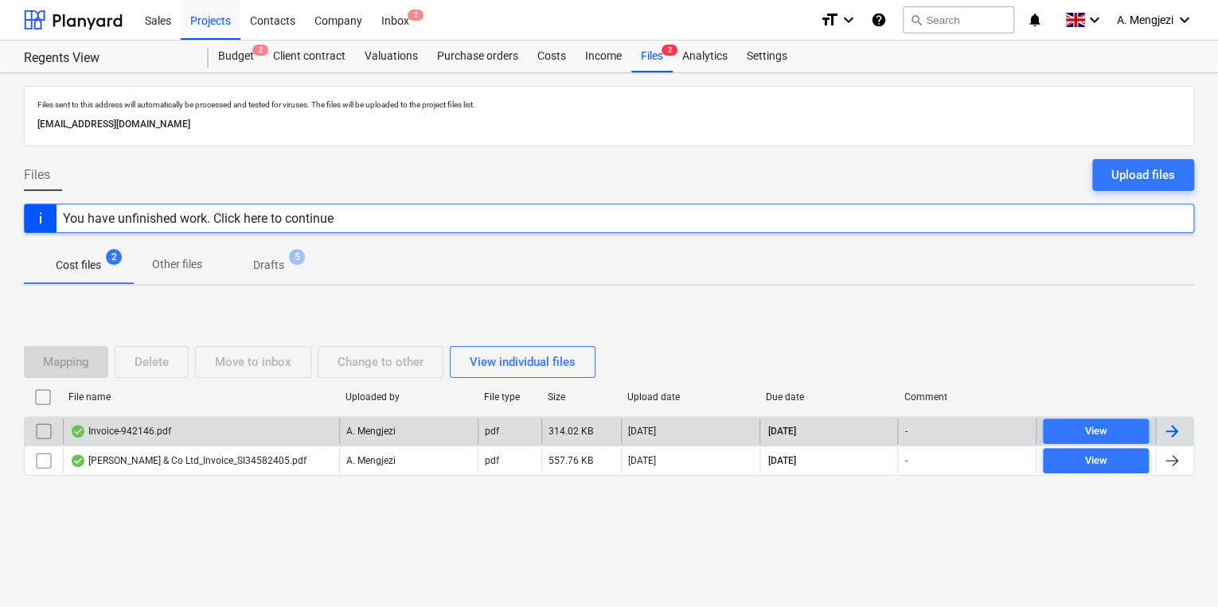
click at [194, 438] on div "Invoice-942146.pdf" at bounding box center [201, 431] width 276 height 25
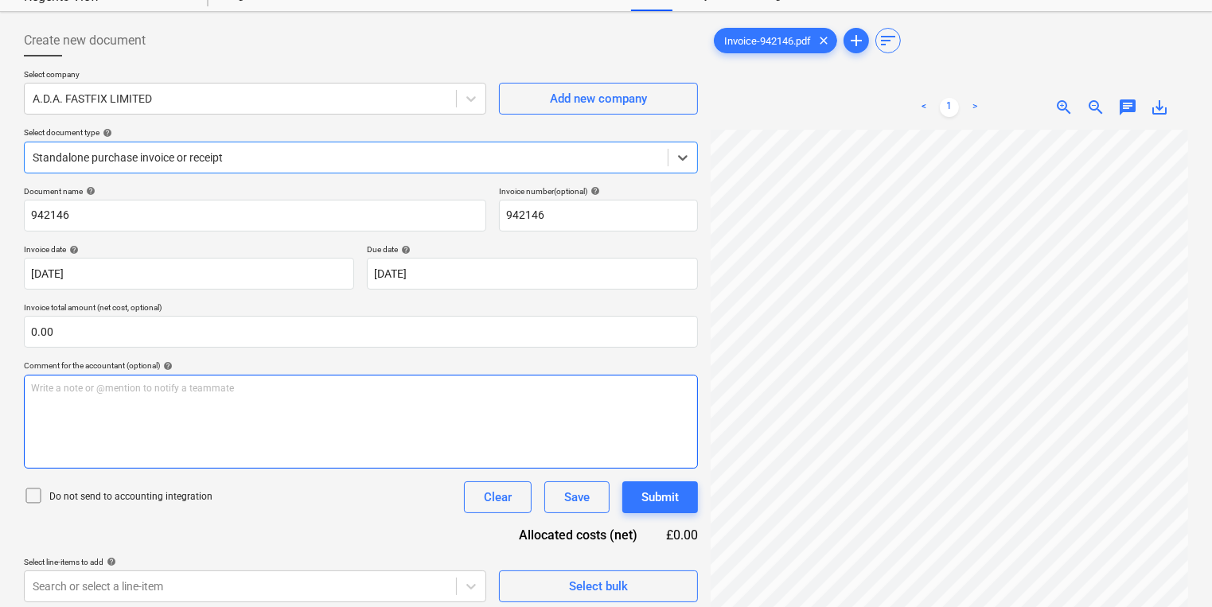
scroll to position [159, 0]
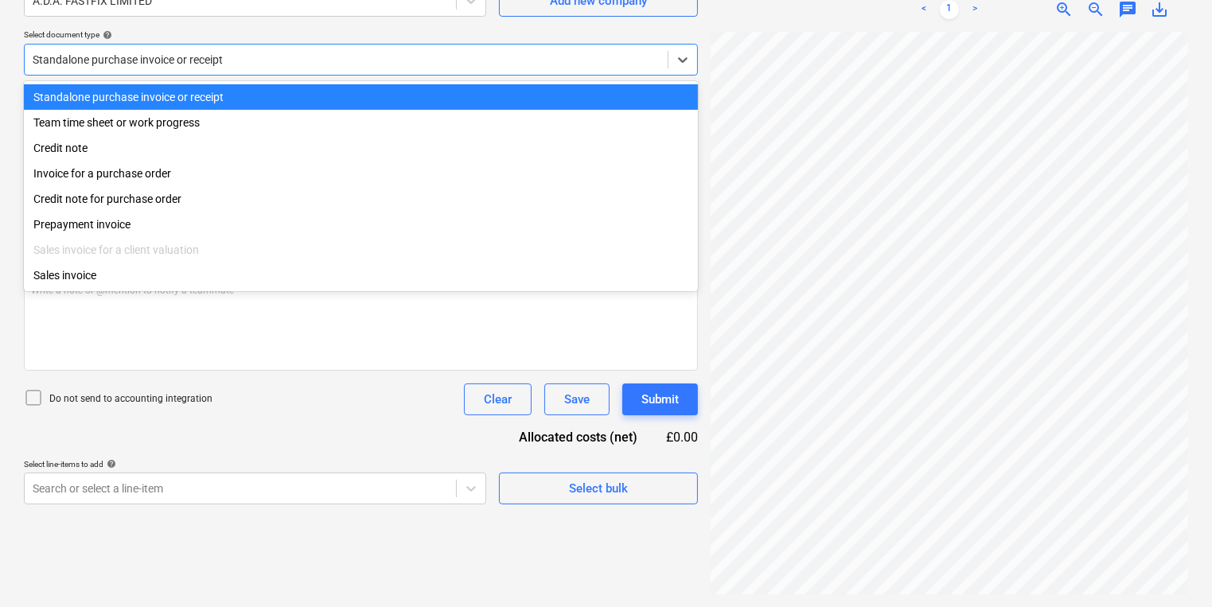
click at [271, 67] on div "Standalone purchase invoice or receipt" at bounding box center [346, 60] width 643 height 22
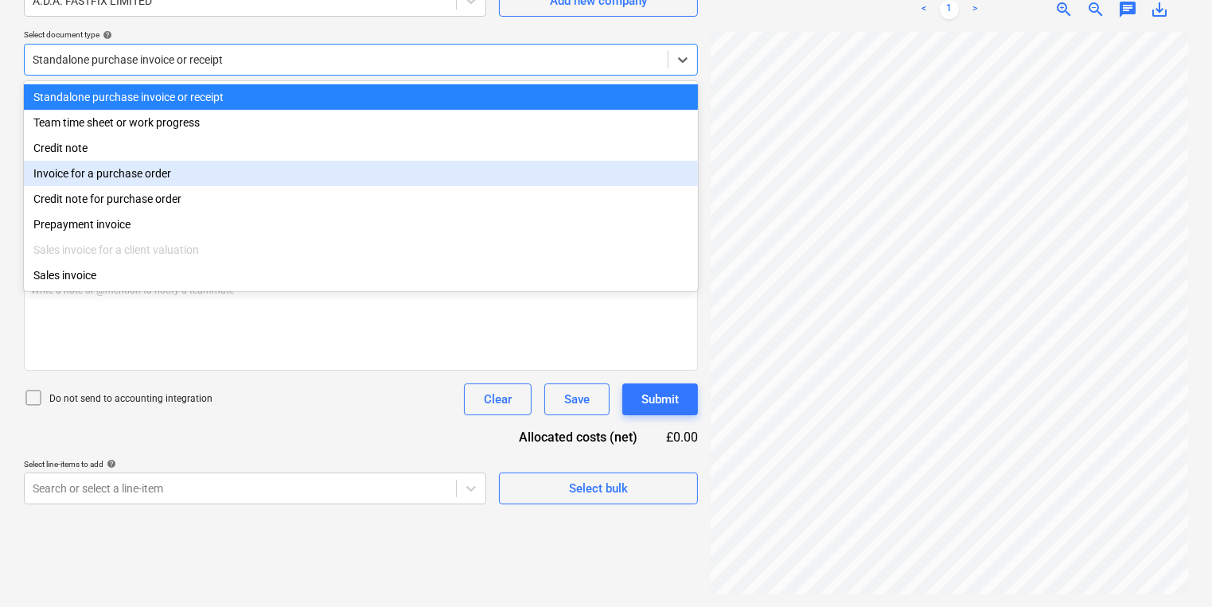
click at [236, 171] on div "Invoice for a purchase order" at bounding box center [361, 173] width 674 height 25
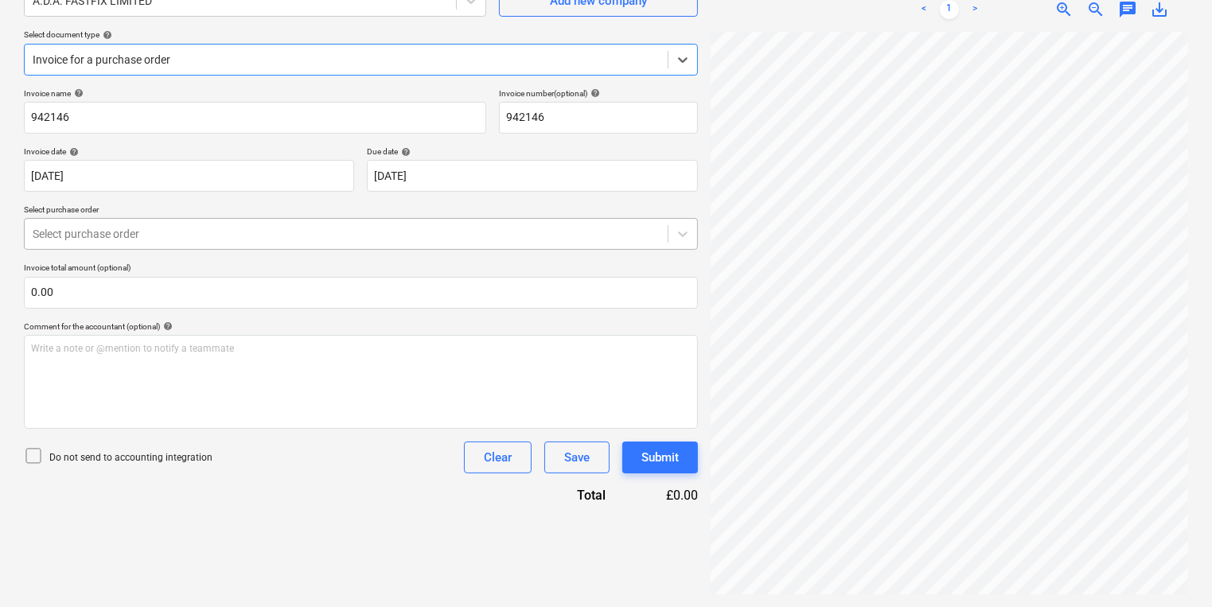
click at [246, 236] on div at bounding box center [346, 234] width 627 height 16
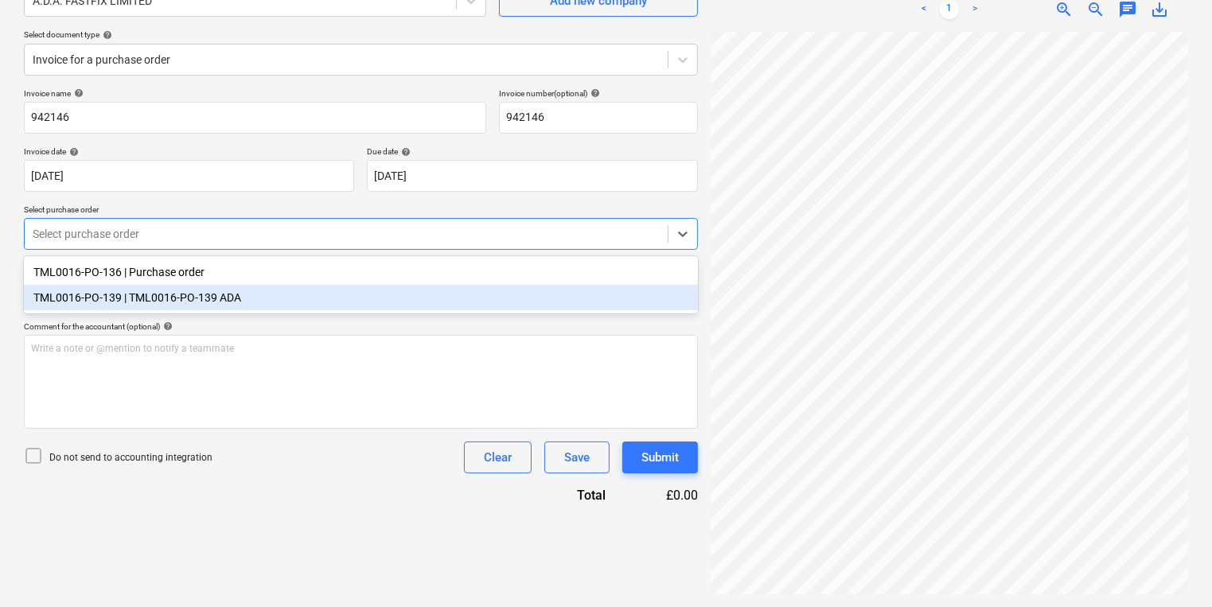
click at [246, 291] on div "TML0016-PO-139 | TML0016-PO-139 ADA" at bounding box center [361, 297] width 674 height 25
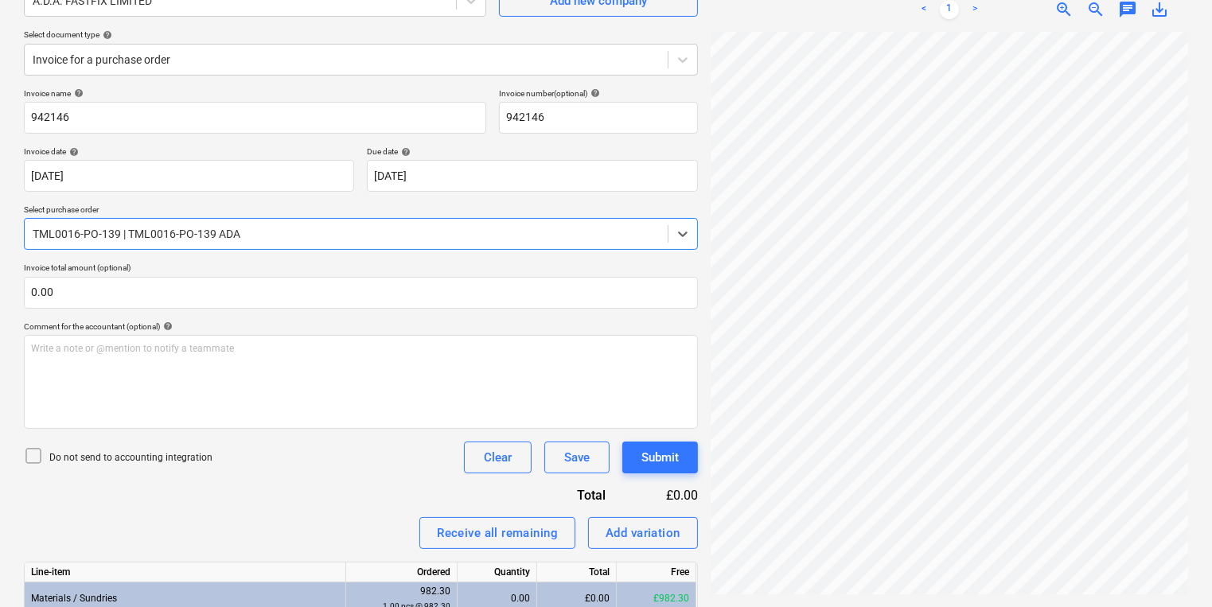
click at [240, 237] on div at bounding box center [346, 234] width 627 height 16
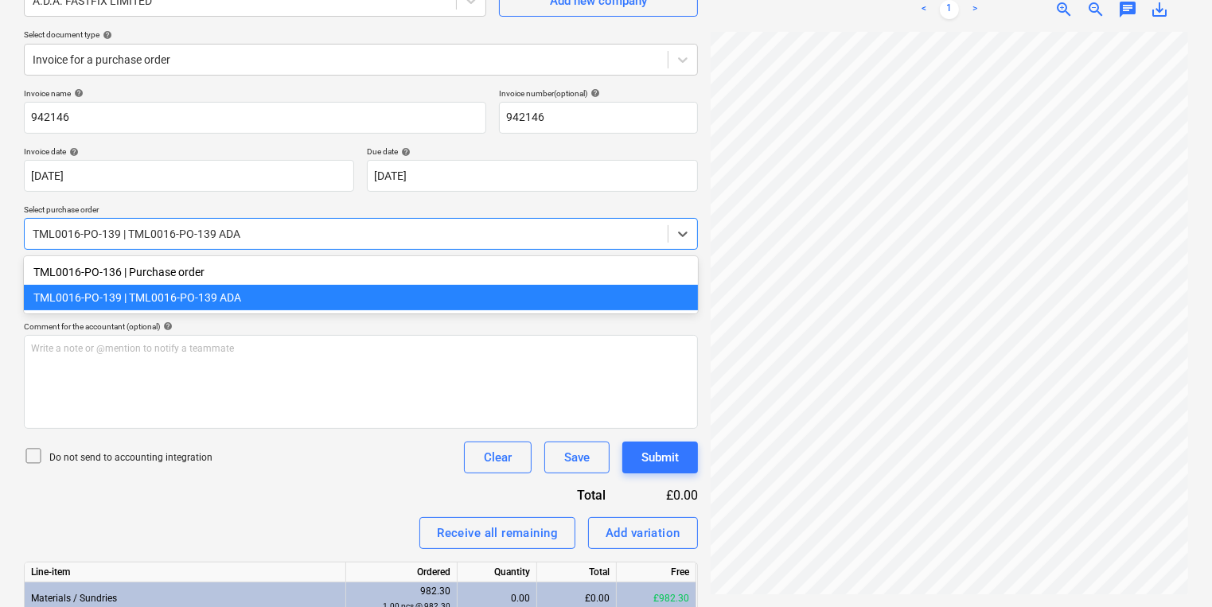
click at [231, 274] on div "TML0016-PO-136 | Purchase order" at bounding box center [361, 271] width 674 height 25
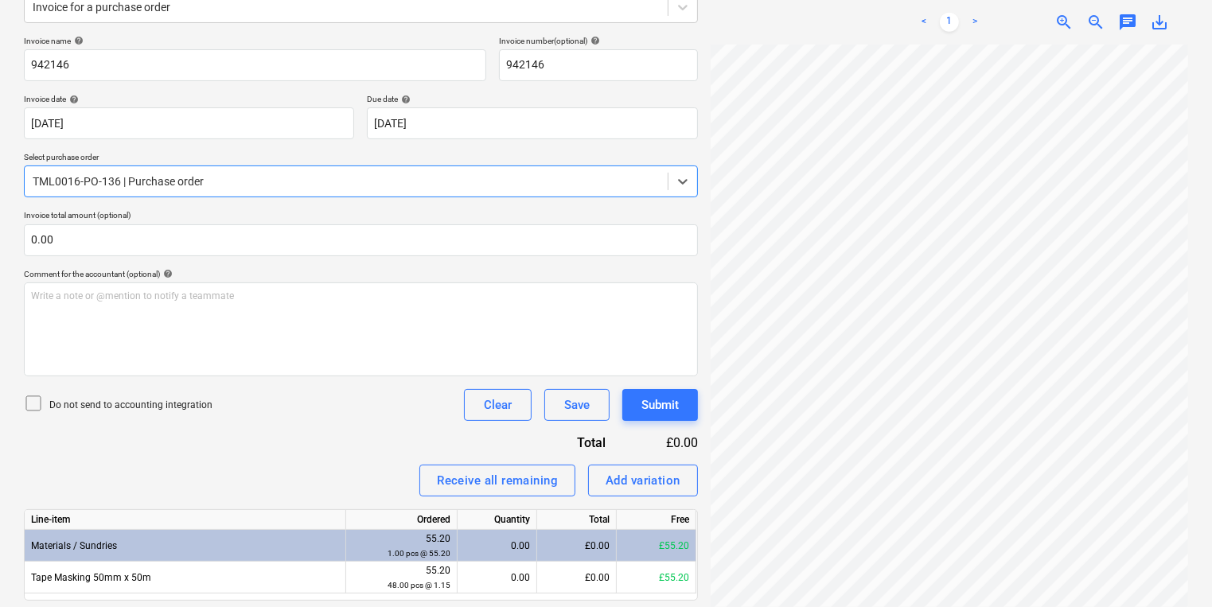
scroll to position [262, 0]
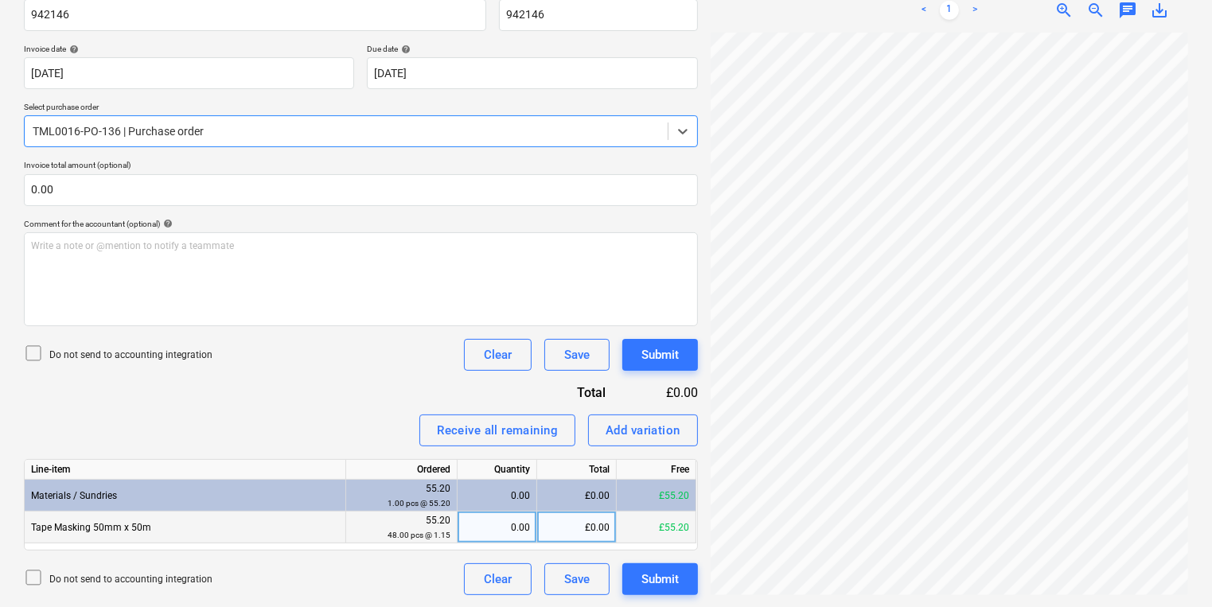
click at [485, 532] on div "0.00" at bounding box center [497, 528] width 66 height 32
type input "48"
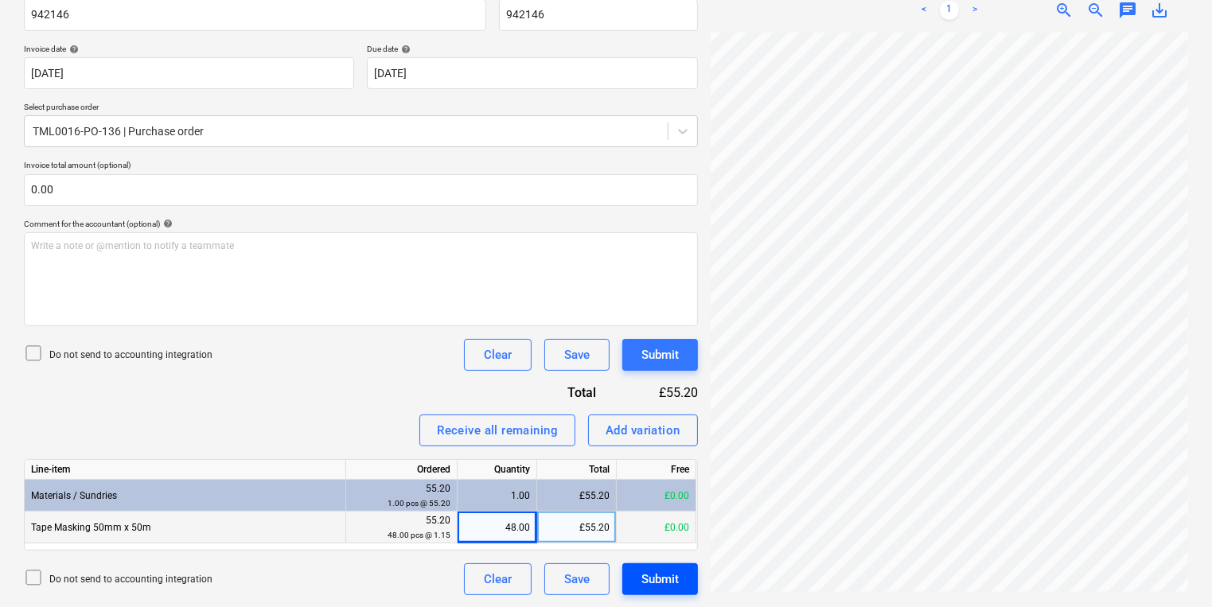
click at [665, 586] on div "Submit" at bounding box center [659, 579] width 37 height 21
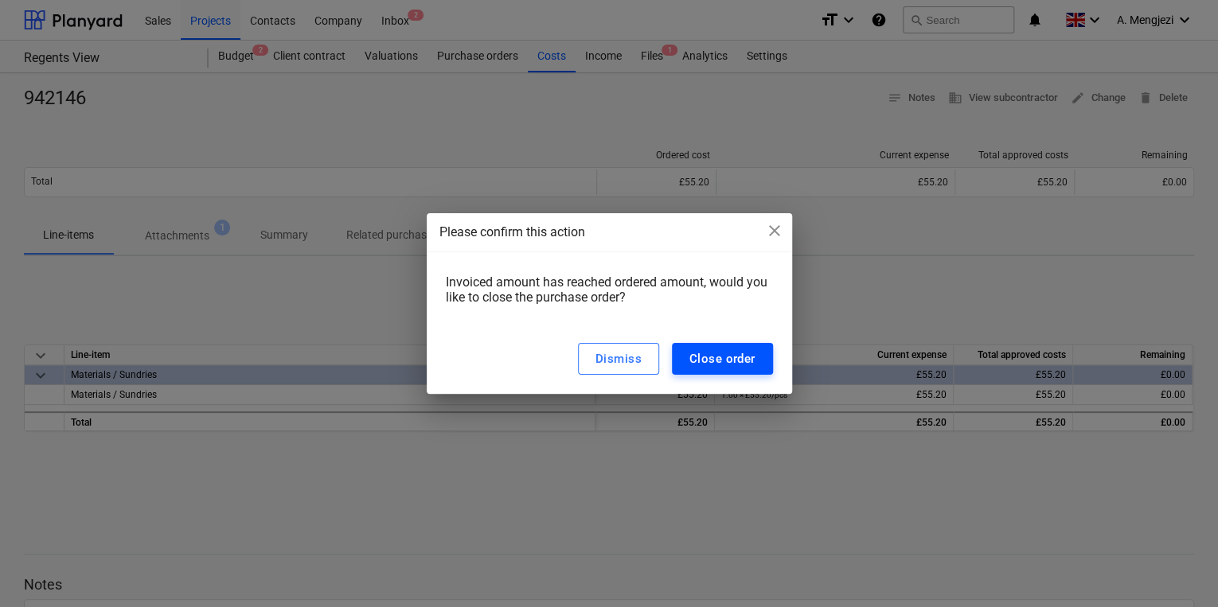
click at [714, 365] on div "Close order" at bounding box center [722, 359] width 66 height 21
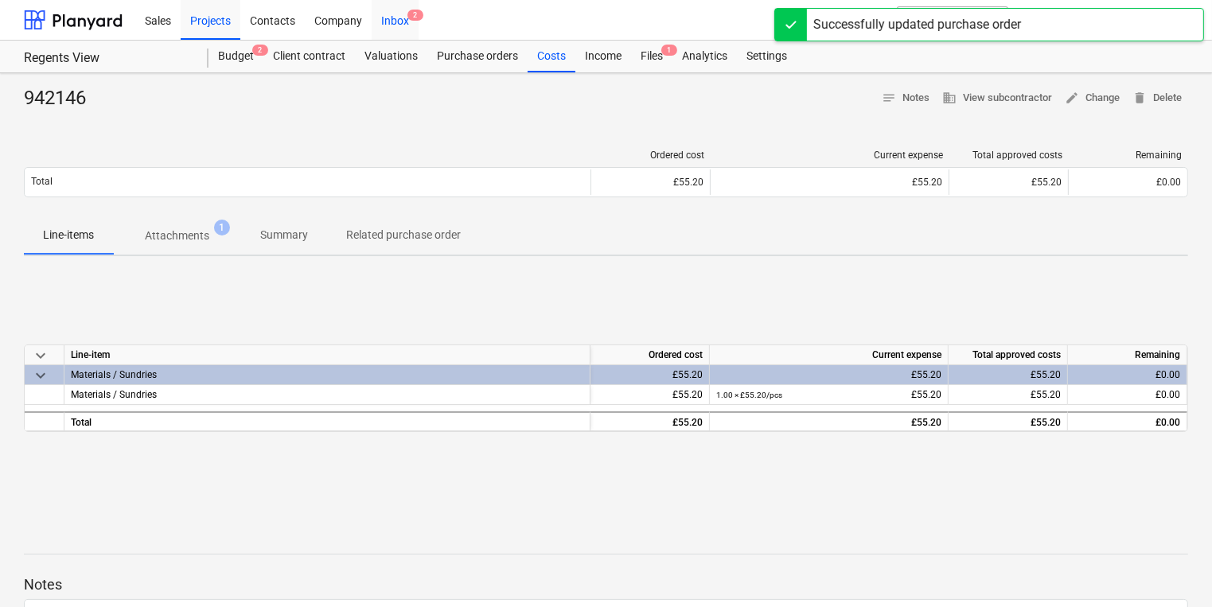
click at [411, 27] on div "Inbox 2" at bounding box center [395, 19] width 47 height 41
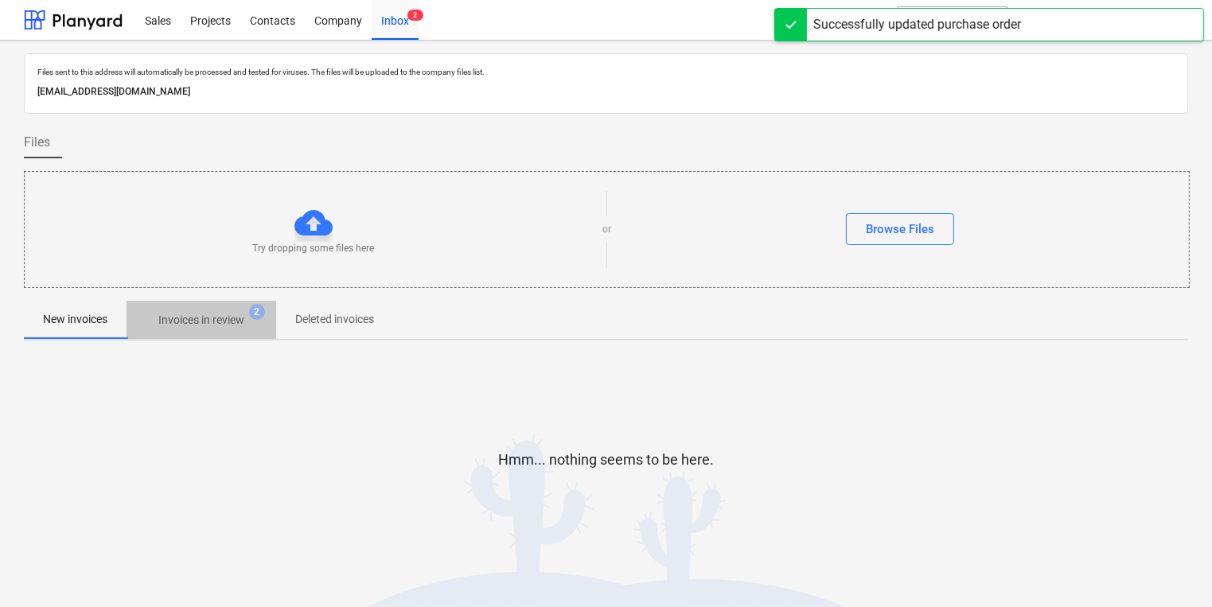
click at [213, 324] on p "Invoices in review" at bounding box center [201, 320] width 86 height 17
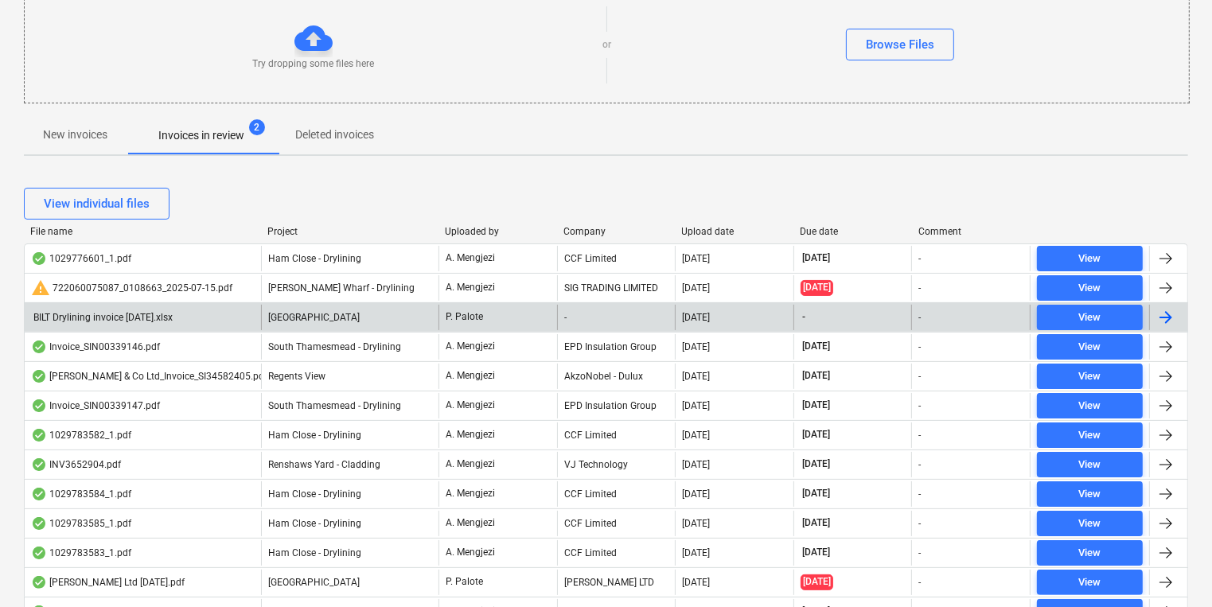
scroll to position [382, 0]
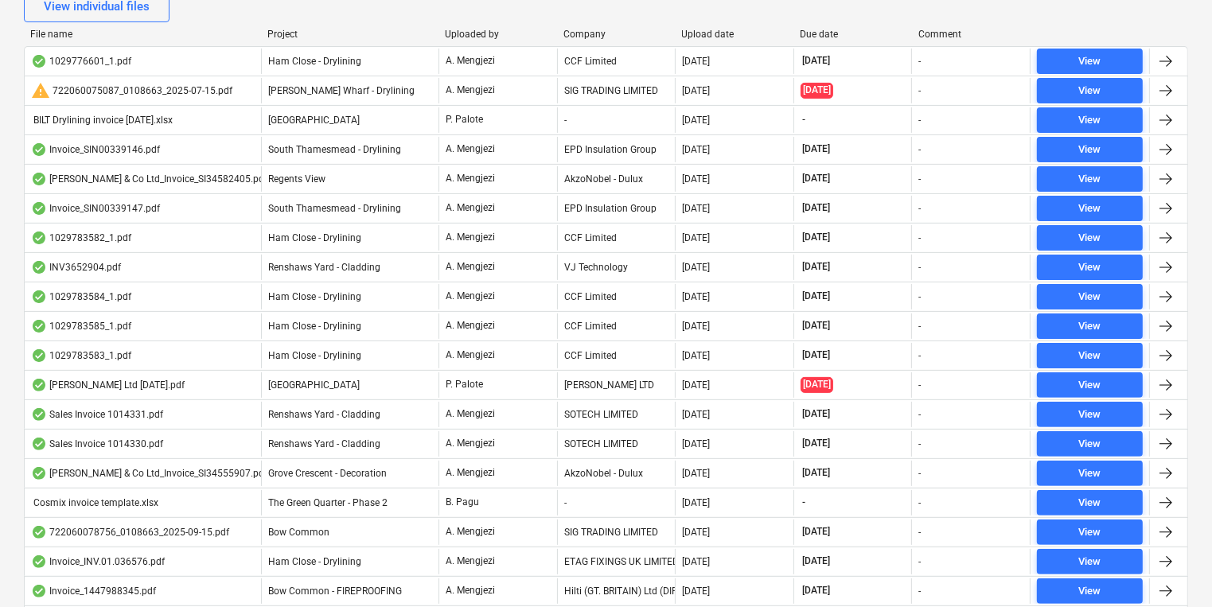
click at [284, 32] on div "Project" at bounding box center [349, 34] width 165 height 11
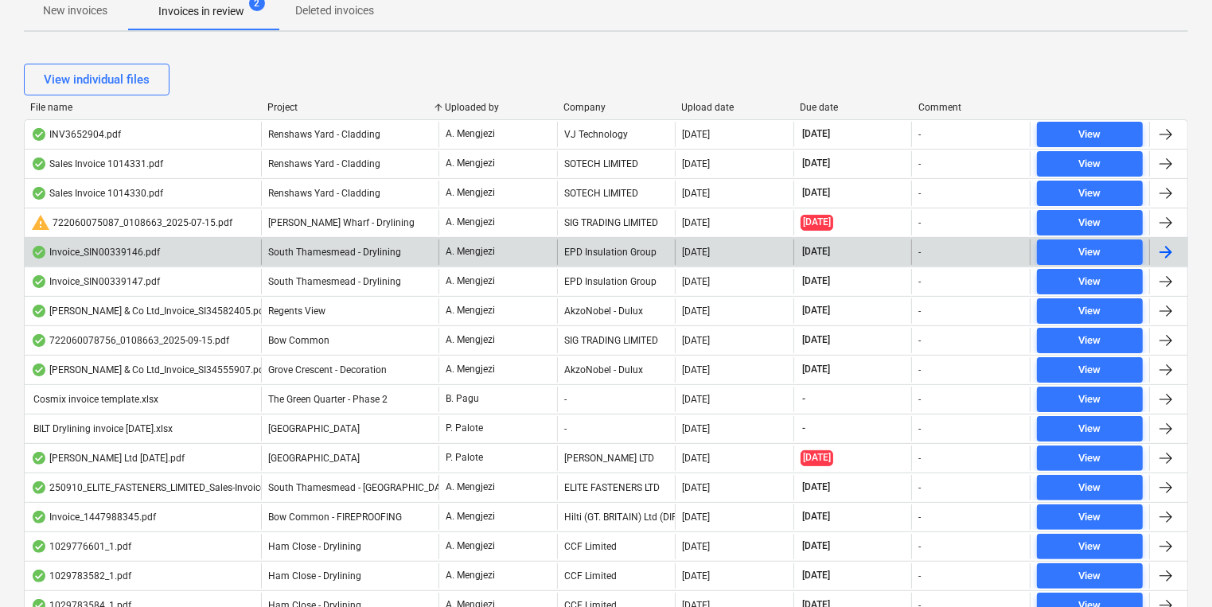
scroll to position [302, 0]
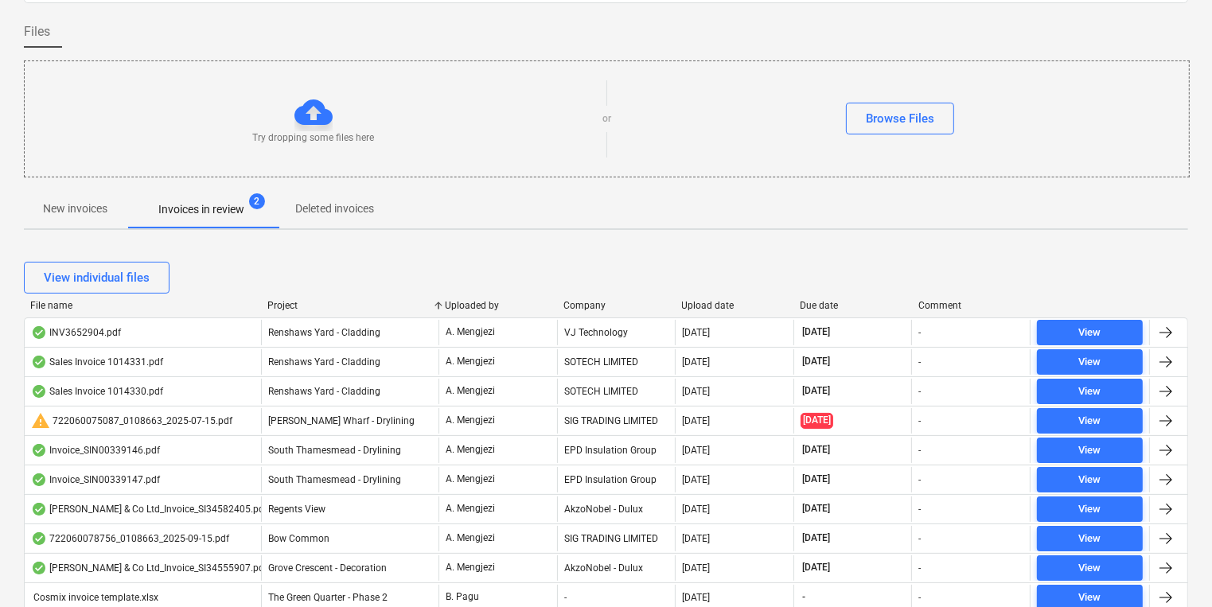
click at [77, 210] on p "New invoices" at bounding box center [75, 209] width 64 height 17
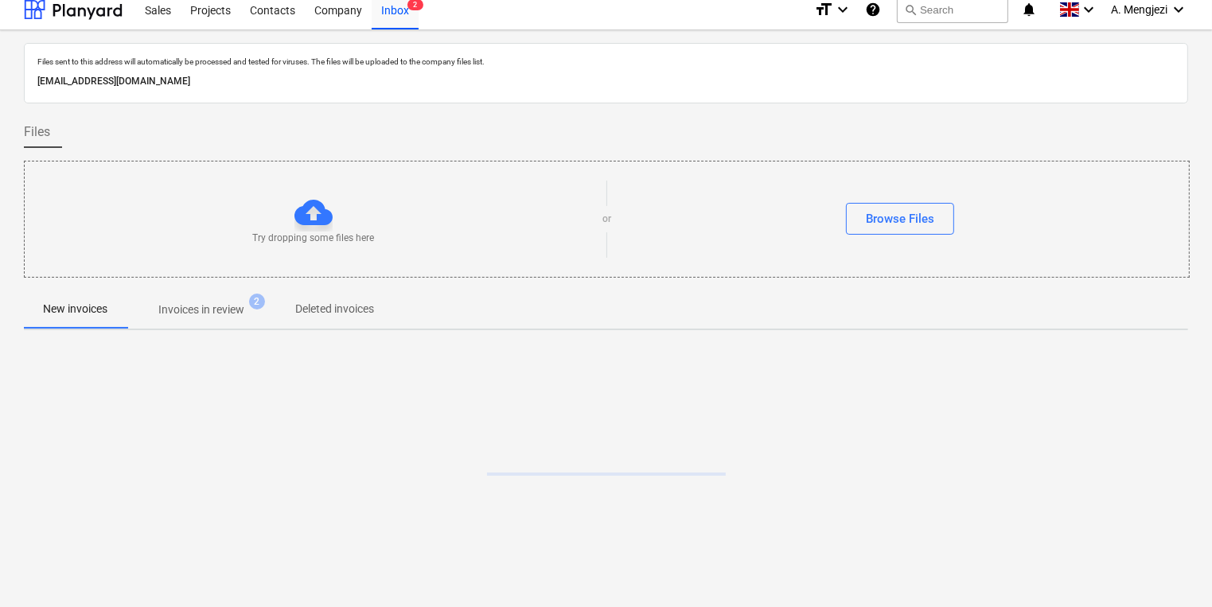
scroll to position [9, 0]
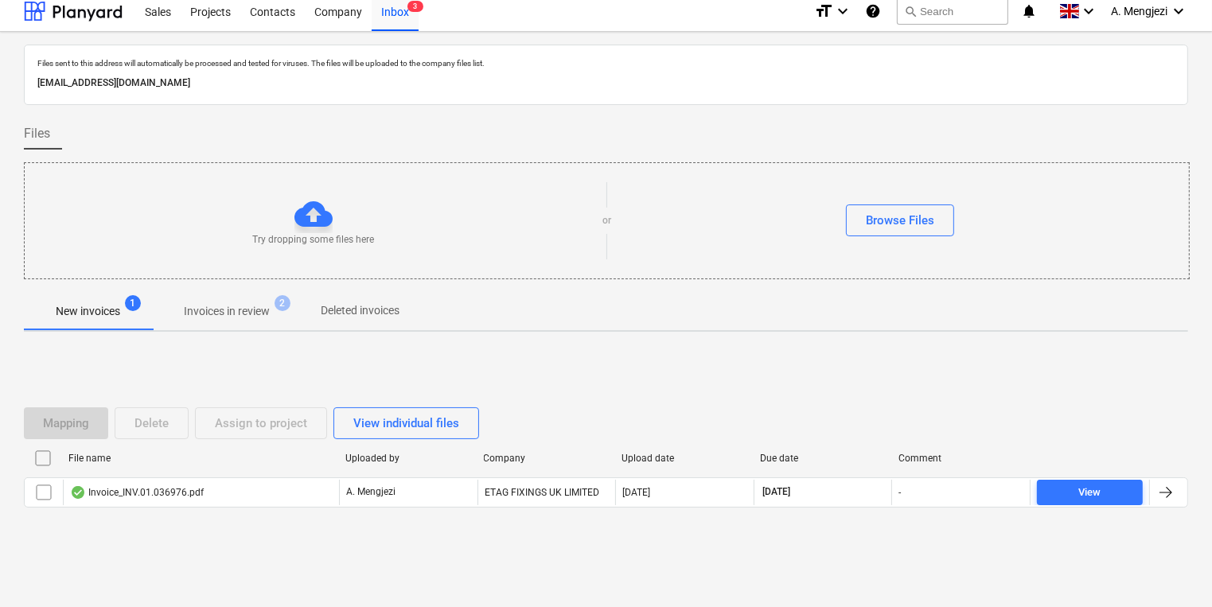
click at [262, 508] on div "File name Uploaded by Company Upload date Due date Comment Invoice_INV.01.03697…" at bounding box center [606, 480] width 1164 height 68
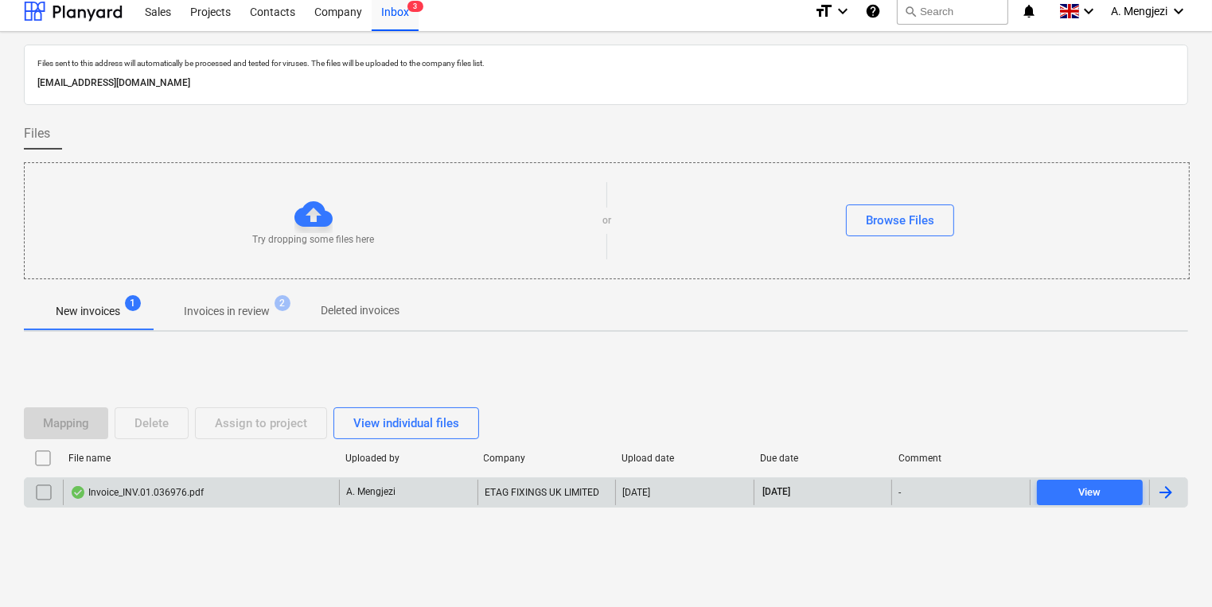
click at [268, 501] on div "Invoice_INV.01.036976.pdf" at bounding box center [201, 492] width 276 height 25
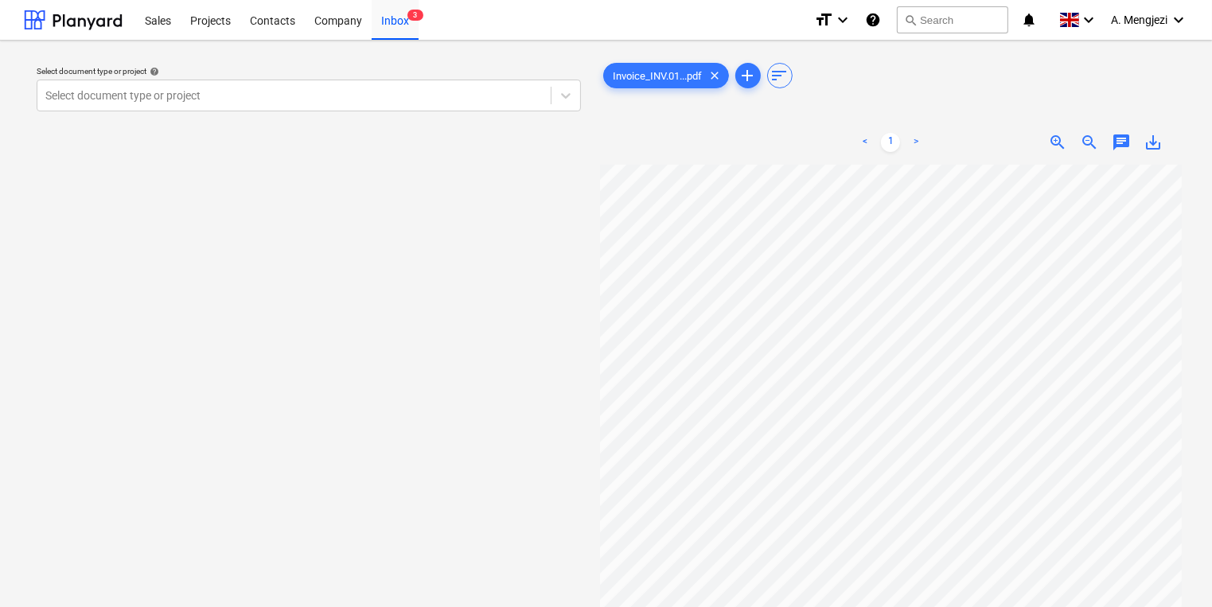
click at [181, 76] on div "Select document type or project help" at bounding box center [309, 71] width 544 height 10
click at [181, 94] on div at bounding box center [293, 96] width 497 height 16
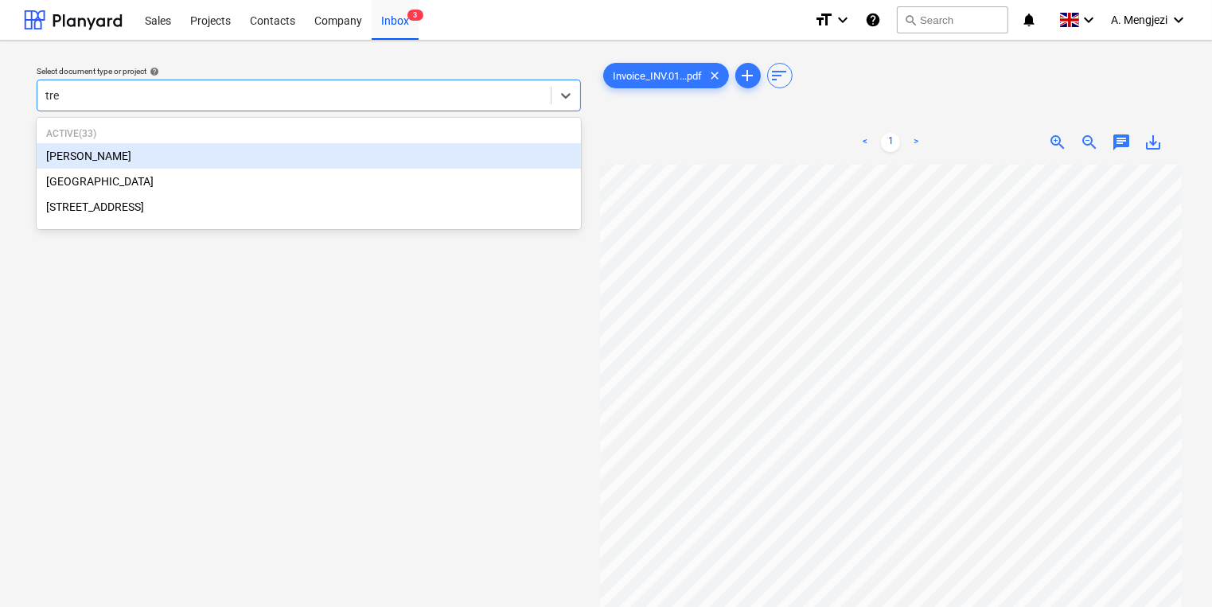
type input "tren"
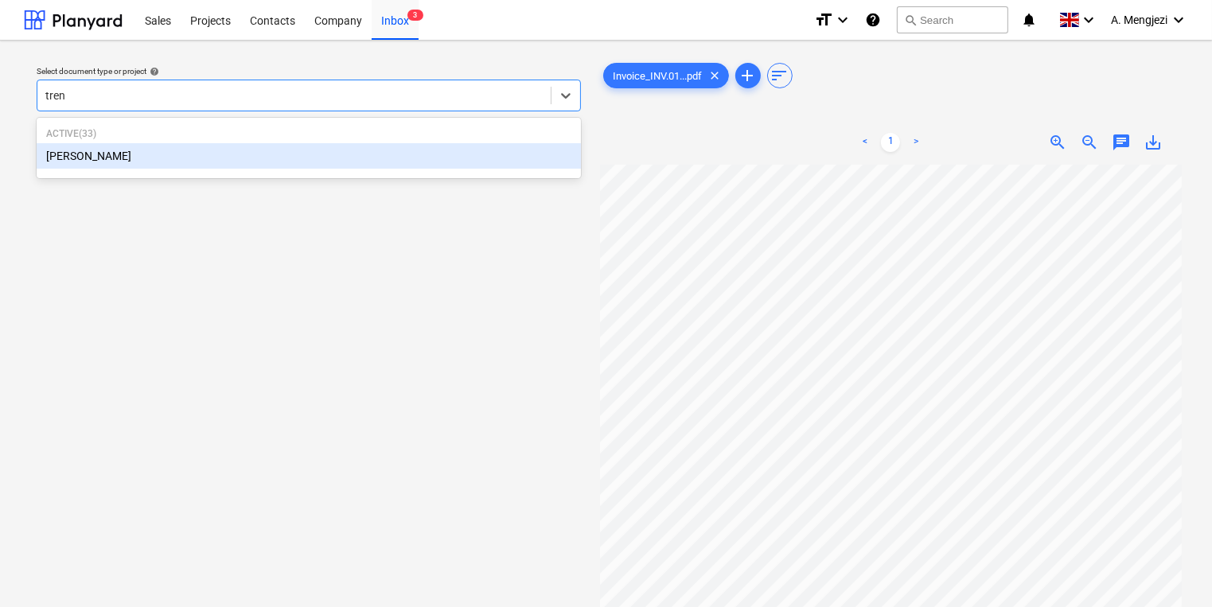
click at [156, 148] on div "[PERSON_NAME]" at bounding box center [309, 155] width 544 height 25
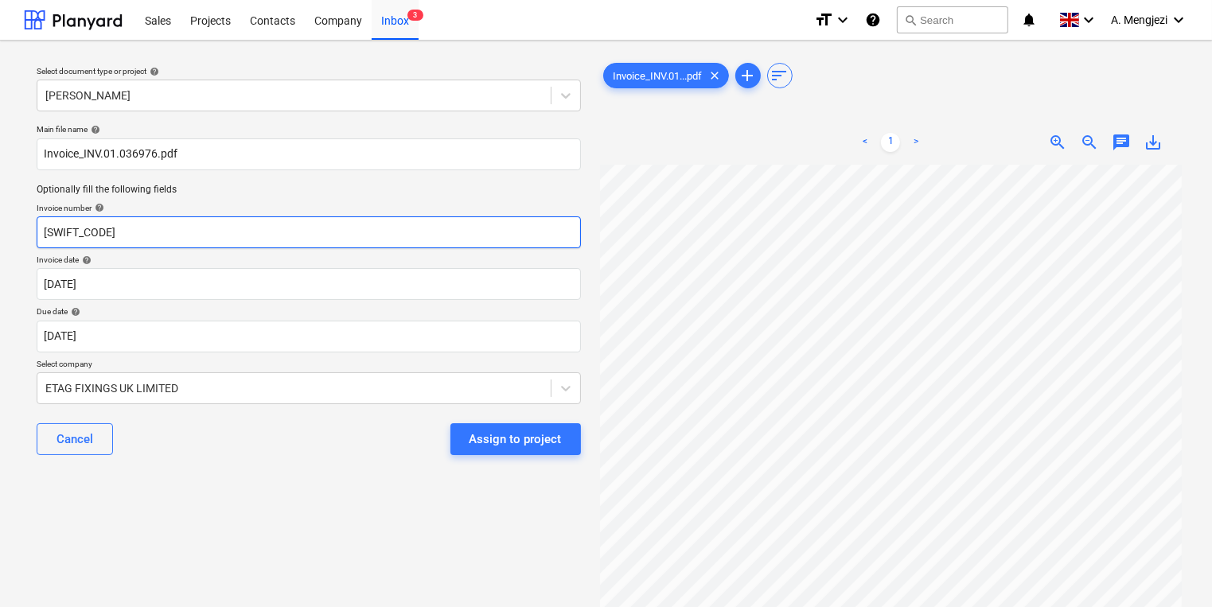
drag, startPoint x: 164, startPoint y: 234, endPoint x: -62, endPoint y: 212, distance: 227.1
click at [0, 212] on html "Sales Projects Contacts Company Inbox 3 format_size keyboard_arrow_down help se…" at bounding box center [606, 303] width 1212 height 607
type input "#INV.01.036976"
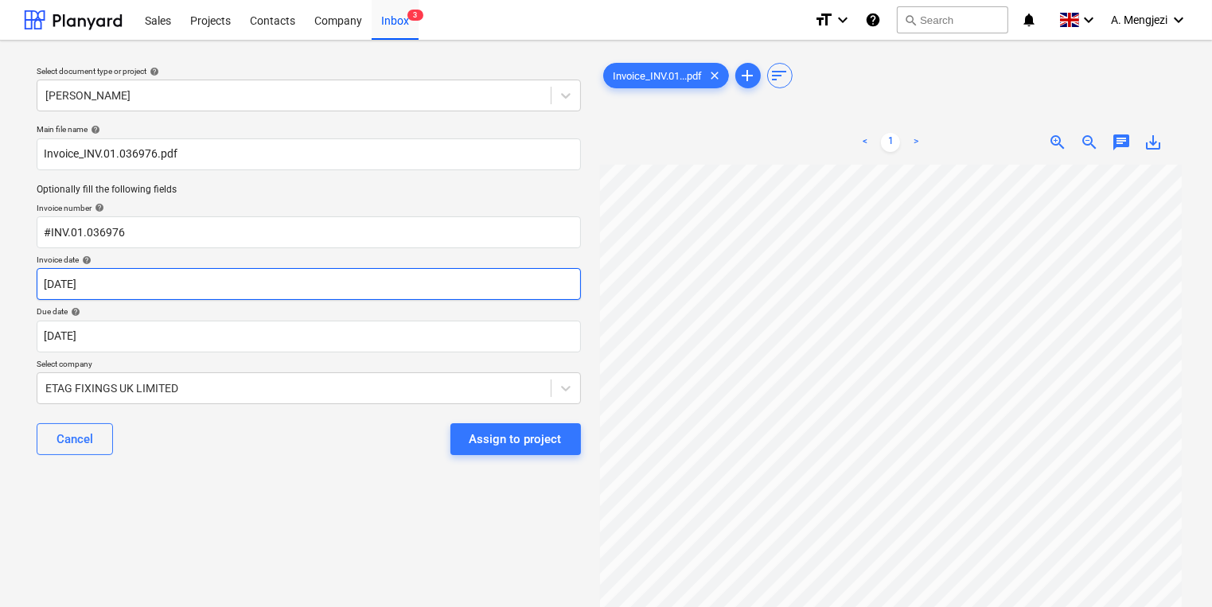
click at [240, 291] on body "Sales Projects Contacts Company Inbox 3 format_size keyboard_arrow_down help se…" at bounding box center [606, 303] width 1212 height 607
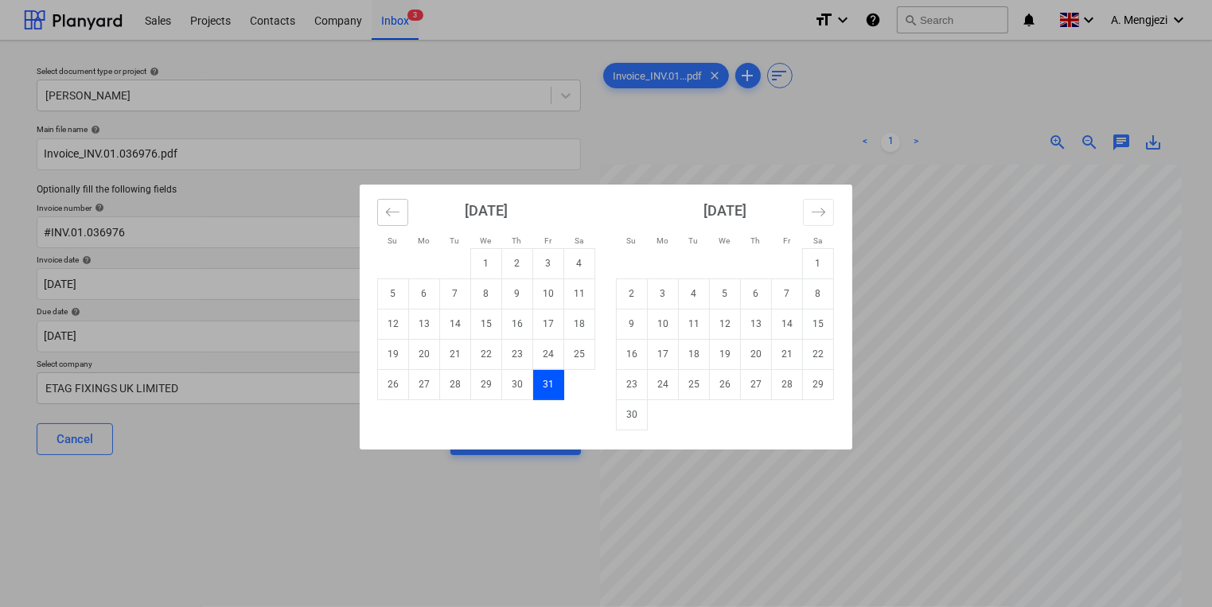
click at [391, 218] on icon "Move backward to switch to the previous month." at bounding box center [392, 212] width 15 height 15
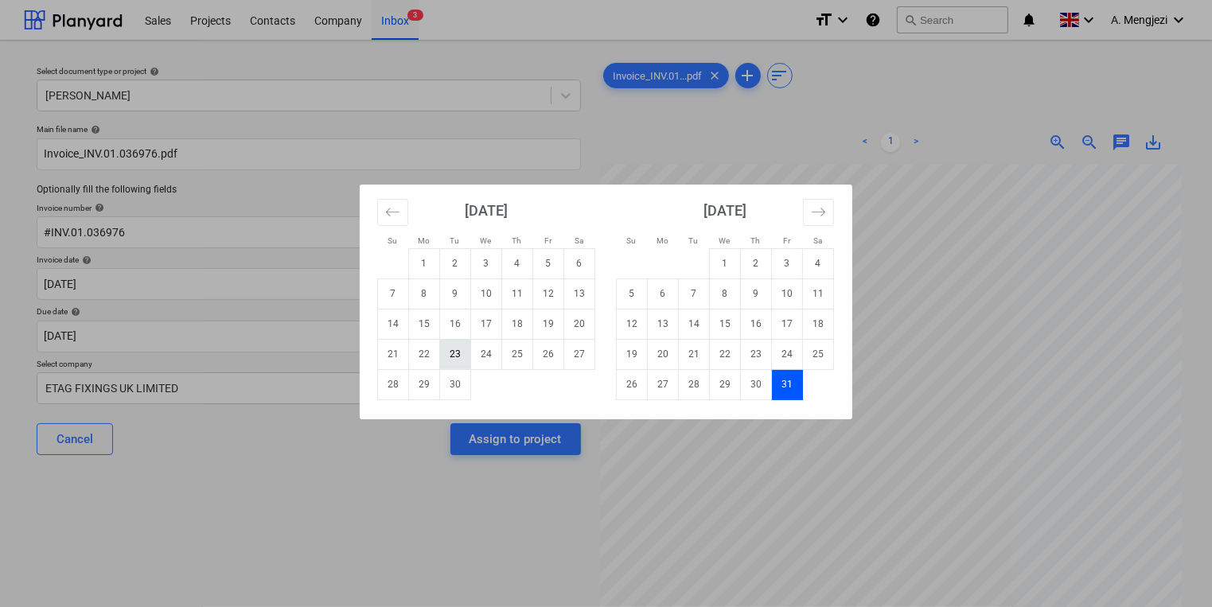
click at [442, 353] on td "23" at bounding box center [455, 354] width 31 height 30
type input "[DATE]"
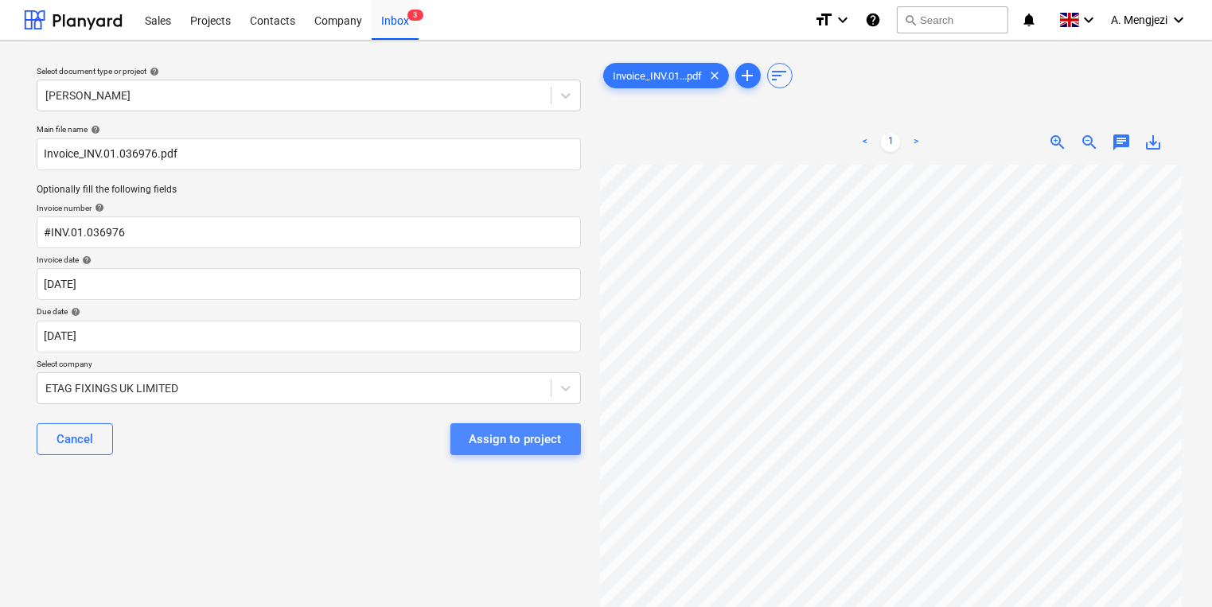
click at [502, 447] on div "Assign to project" at bounding box center [516, 439] width 92 height 21
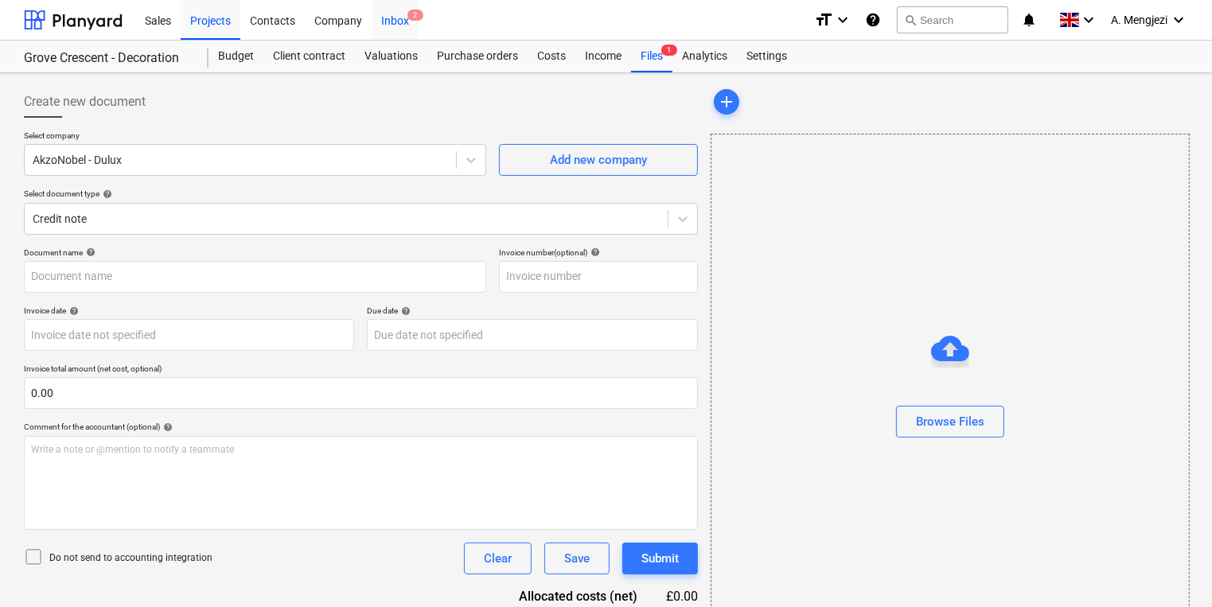
click at [395, 28] on div "Inbox 2" at bounding box center [395, 19] width 47 height 41
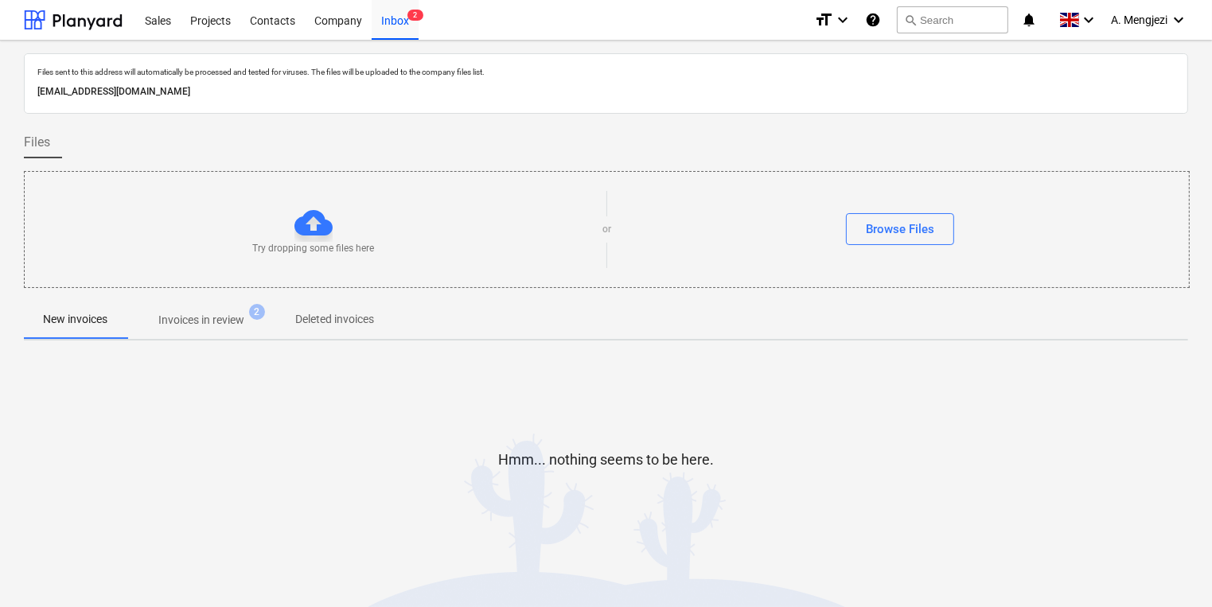
click at [252, 312] on span "2" at bounding box center [257, 312] width 16 height 16
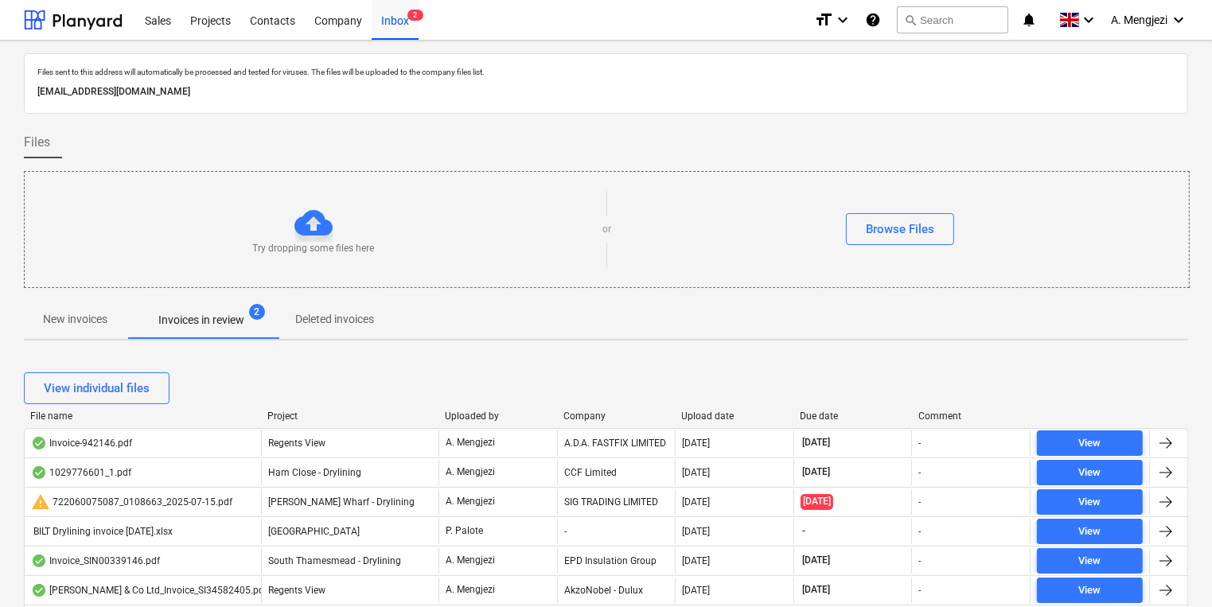
click at [266, 423] on div "File name Project Uploaded by Company Upload date Due date Comment" at bounding box center [606, 420] width 1164 height 18
click at [277, 417] on div "Project" at bounding box center [349, 416] width 165 height 11
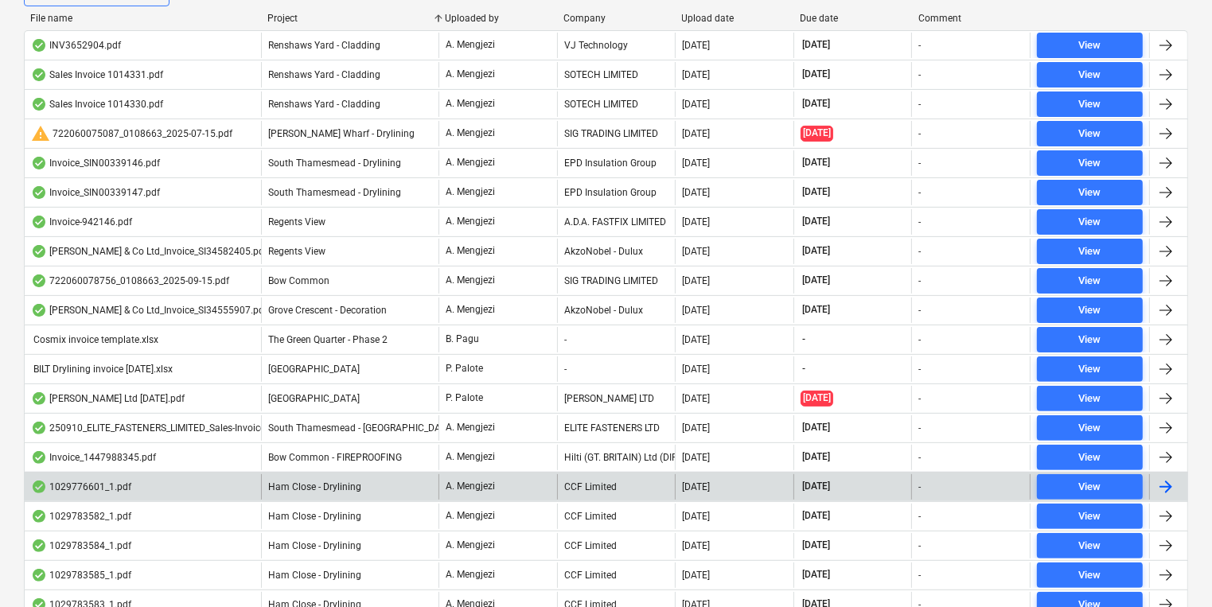
scroll to position [522, 0]
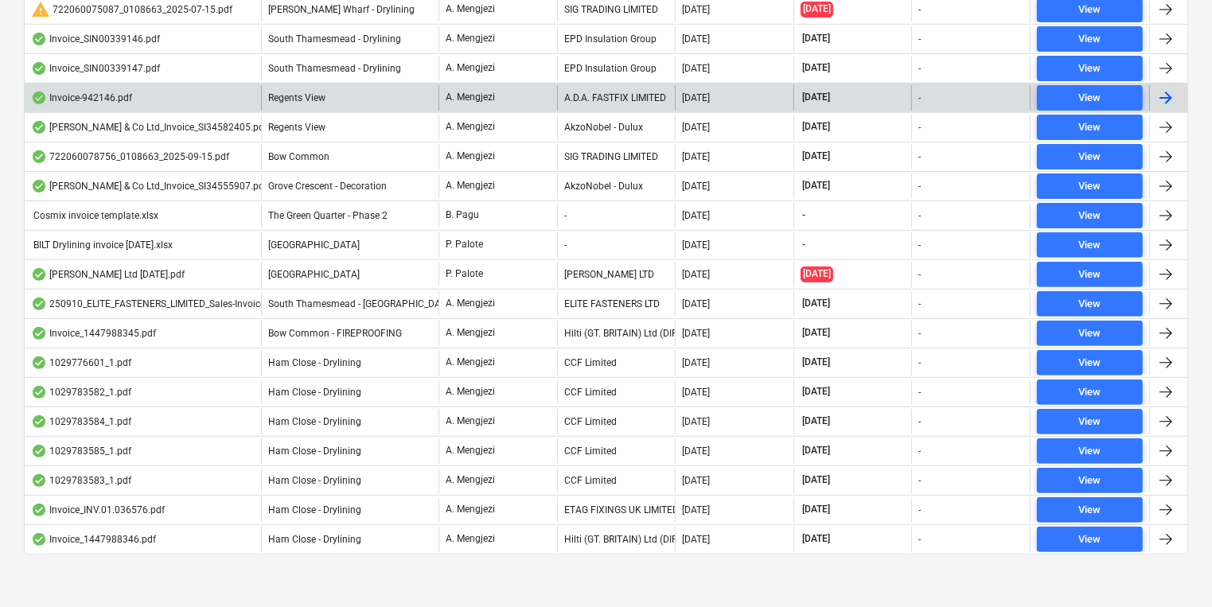
click at [633, 99] on div "A.D.A. FASTFIX LIMITED" at bounding box center [616, 97] width 119 height 25
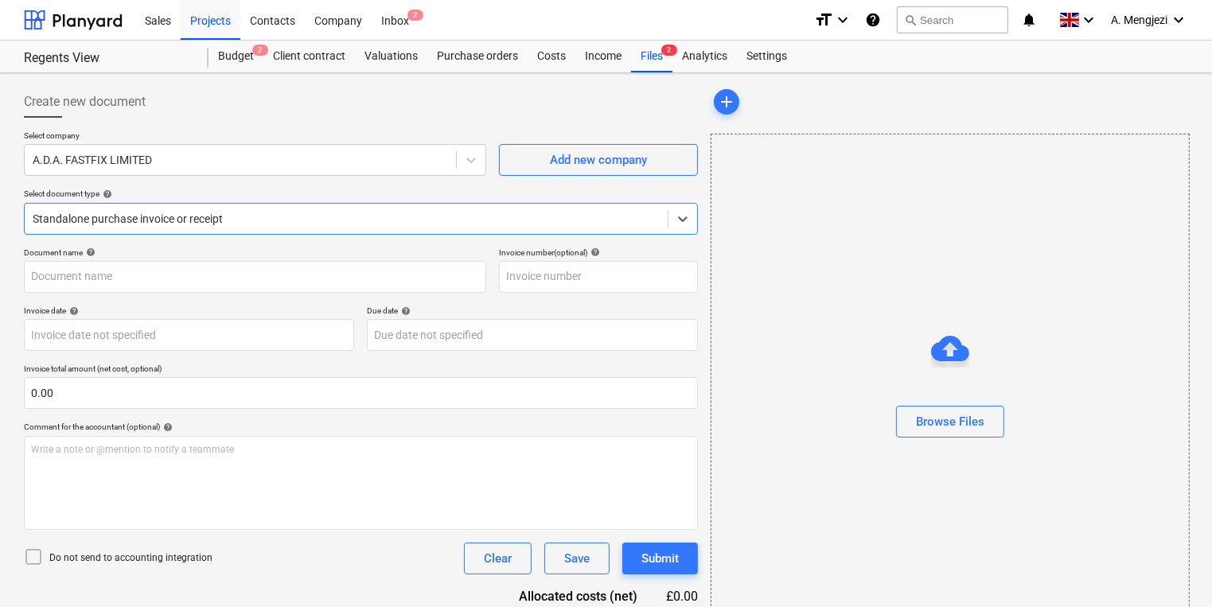
type input "942146"
type input "[DATE]"
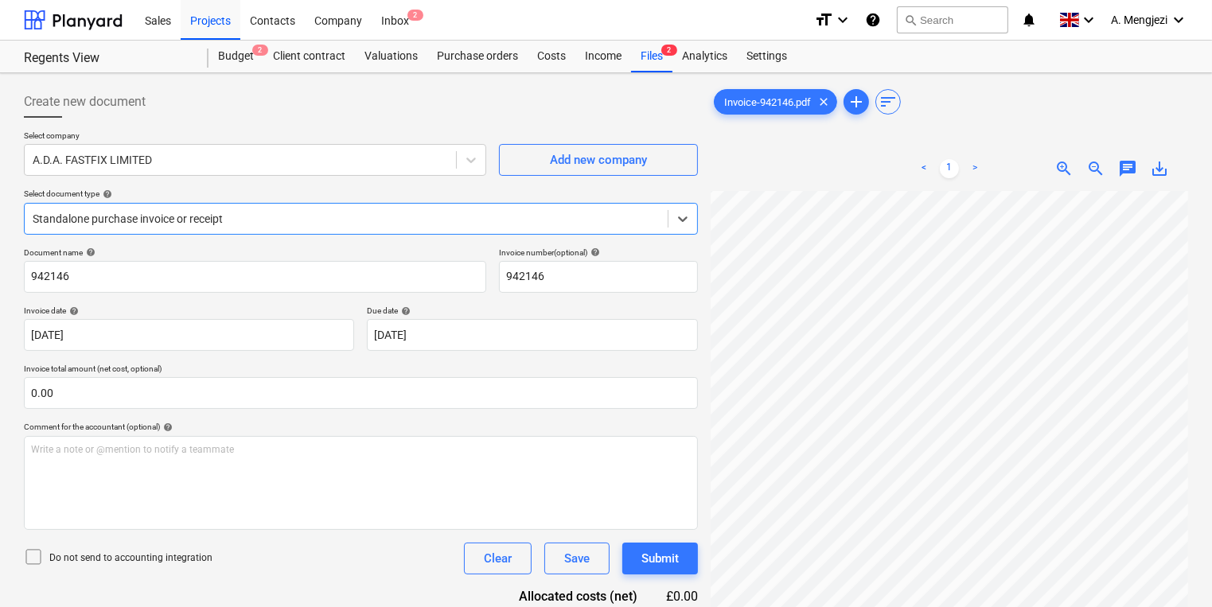
scroll to position [191, 0]
drag, startPoint x: 271, startPoint y: 127, endPoint x: 251, endPoint y: 86, distance: 45.9
click at [271, 127] on div at bounding box center [361, 124] width 674 height 13
click at [396, 3] on div "Inbox 2" at bounding box center [395, 19] width 47 height 41
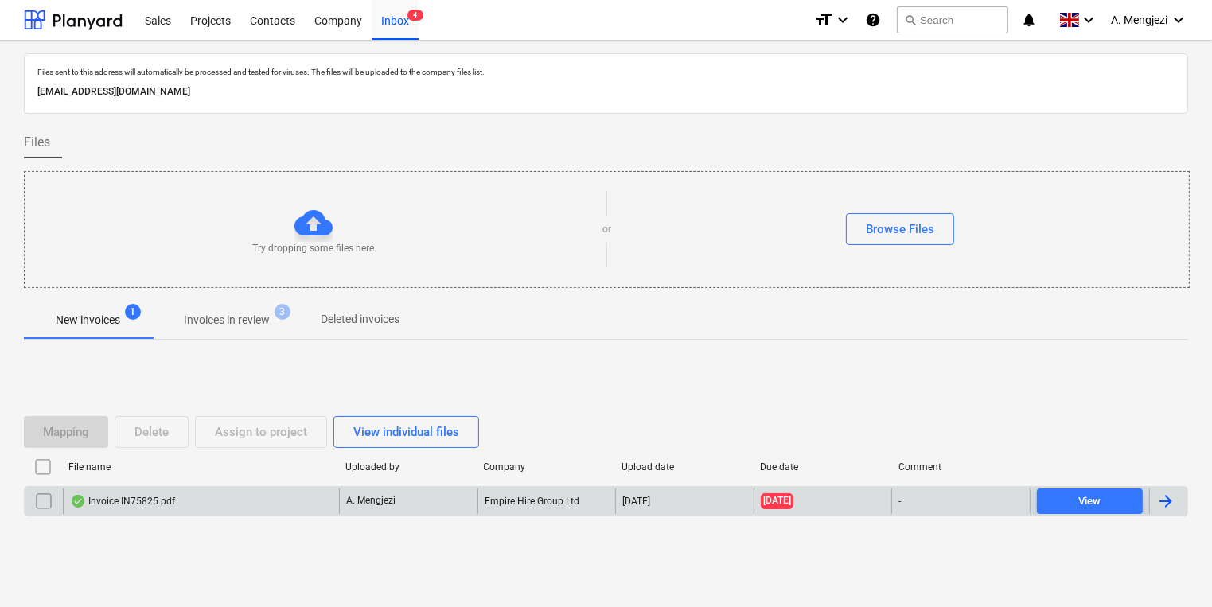
click at [197, 503] on div "Invoice IN75825.pdf" at bounding box center [201, 501] width 276 height 25
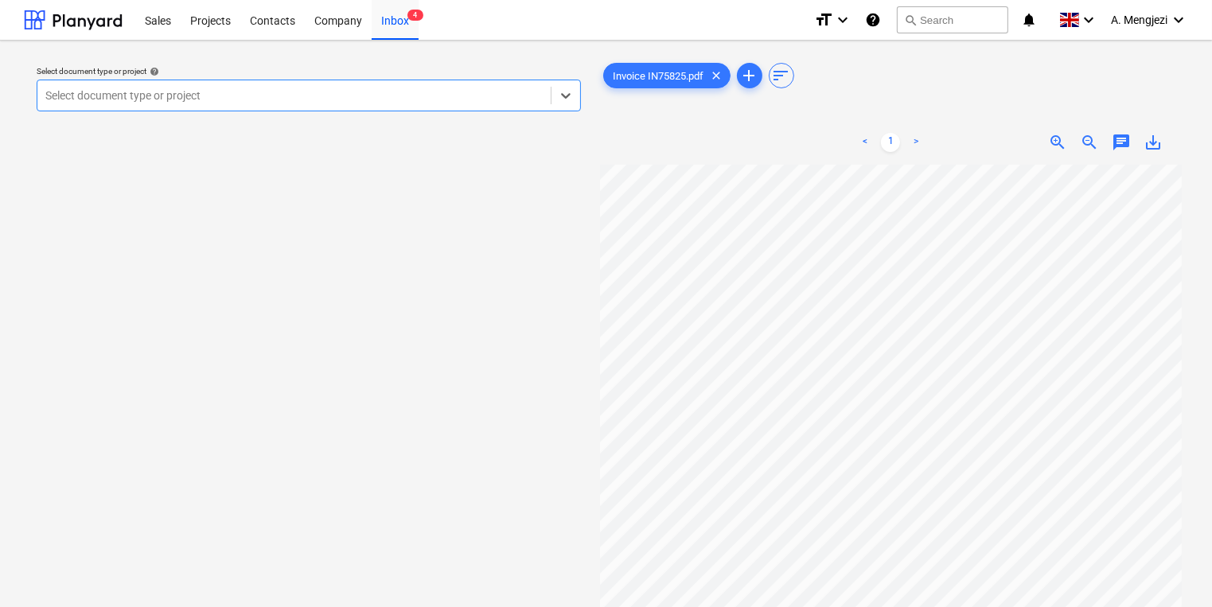
click at [341, 105] on div "Select document type or project" at bounding box center [293, 95] width 513 height 22
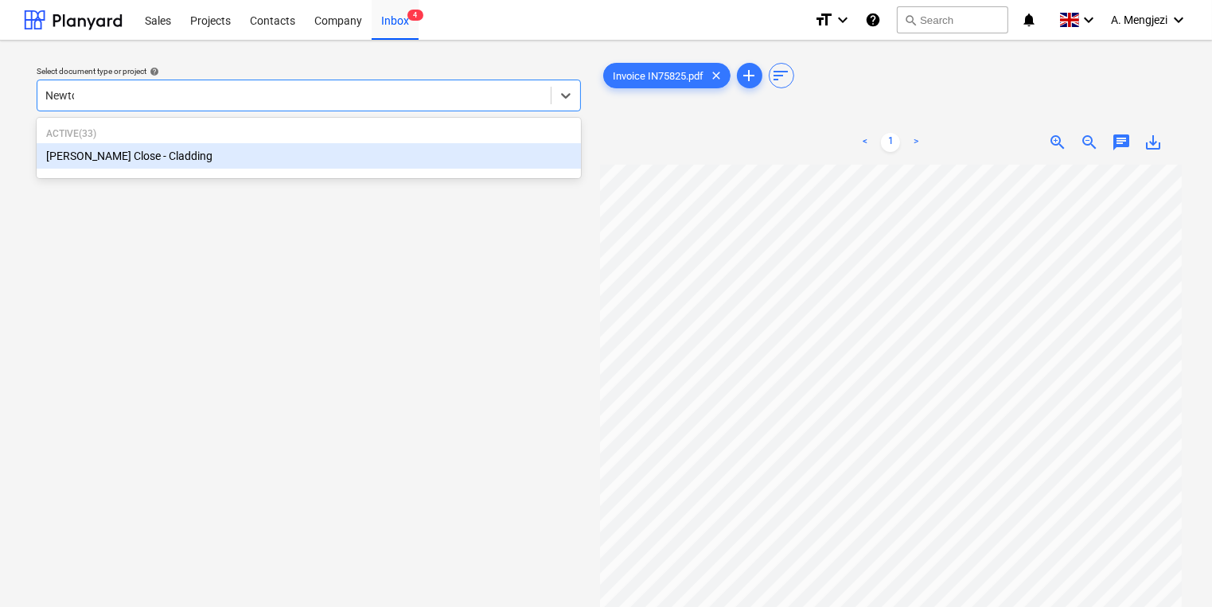
type input "Newton"
click at [464, 147] on div "[PERSON_NAME] Close - Cladding" at bounding box center [309, 155] width 544 height 25
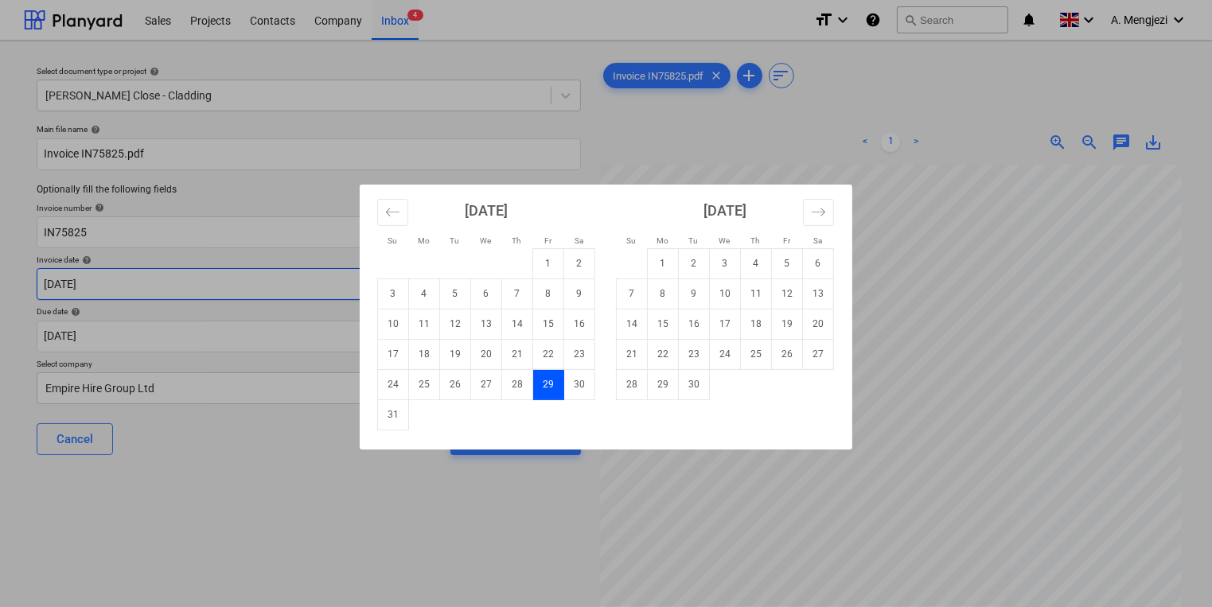
click at [198, 291] on body "Sales Projects Contacts Company Inbox 4 format_size keyboard_arrow_down help se…" at bounding box center [606, 303] width 1212 height 607
click at [213, 339] on div "Su Mo Tu We Th Fr Sa Su Mo Tu We Th Fr Sa July 2025 1 2 3 4 5 6 7 8 9 10 11 12 …" at bounding box center [606, 303] width 1212 height 607
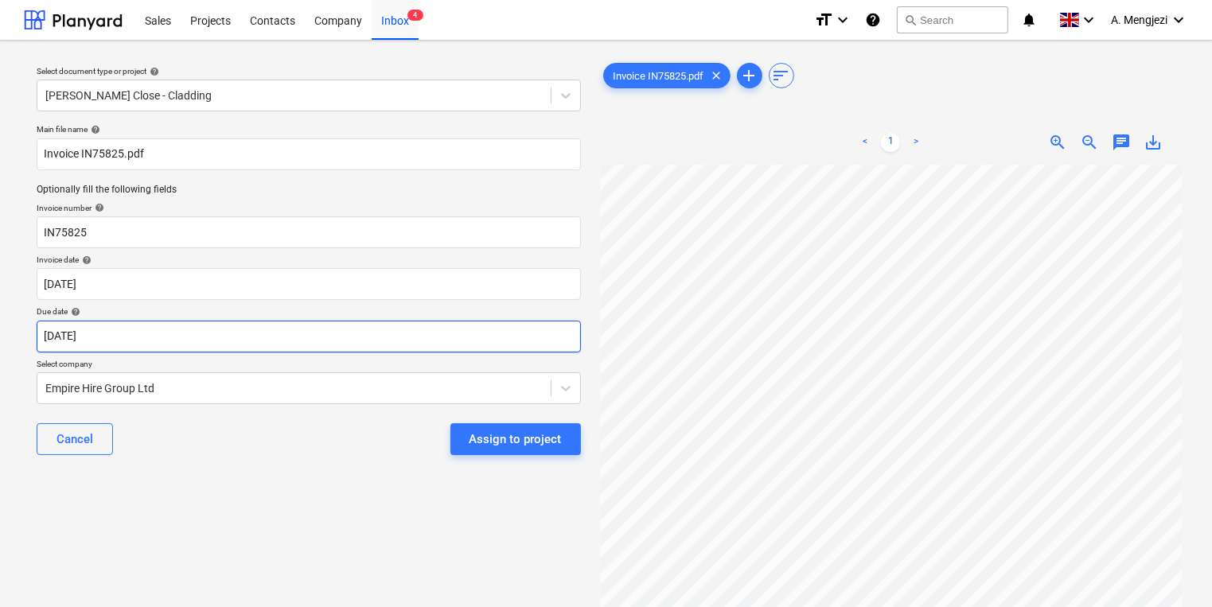
click at [218, 333] on body "Sales Projects Contacts Company Inbox 4 format_size keyboard_arrow_down help se…" at bounding box center [606, 303] width 1212 height 607
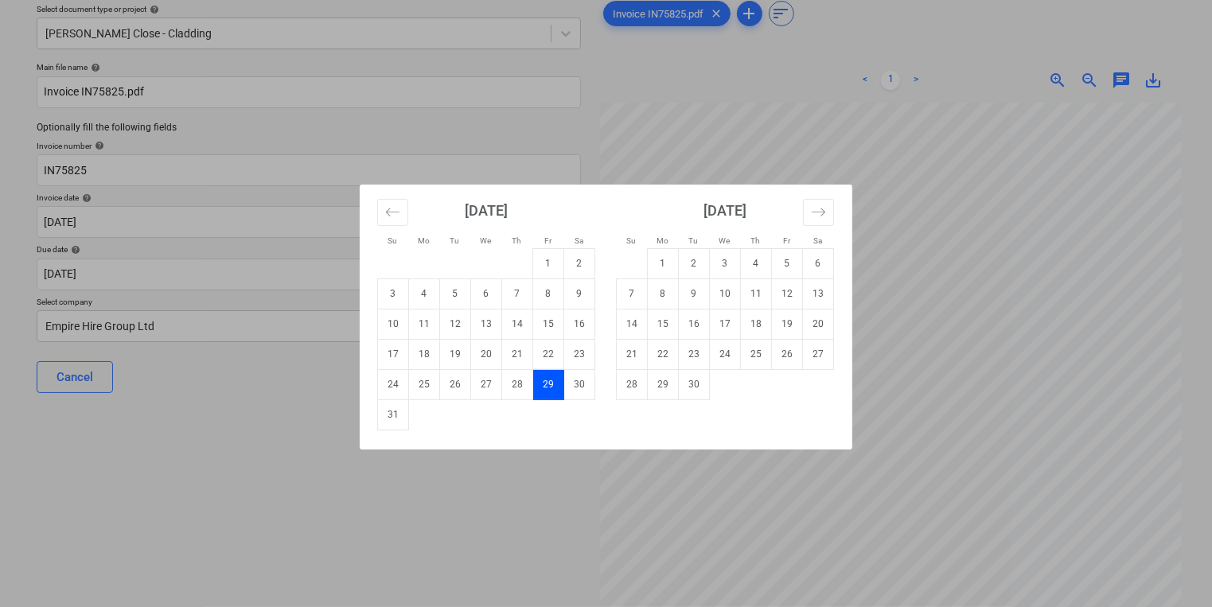
click at [1000, 417] on div "Su Mo Tu We Th Fr Sa Su Mo Tu We Th Fr Sa July 2025 1 2 3 4 5 6 7 8 9 10 11 12 …" at bounding box center [606, 303] width 1212 height 607
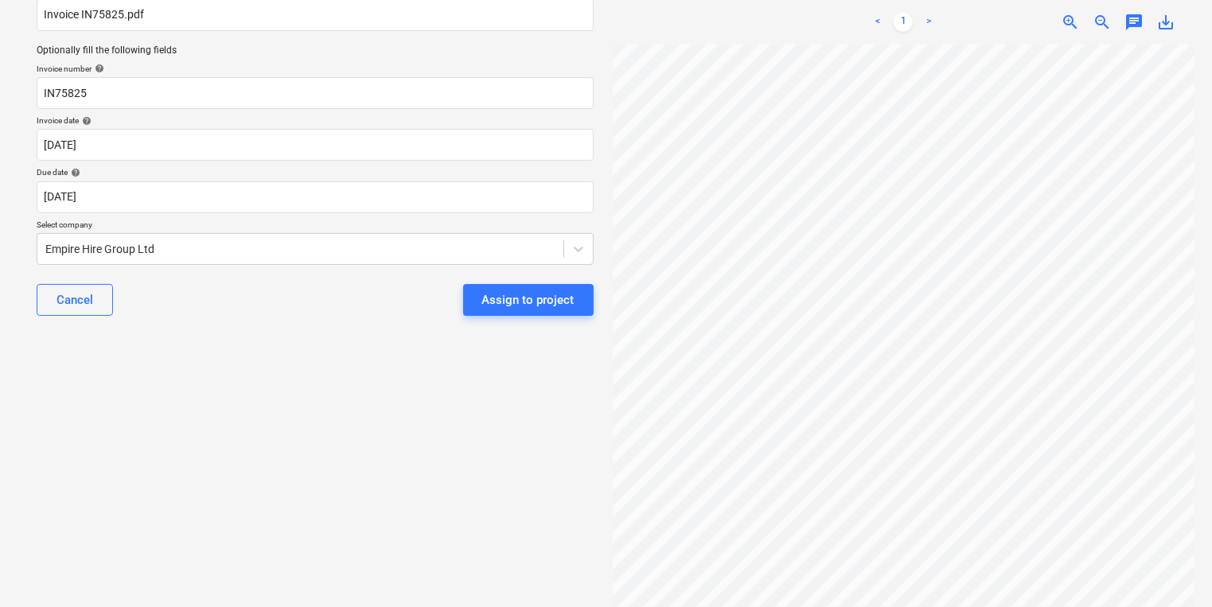
scroll to position [236, 0]
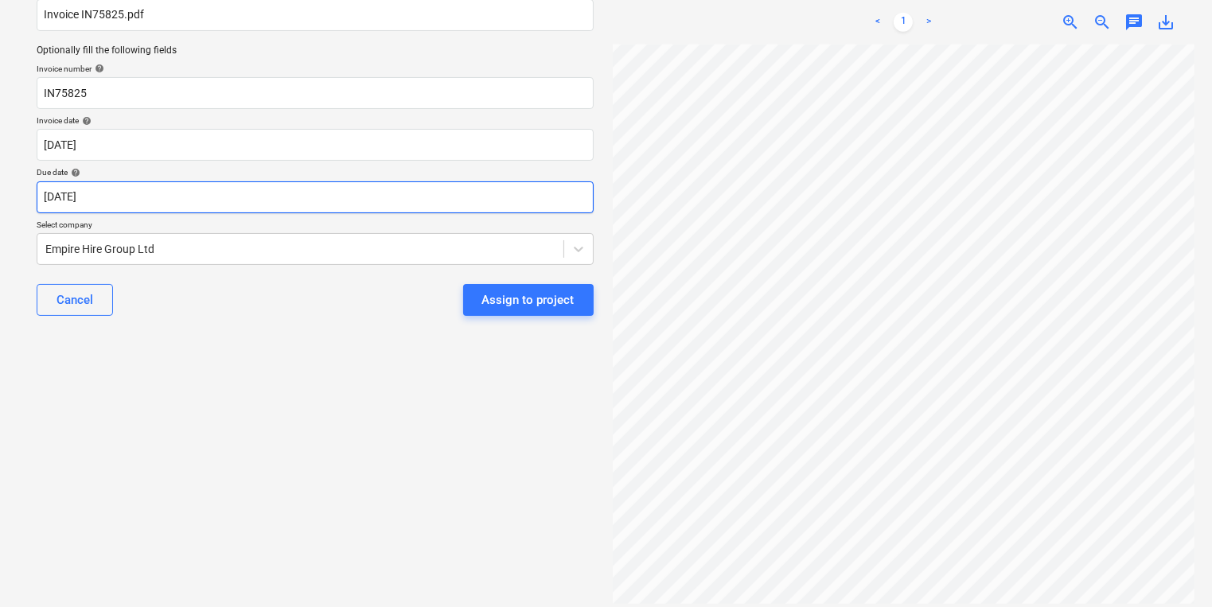
click at [187, 193] on body "Sales Projects Contacts Company Inbox 4 format_size keyboard_arrow_down help se…" at bounding box center [606, 164] width 1212 height 607
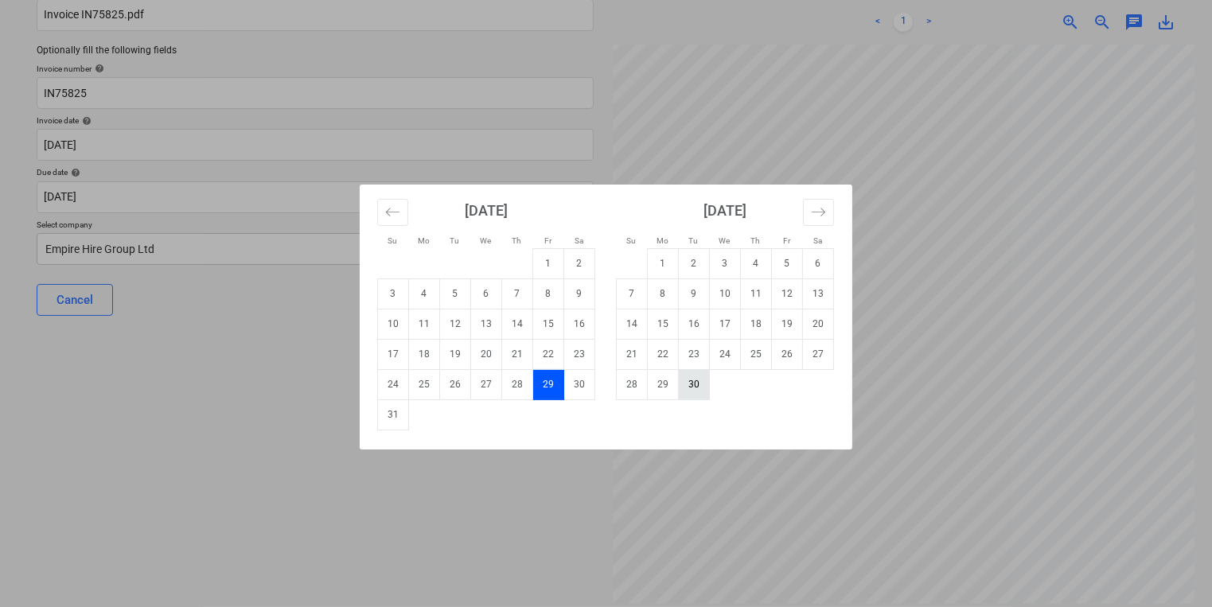
click at [688, 385] on td "30" at bounding box center [694, 384] width 31 height 30
type input "30 Sep 2025"
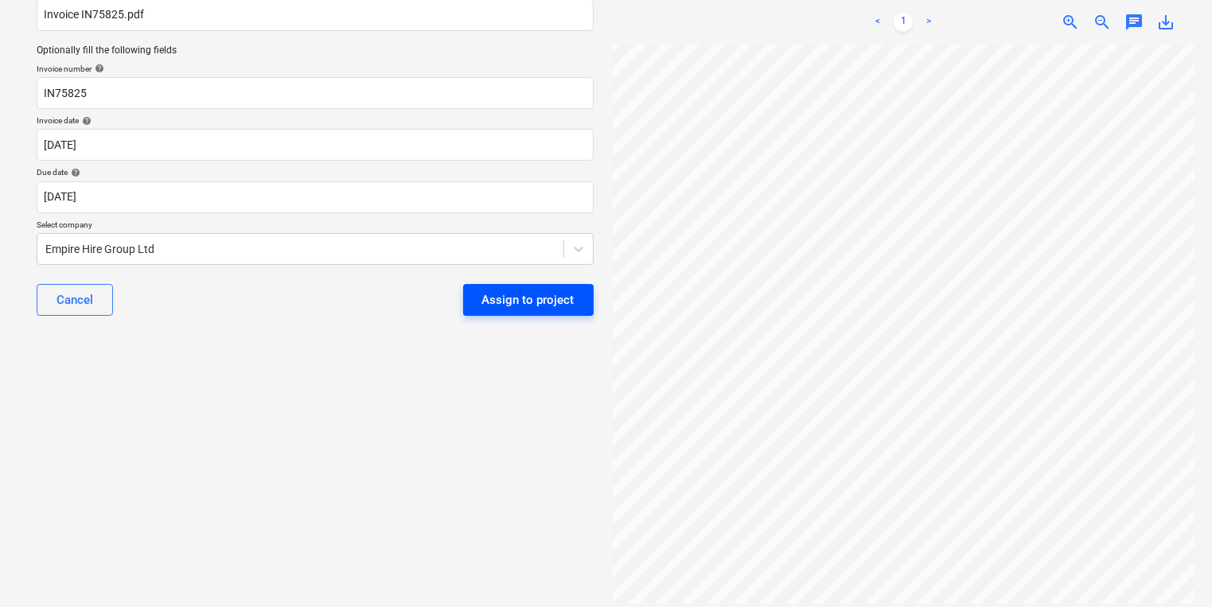
click at [500, 302] on div "Assign to project" at bounding box center [528, 300] width 92 height 21
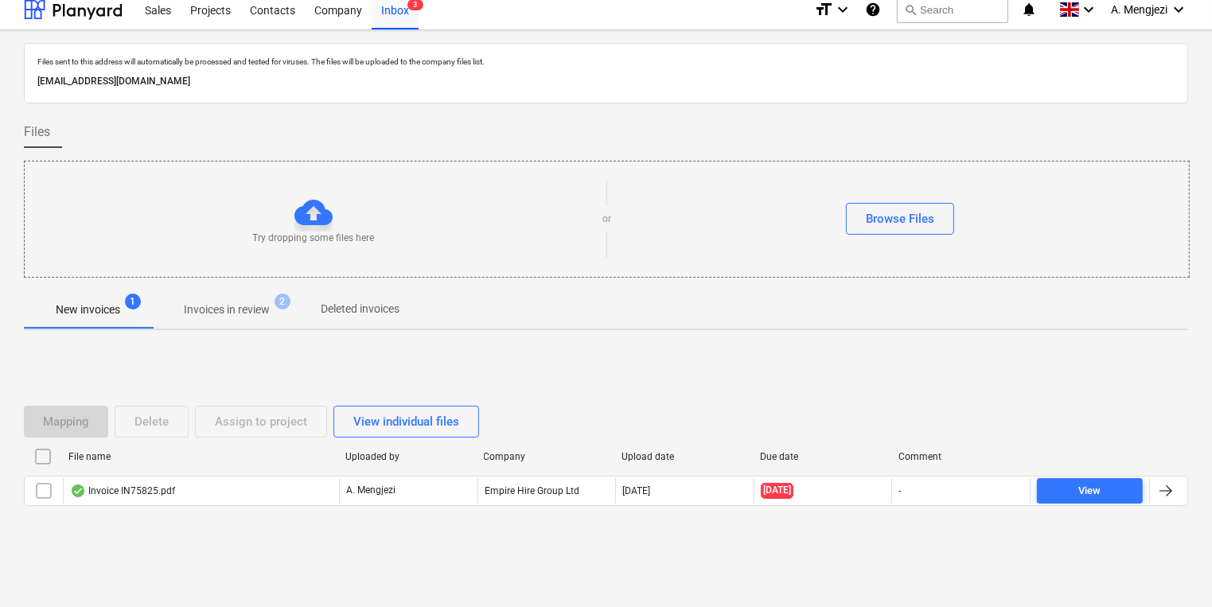
scroll to position [9, 0]
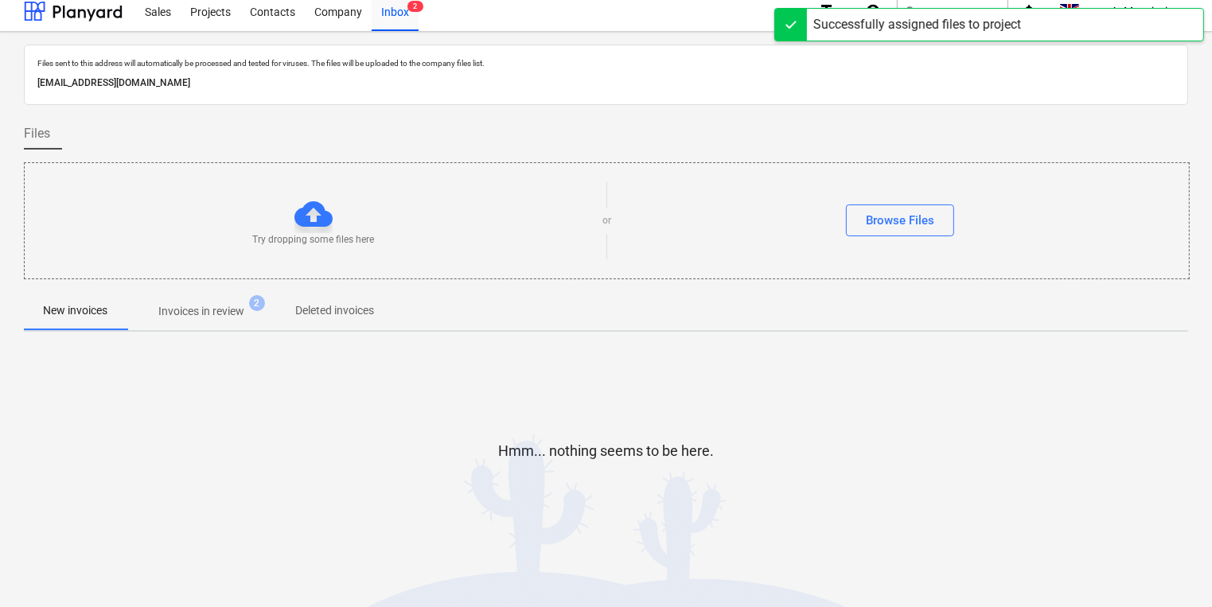
click at [228, 303] on p "Invoices in review" at bounding box center [201, 311] width 86 height 17
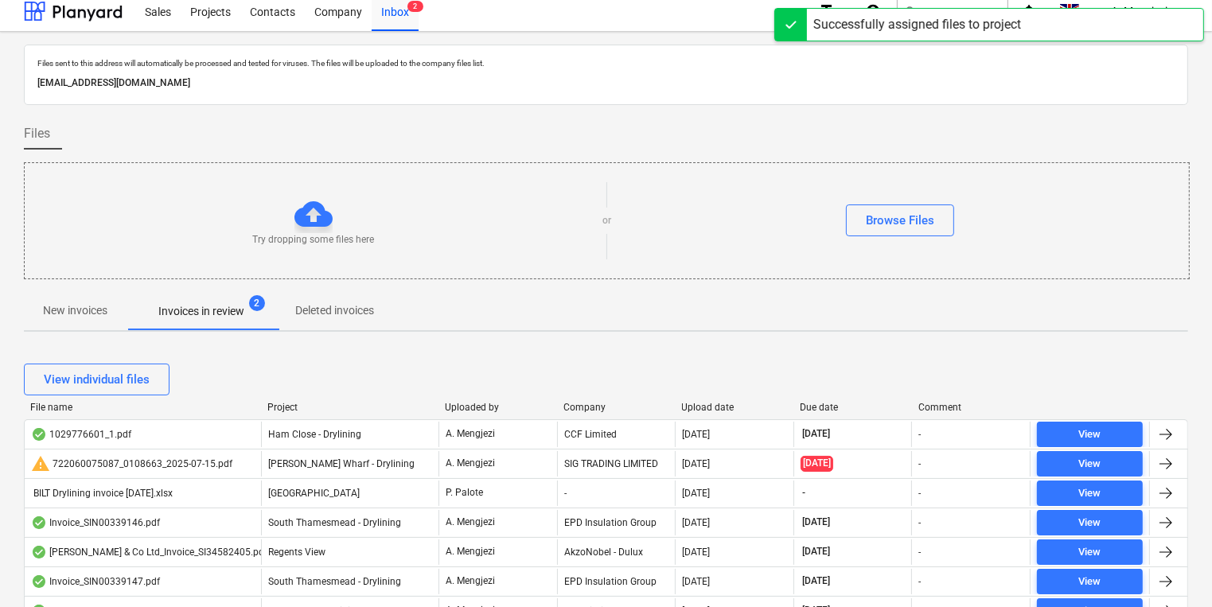
drag, startPoint x: 681, startPoint y: 408, endPoint x: 694, endPoint y: 409, distance: 12.8
click at [682, 408] on div at bounding box center [675, 407] width 29 height 11
click at [696, 410] on div "Upload date" at bounding box center [735, 407] width 106 height 11
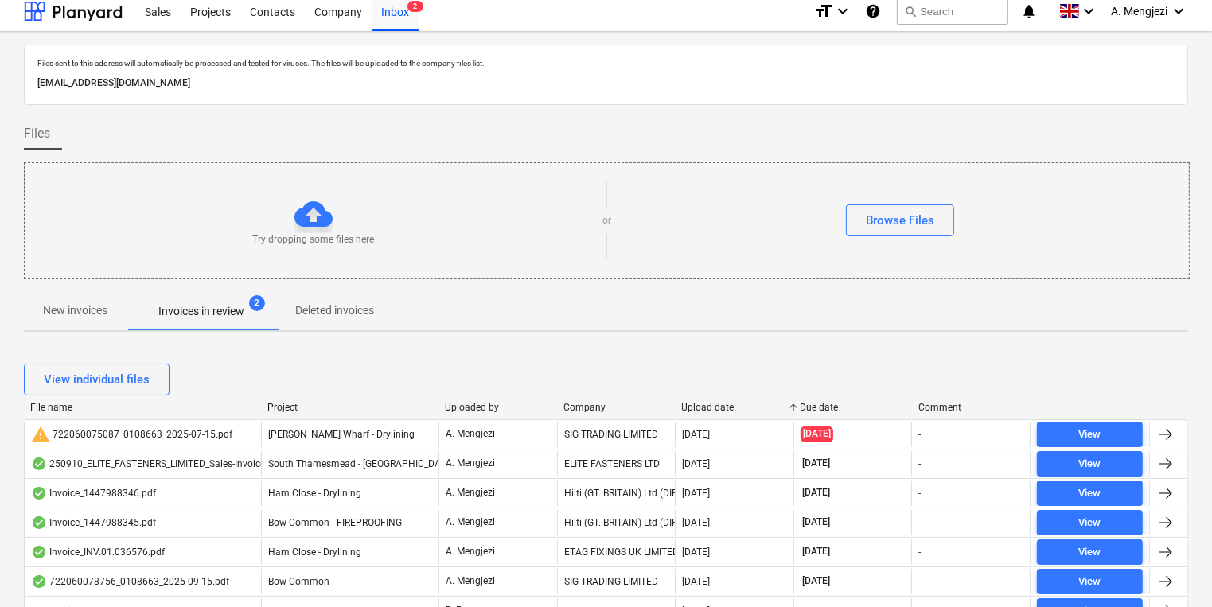
click at [694, 413] on div "File name Project Uploaded by Company Upload date Due date Comment" at bounding box center [606, 411] width 1164 height 18
click at [697, 402] on div "Upload date" at bounding box center [735, 407] width 106 height 11
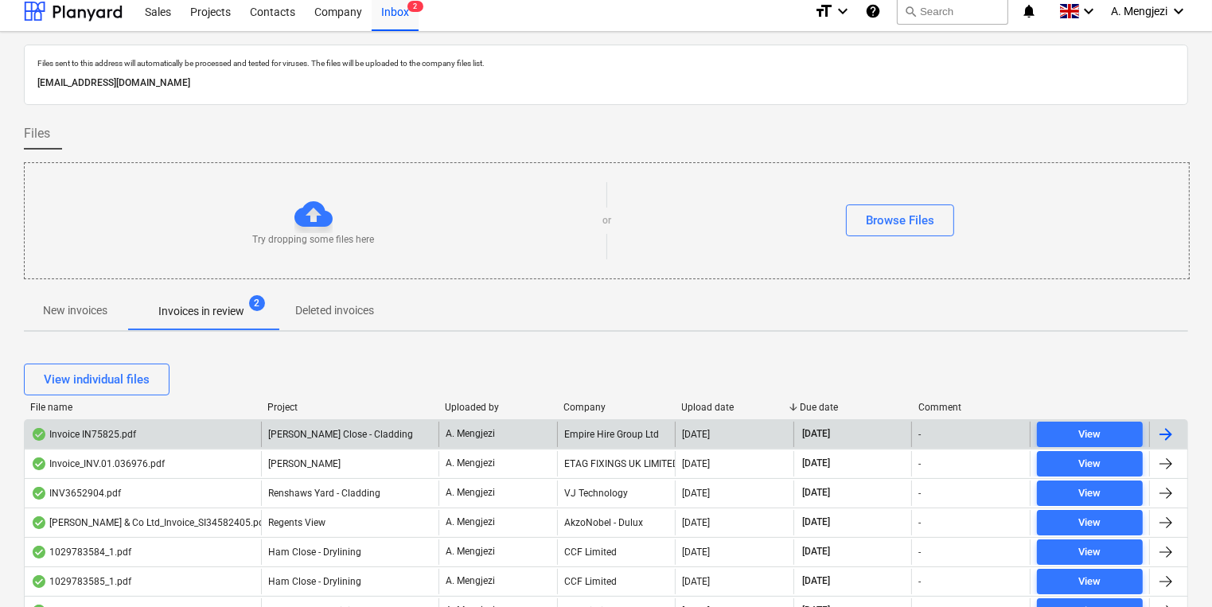
click at [700, 424] on div "[DATE]" at bounding box center [734, 434] width 119 height 25
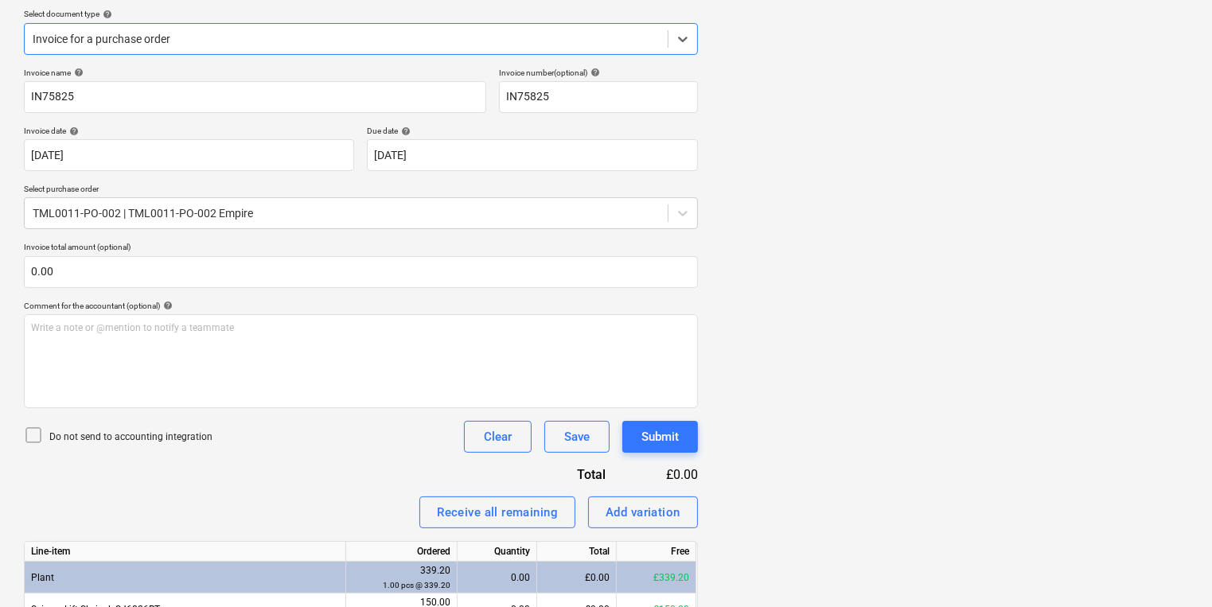
scroll to position [357, 0]
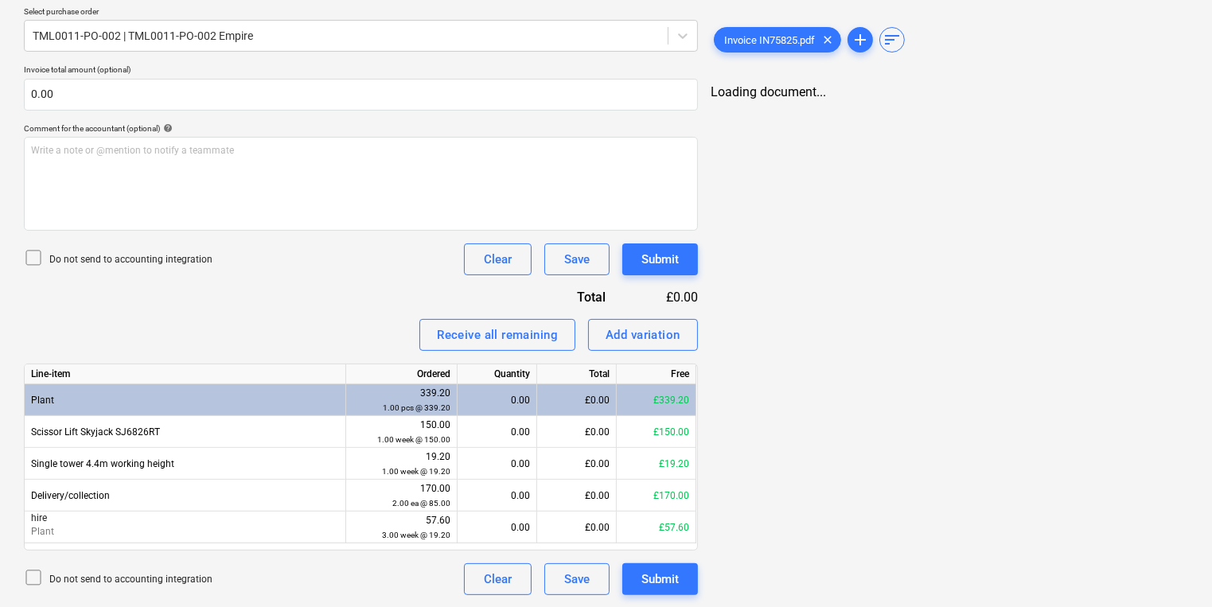
click at [946, 390] on div "Invoice IN75825.pdf clear add sort Loading document..." at bounding box center [949, 161] width 490 height 879
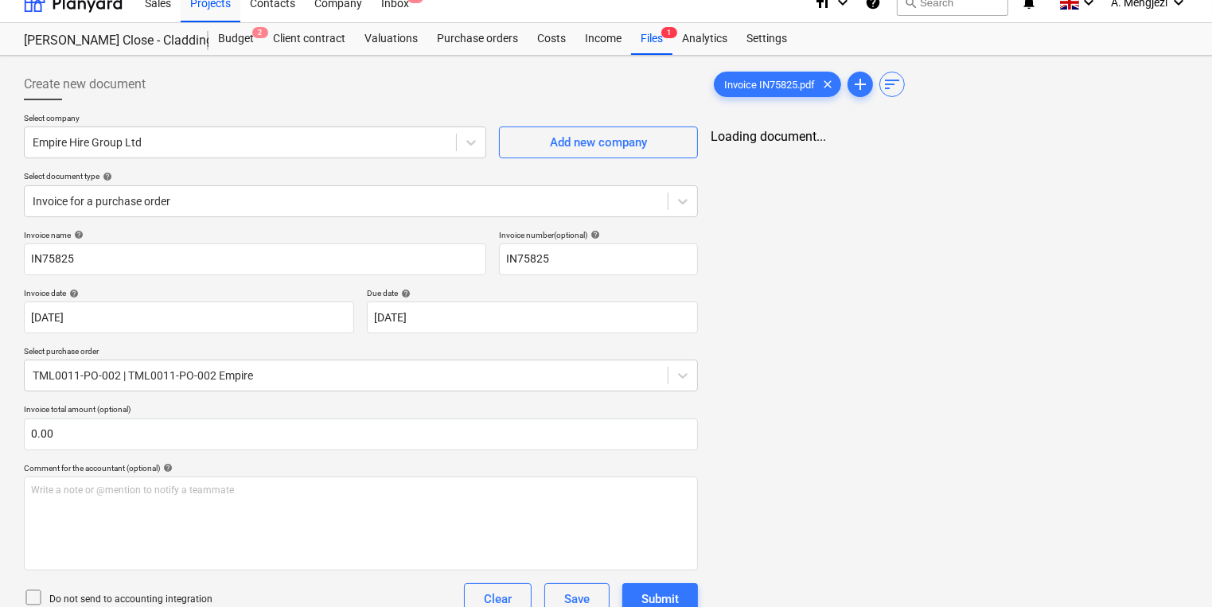
scroll to position [0, 0]
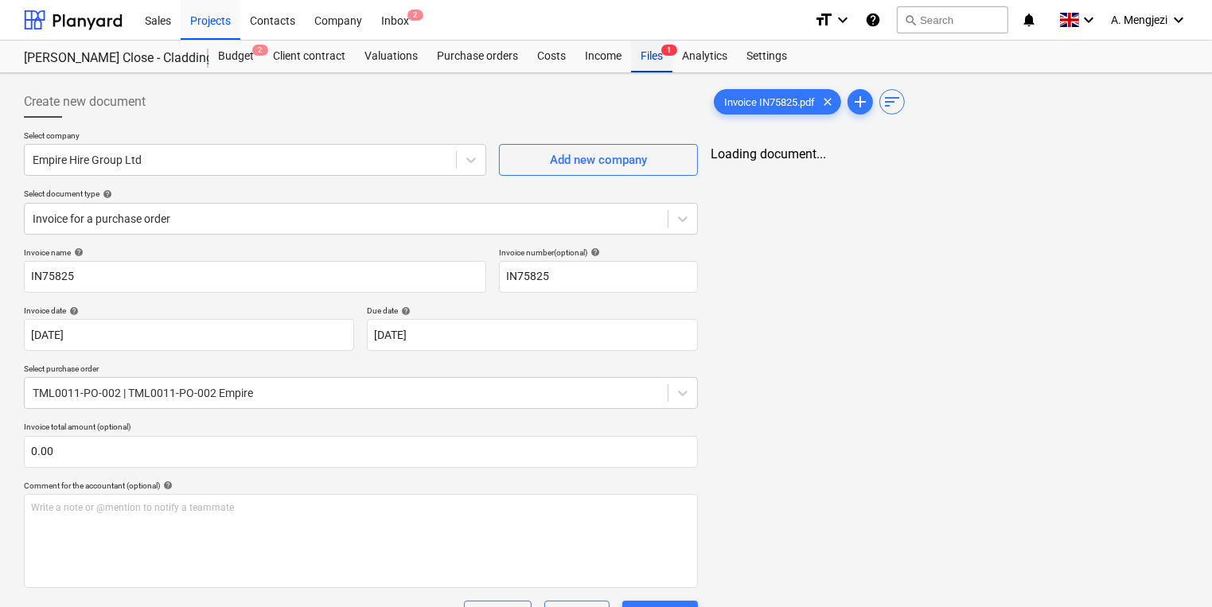
click at [653, 49] on div "Files 1" at bounding box center [651, 57] width 41 height 32
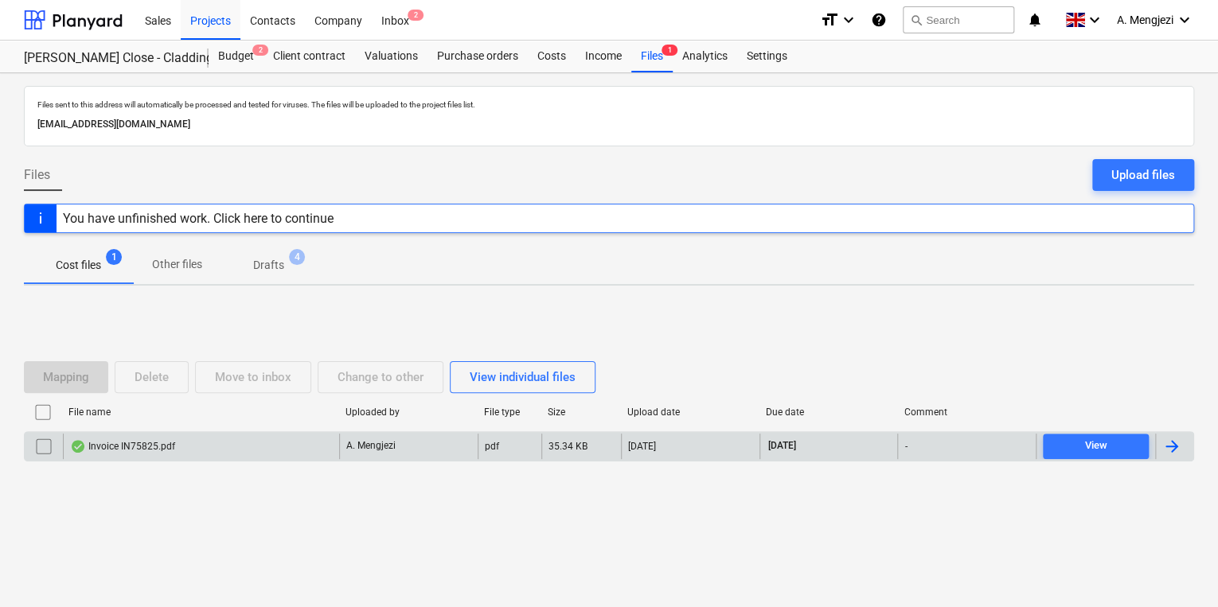
click at [407, 447] on div "A. Mengjezi" at bounding box center [408, 446] width 138 height 25
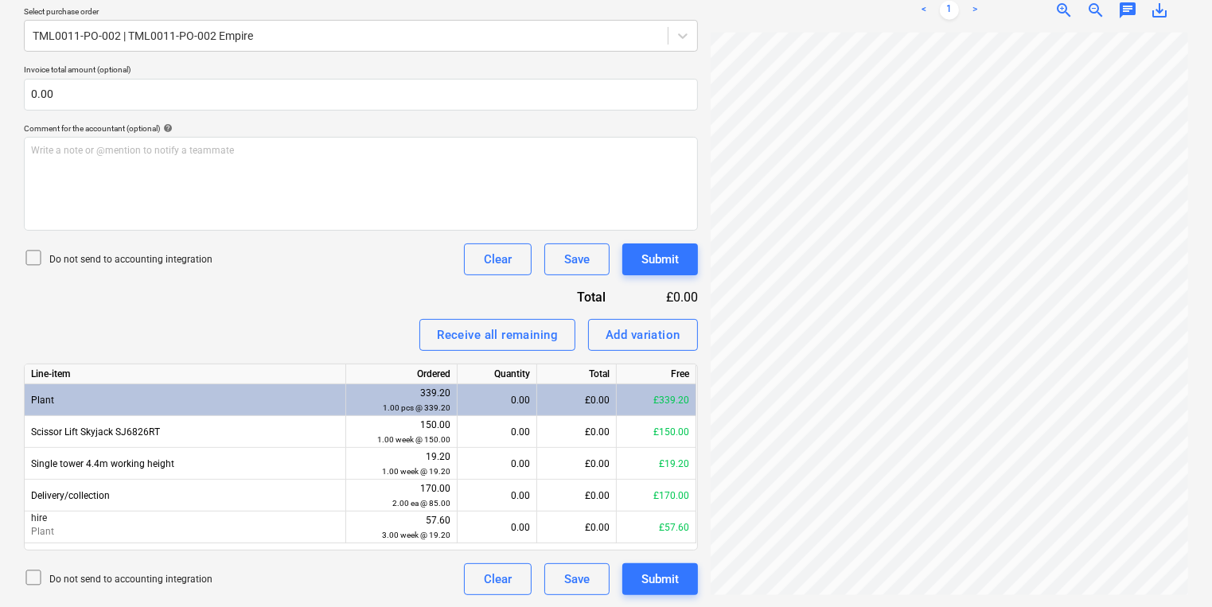
scroll to position [53, 139]
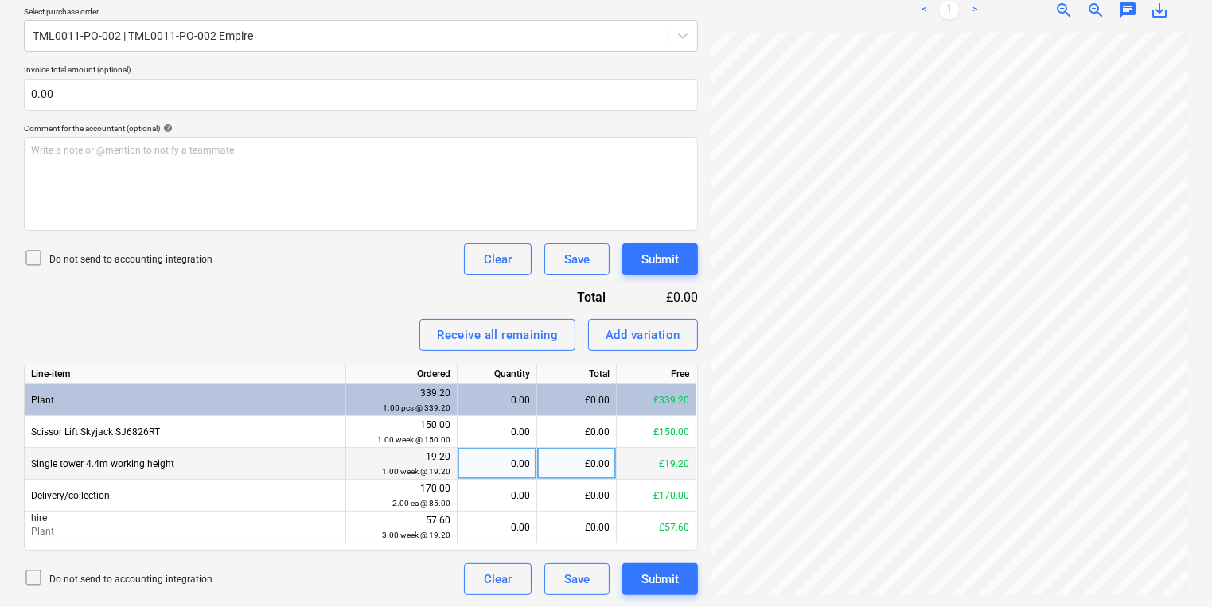
click at [512, 460] on div "0.00" at bounding box center [497, 464] width 66 height 32
type input "4"
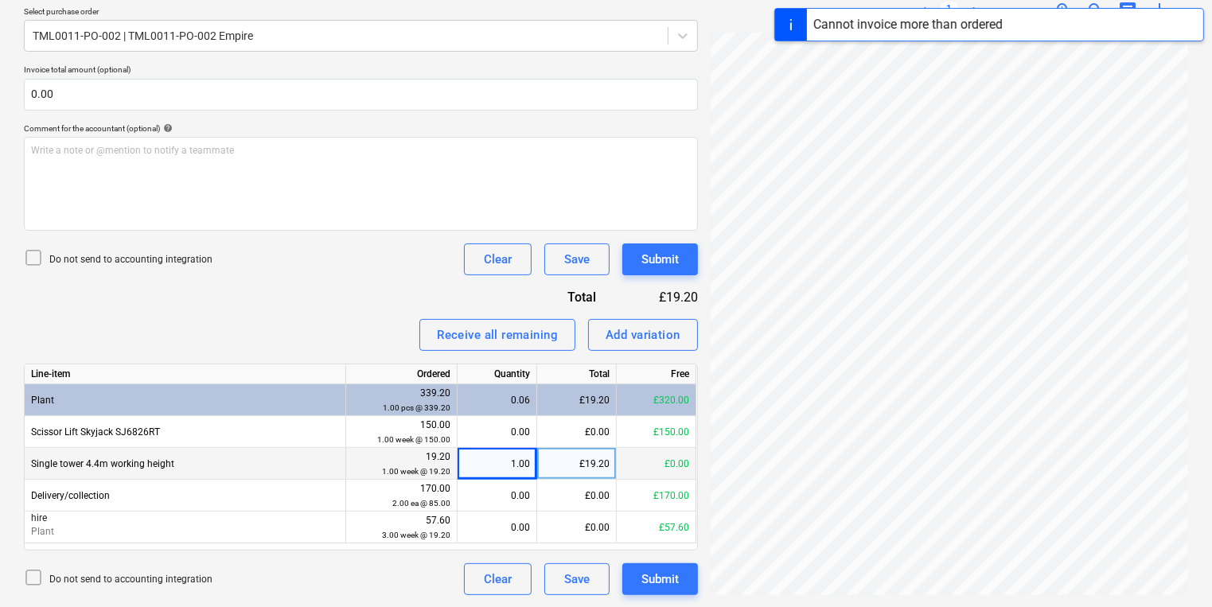
click at [583, 469] on div "£19.20" at bounding box center [577, 464] width 80 height 32
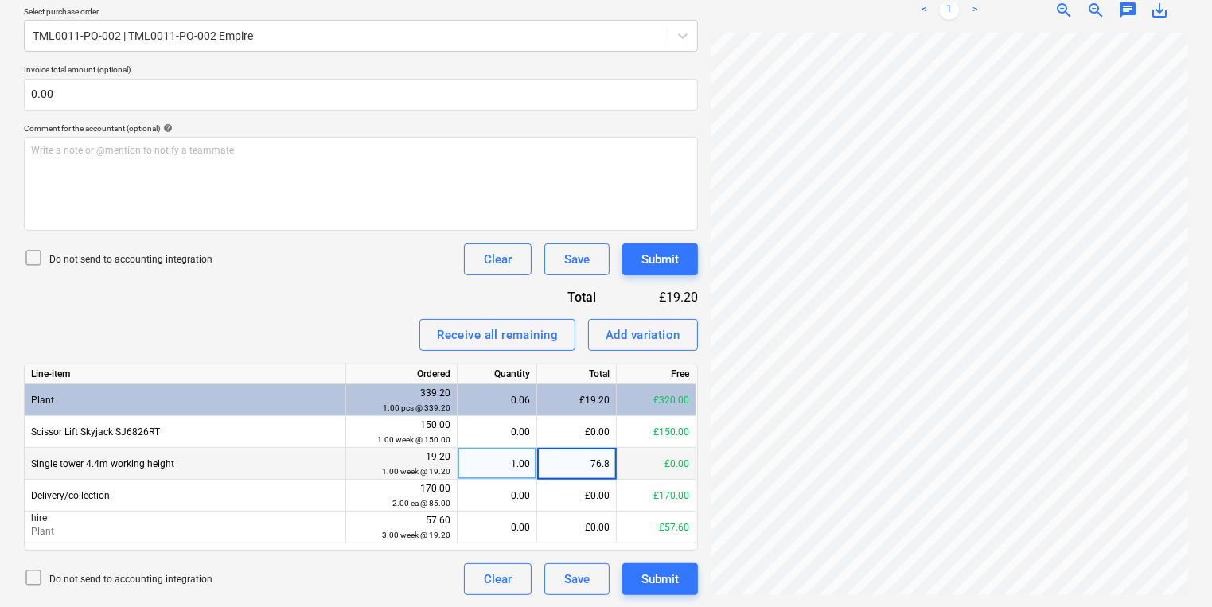
type input "76.80"
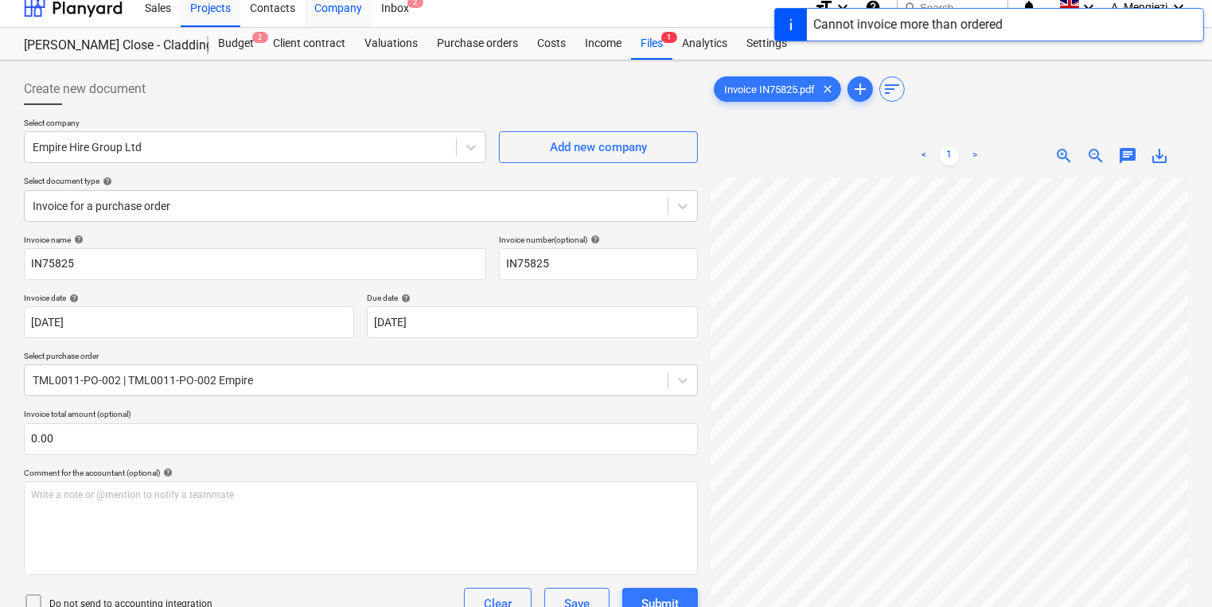
scroll to position [0, 0]
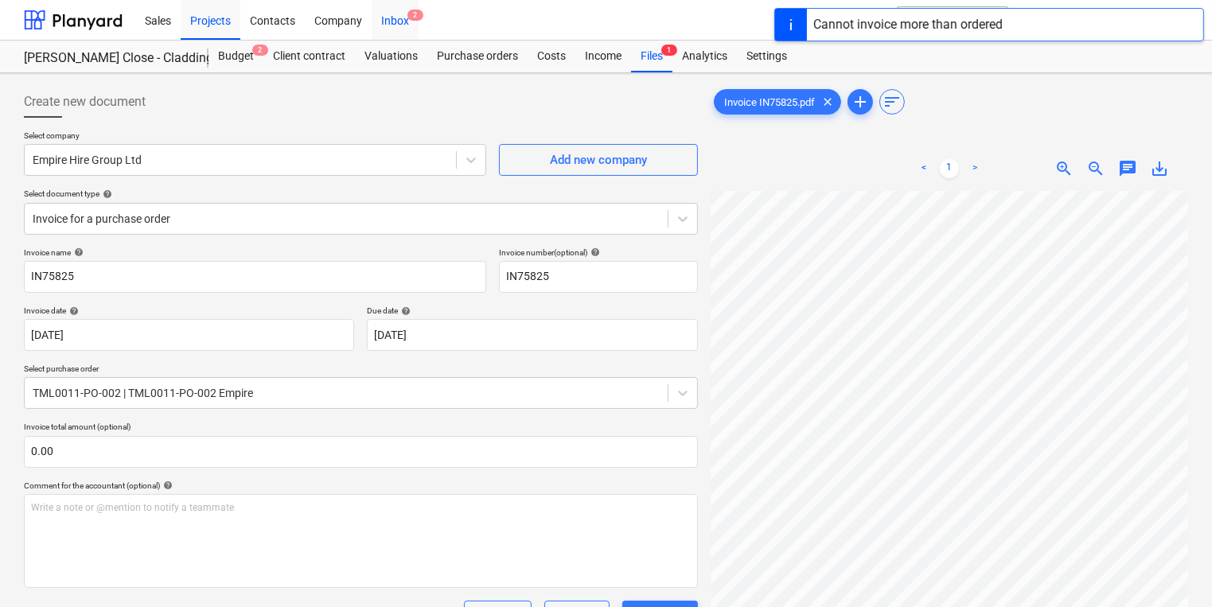
click at [384, 31] on div "Inbox 2" at bounding box center [395, 19] width 47 height 41
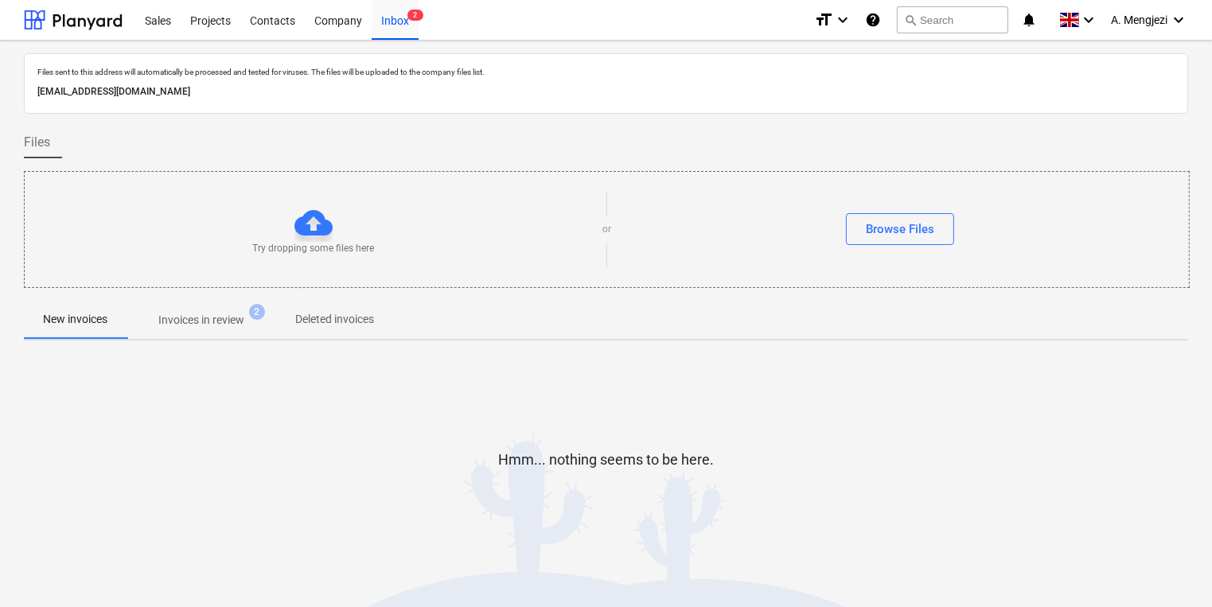
click at [207, 308] on span "Invoices in review 2" at bounding box center [202, 320] width 150 height 29
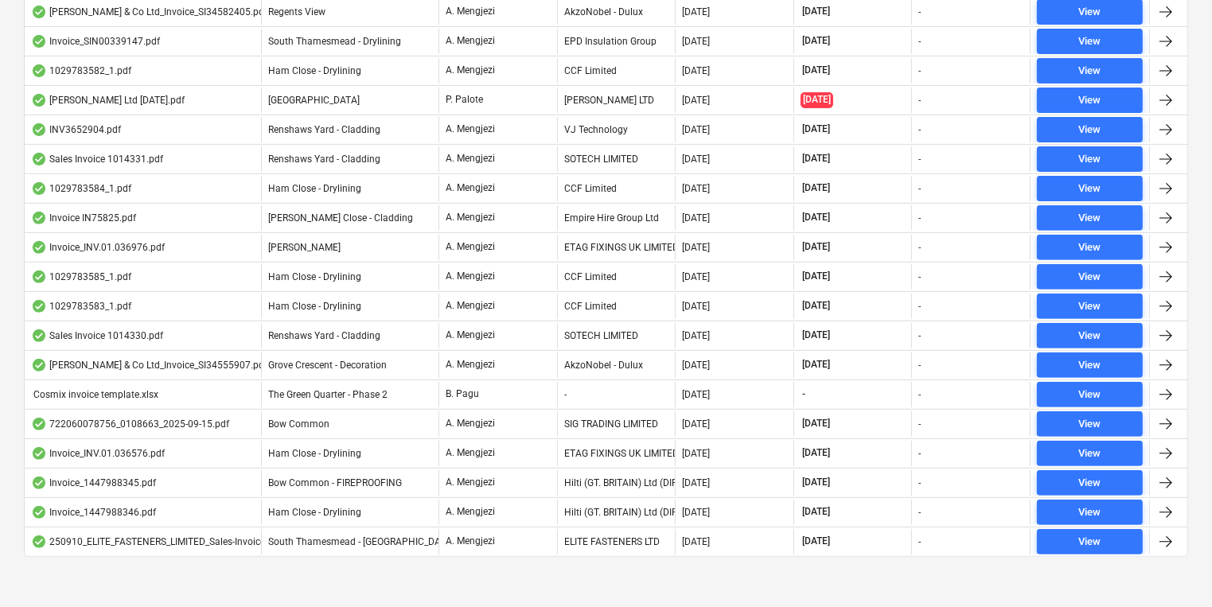
scroll to position [551, 0]
